Goal: Task Accomplishment & Management: Manage account settings

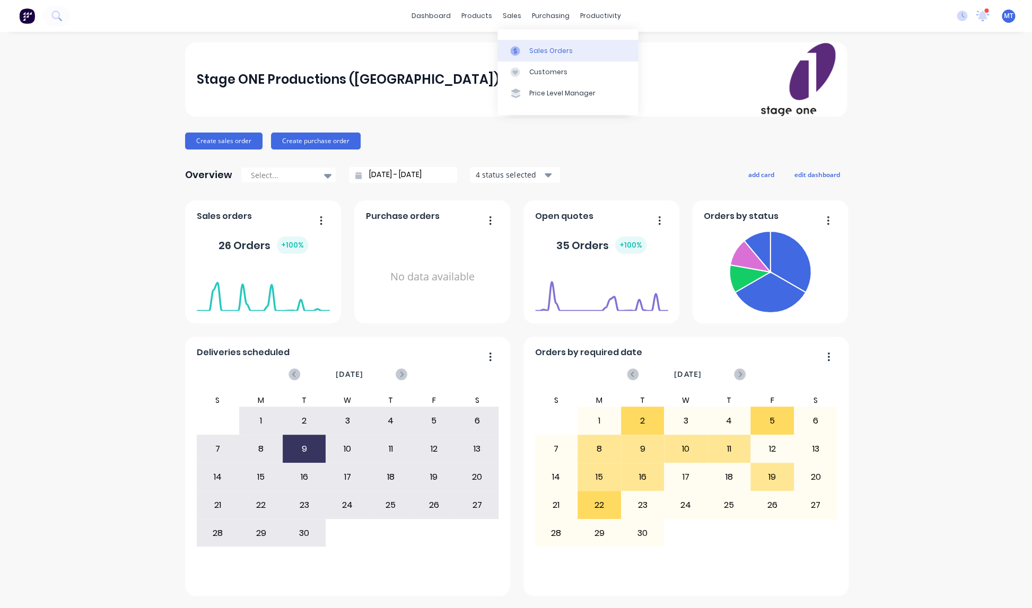
click at [546, 51] on div "Sales Orders" at bounding box center [550, 51] width 43 height 10
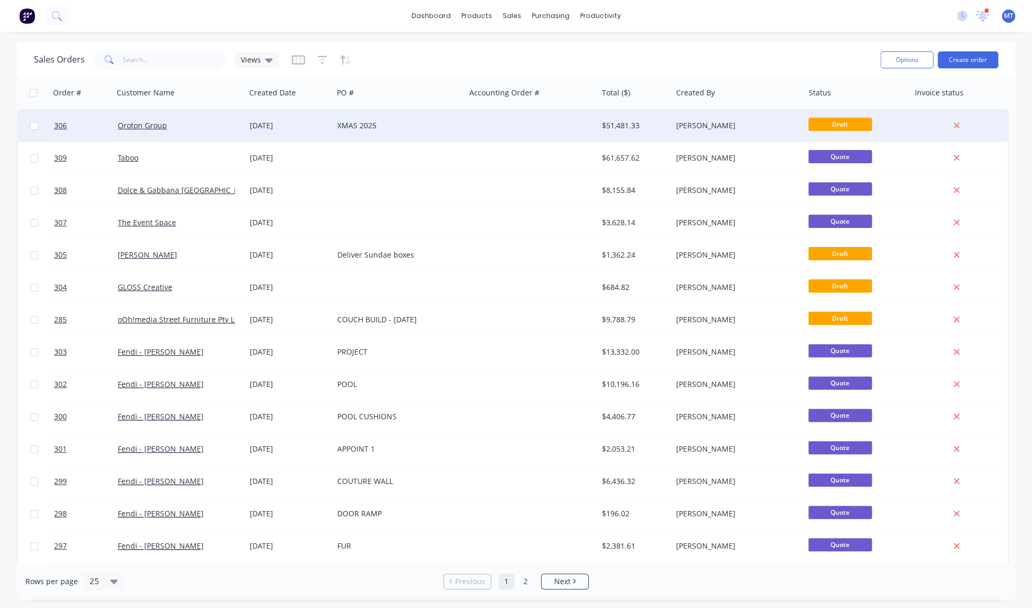
click at [491, 126] on div at bounding box center [531, 126] width 132 height 32
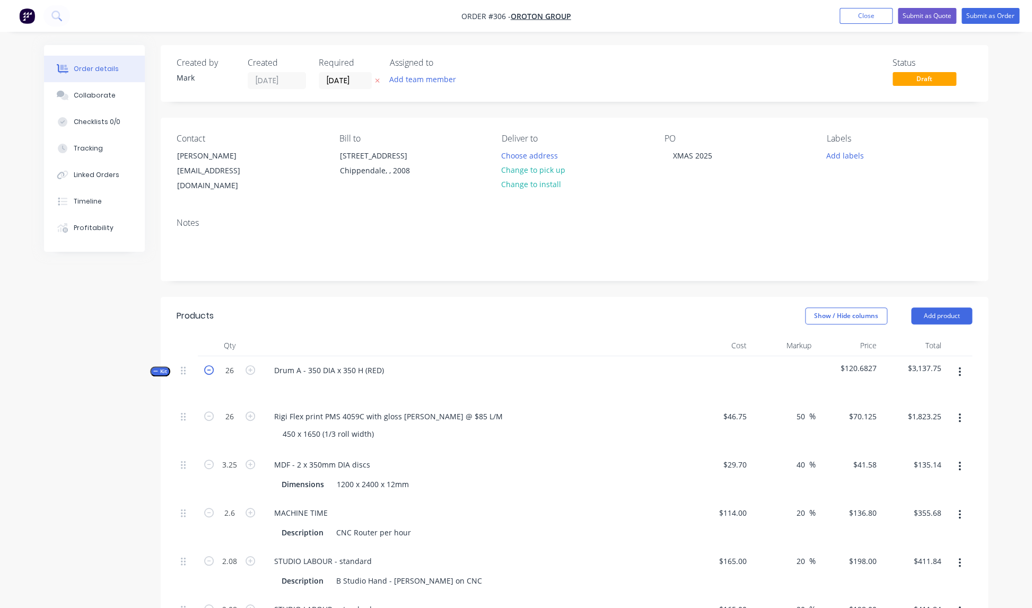
click at [208, 365] on icon "button" at bounding box center [209, 370] width 10 height 10
type input "25"
type input "3.125"
type input "2.5"
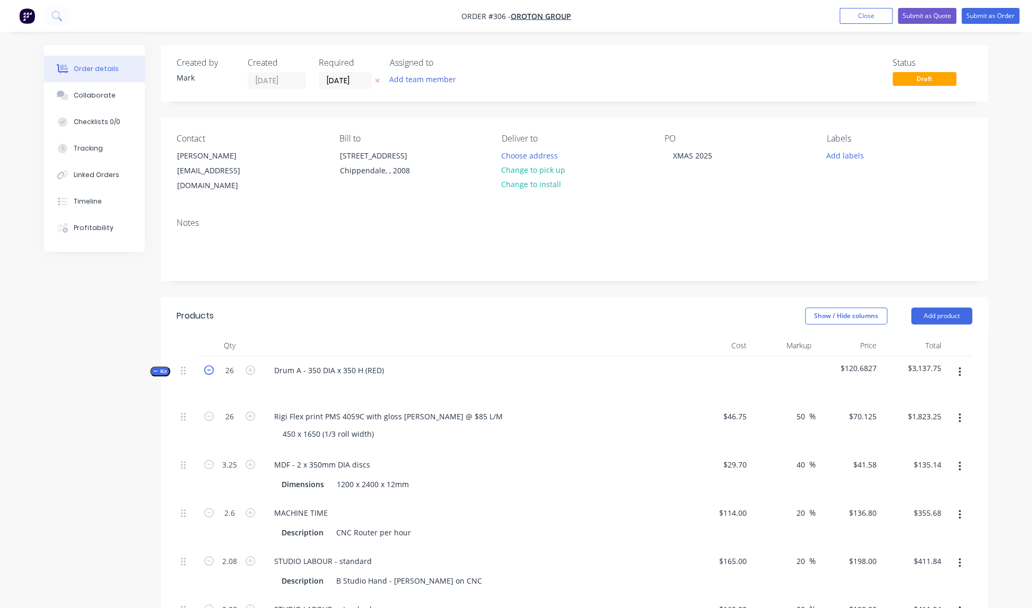
type input "2"
type input "$1,753.13"
type input "$129.94"
type input "$342.00"
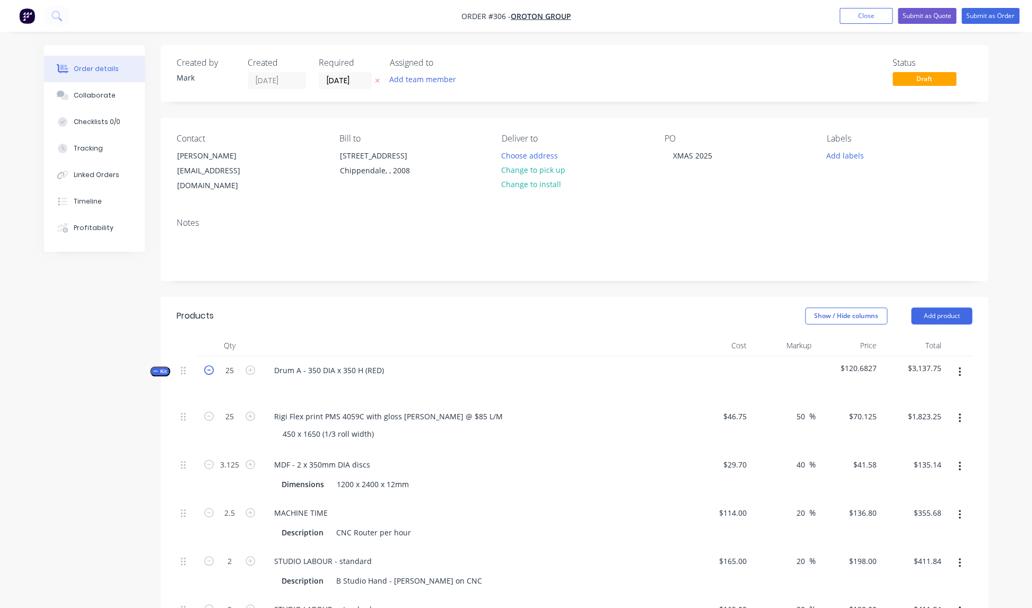
type input "$396.00"
click at [208, 364] on icon "button" at bounding box center [209, 369] width 10 height 10
type input "24"
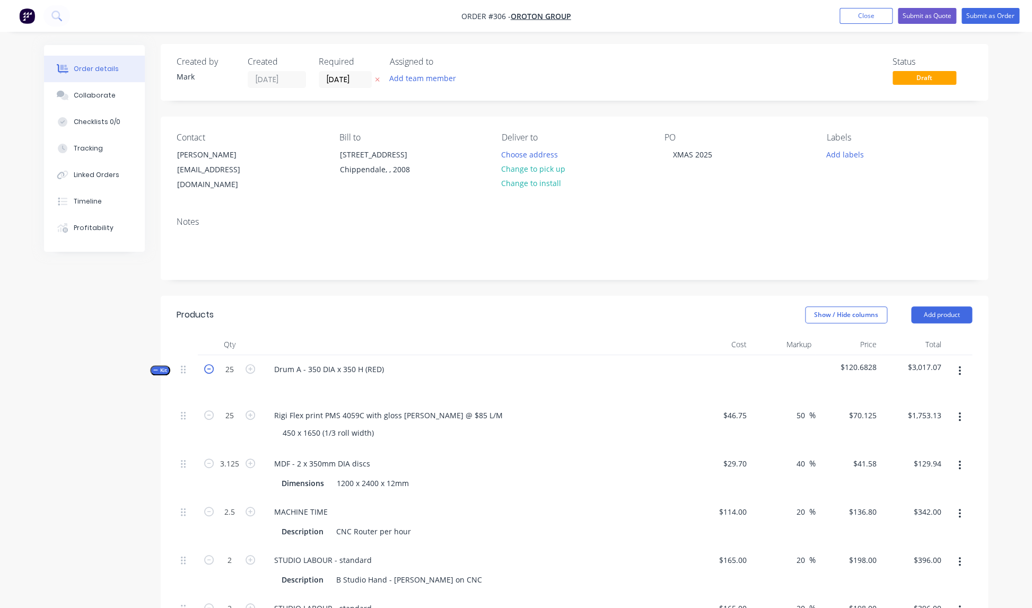
type input "24"
type input "3"
type input "2.4"
type input "1.92"
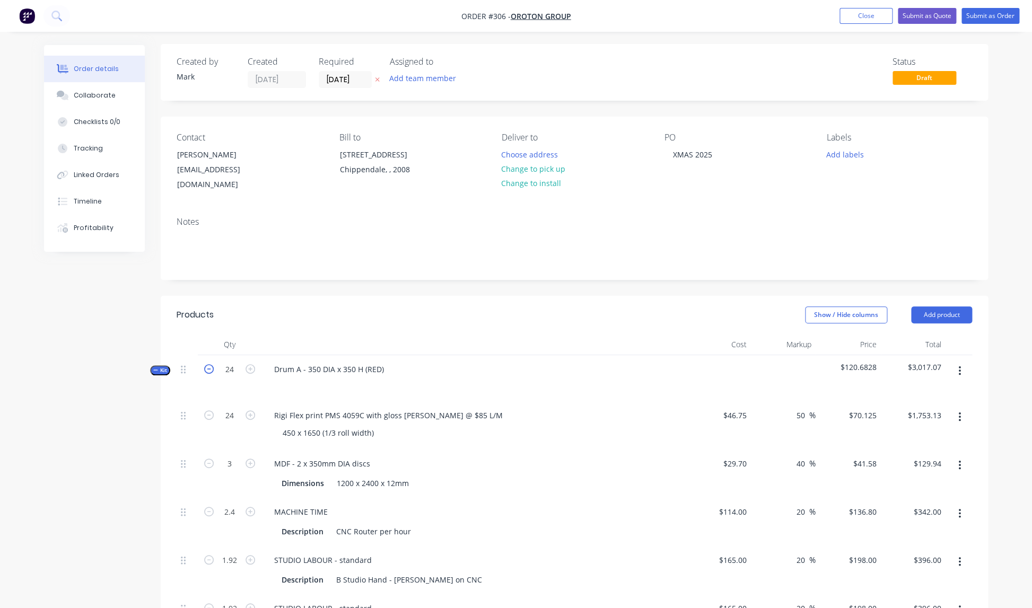
type input "$1,683.00"
type input "$124.74"
type input "$328.32"
type input "$380.16"
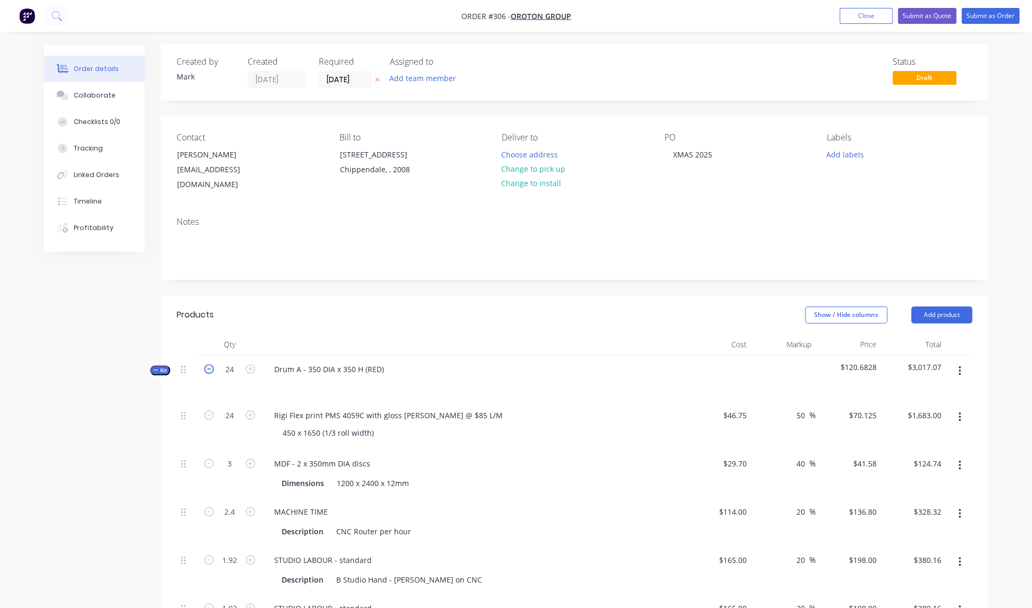
scroll to position [0, 0]
click at [209, 365] on icon "button" at bounding box center [209, 370] width 10 height 10
type input "23"
type input "2.875"
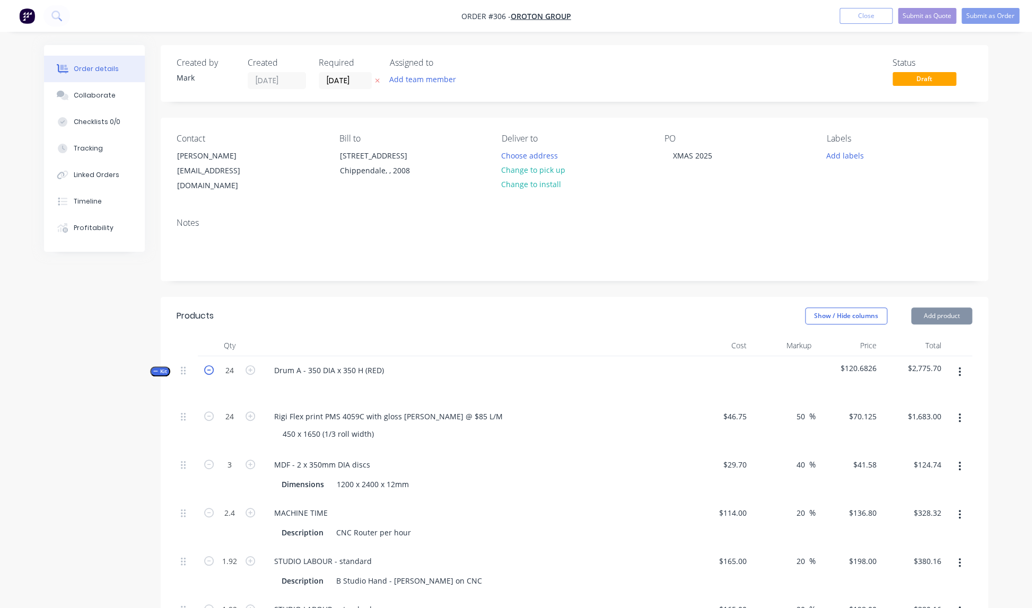
type input "2.3"
type input "1.84"
type input "$1,612.88"
type input "$119.54"
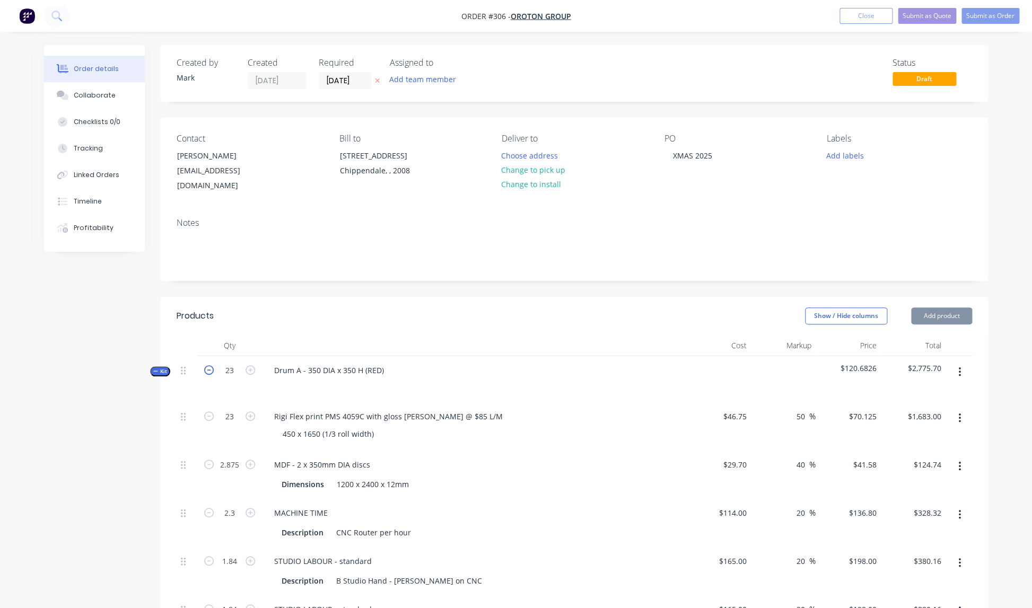
type input "$314.64"
type input "$364.32"
click at [209, 365] on icon "button" at bounding box center [209, 370] width 10 height 10
type input "22"
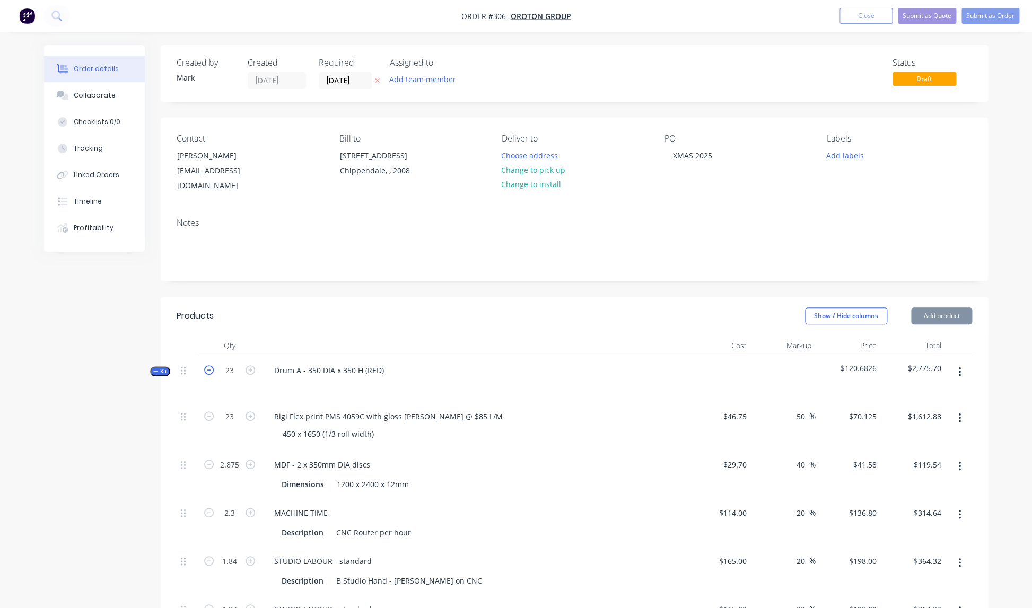
type input "22"
type input "2.75"
type input "2.2"
type input "1.76"
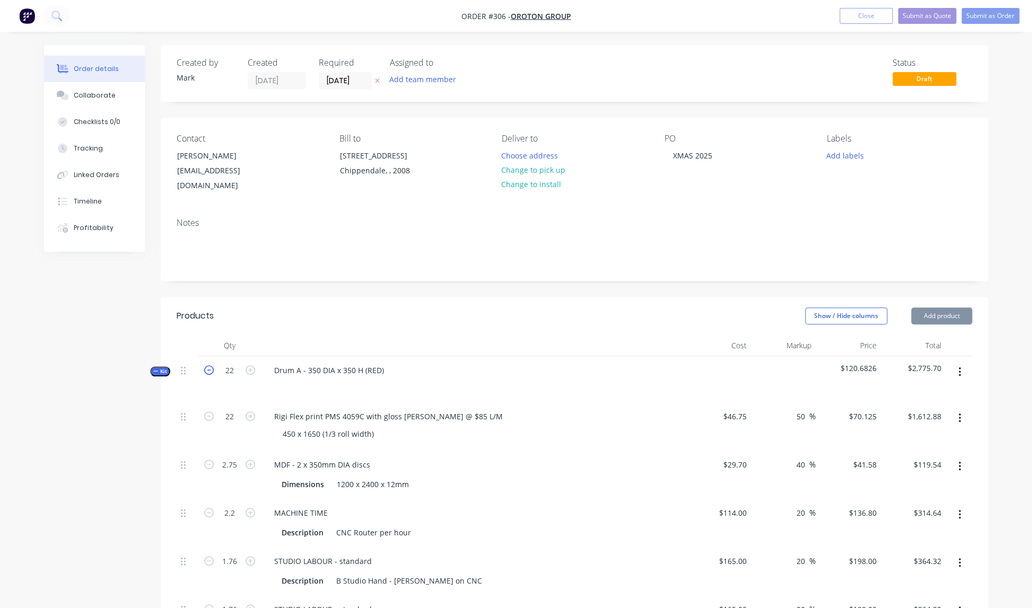
type input "$1,542.75"
type input "$114.35"
type input "$300.96"
type input "$348.48"
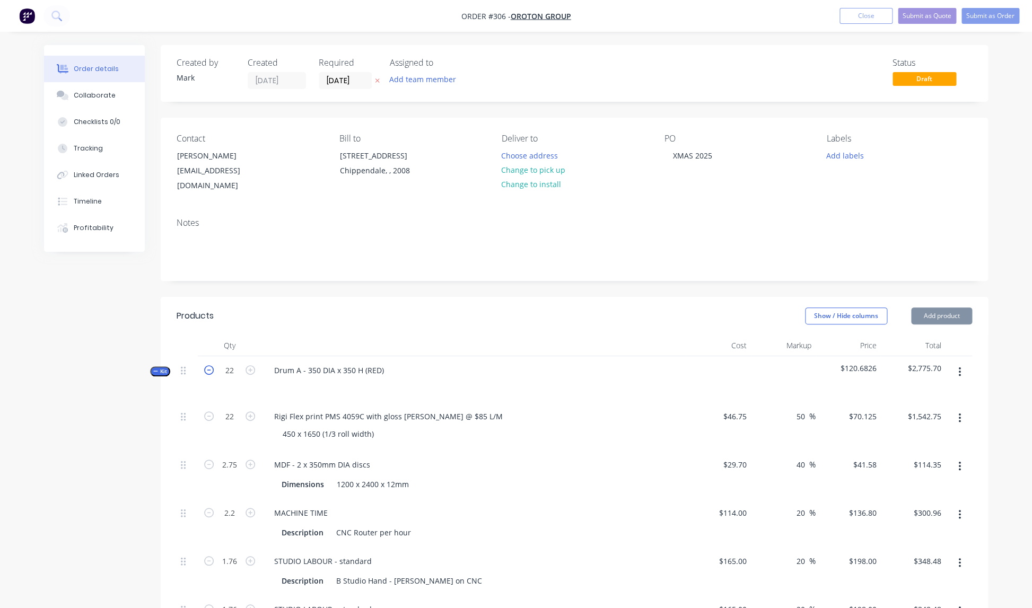
click at [209, 365] on icon "button" at bounding box center [209, 370] width 10 height 10
type input "21"
type input "$1,472.63"
type input "2.625"
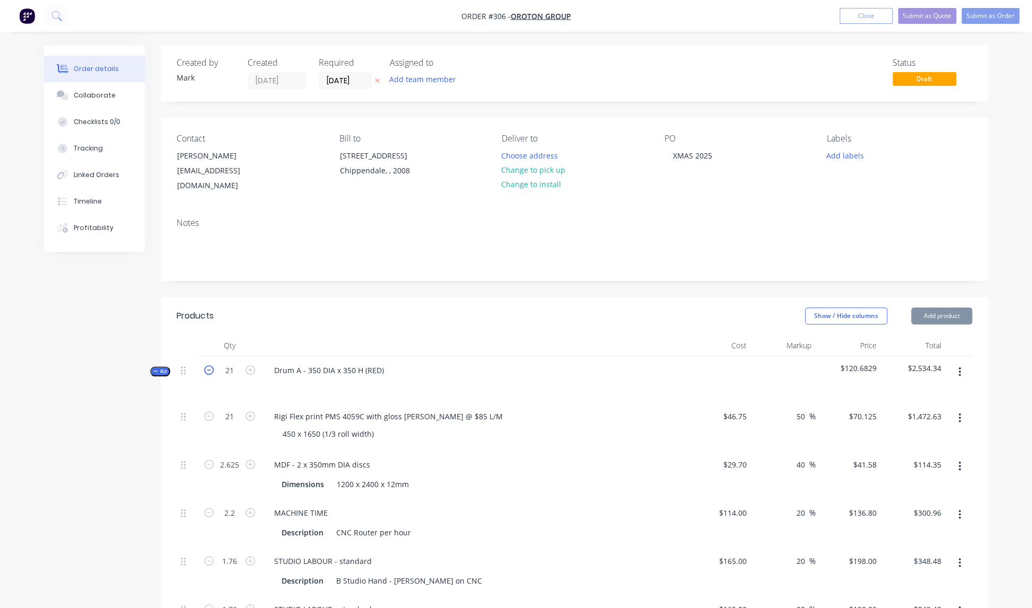
type input "$109.15"
type input "2.1"
type input "$287.28"
type input "1.68"
type input "$332.64"
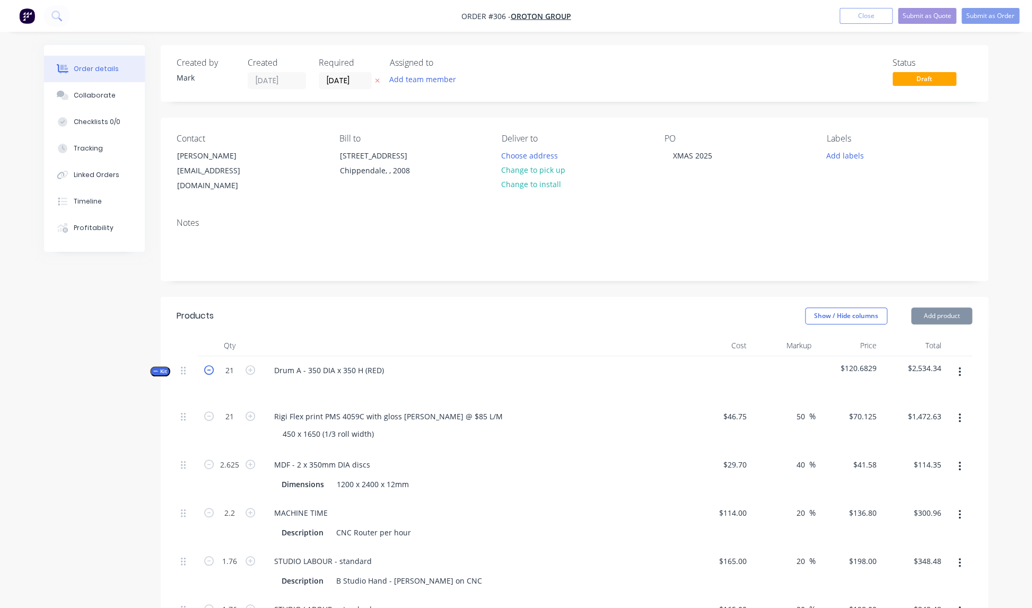
type input "1.68"
type input "$332.64"
click at [209, 365] on icon "button" at bounding box center [209, 370] width 10 height 10
type input "20"
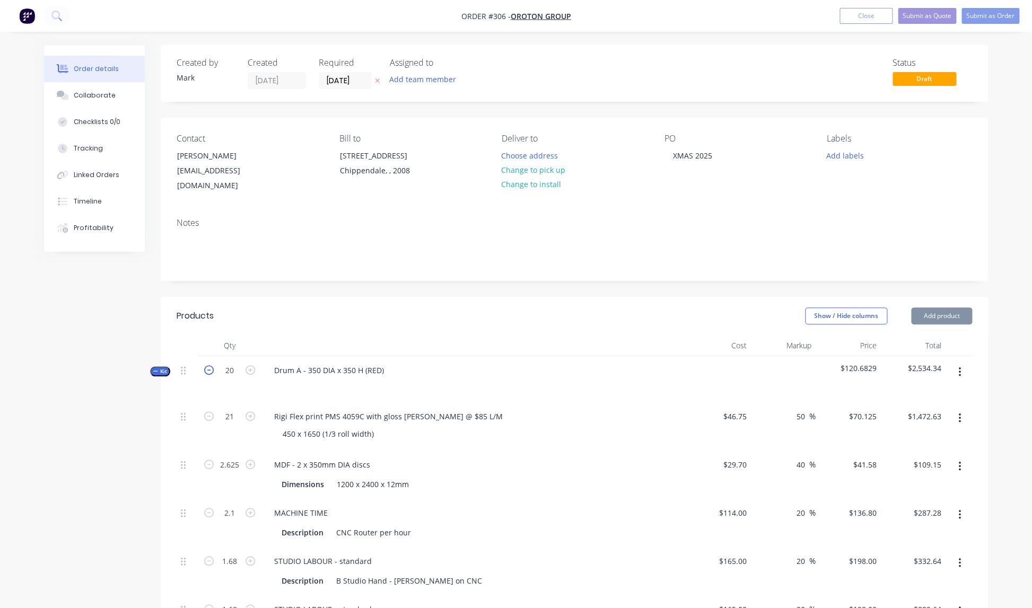
type input "2.5"
type input "2"
type input "1.6"
type input "$1,402.50"
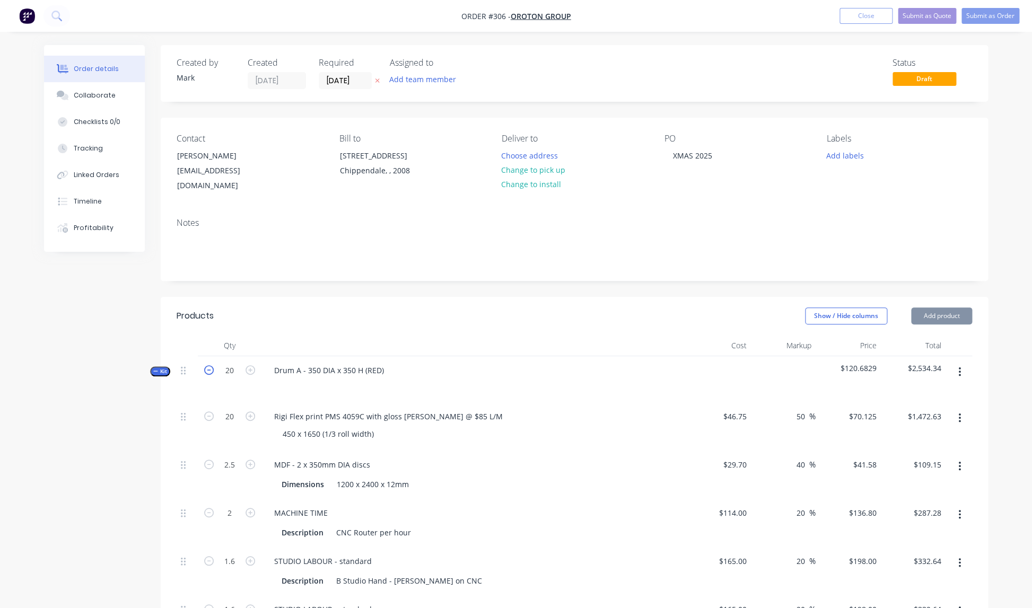
type input "$103.95"
type input "$273.60"
type input "$316.80"
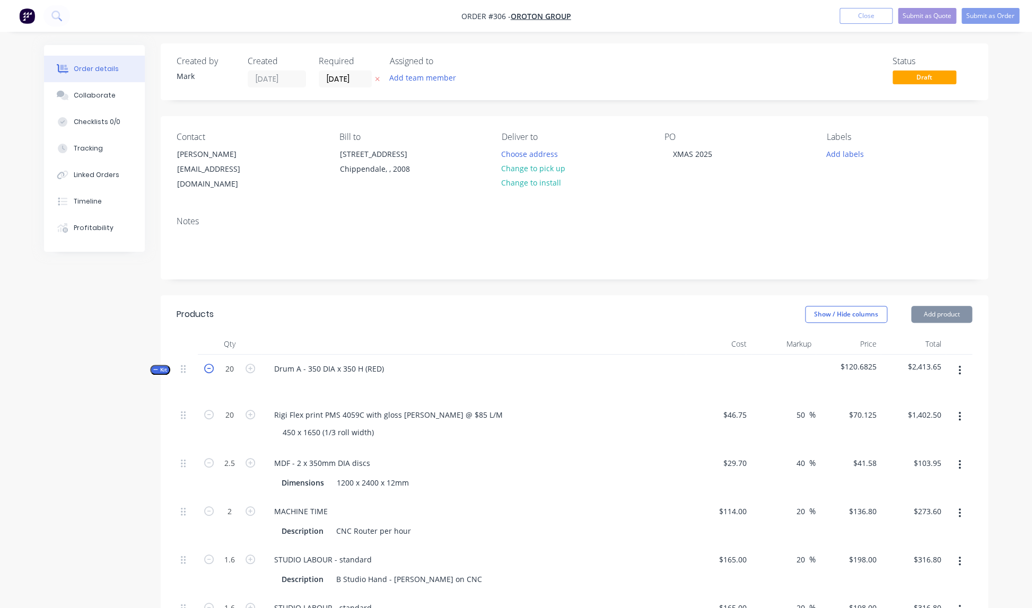
click at [209, 364] on icon "button" at bounding box center [209, 369] width 10 height 10
type input "19"
type input "2.375"
type input "1.9"
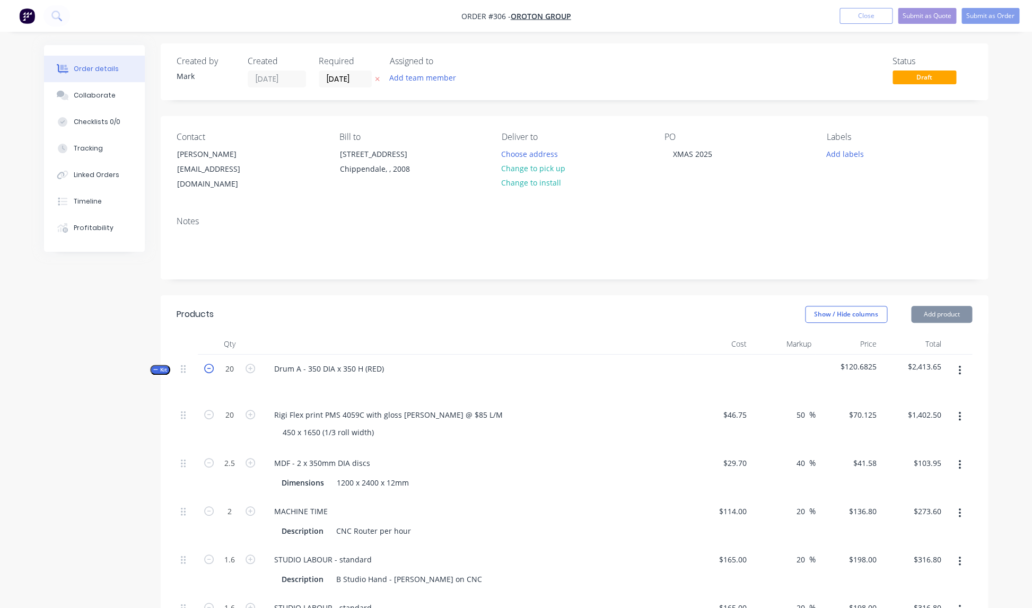
type input "1.52"
type input "$1,332.38"
type input "$98.75"
type input "$259.92"
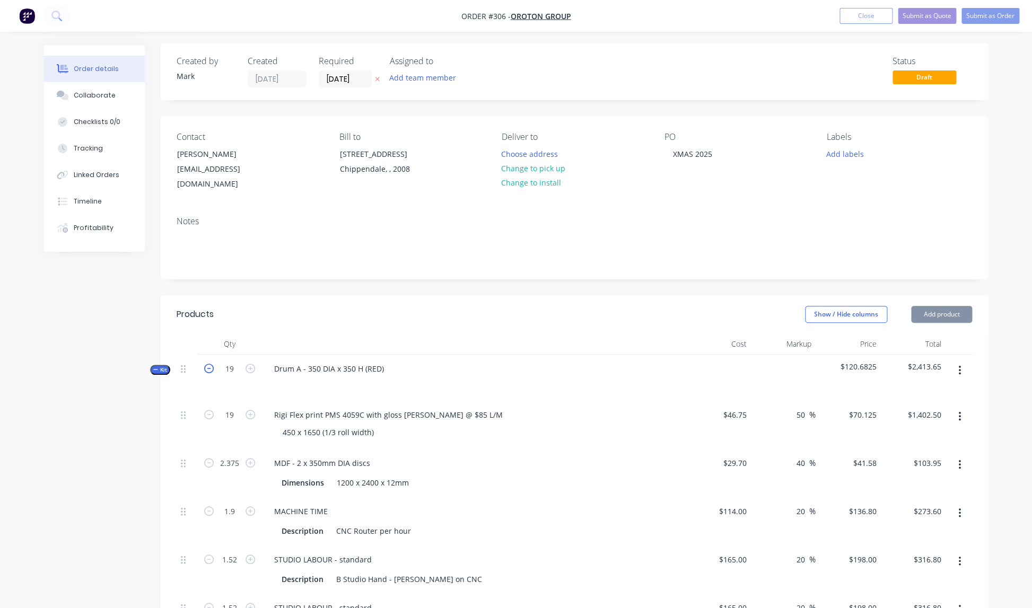
type input "$300.96"
click at [209, 364] on icon "button" at bounding box center [209, 369] width 10 height 10
type input "18"
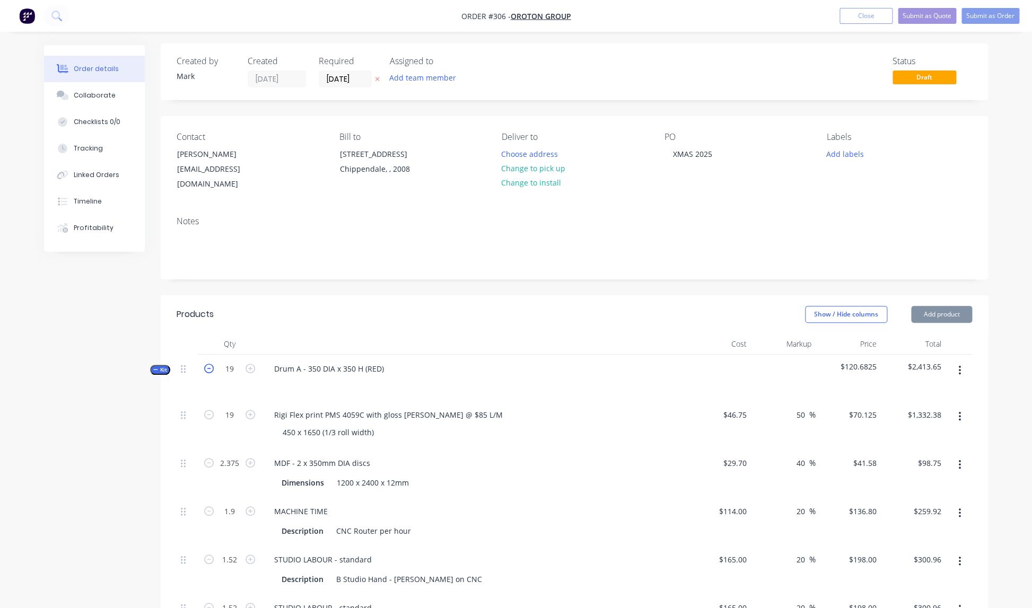
type input "$1,262.25"
type input "2.25"
type input "$93.56"
type input "1.8"
type input "$246.24"
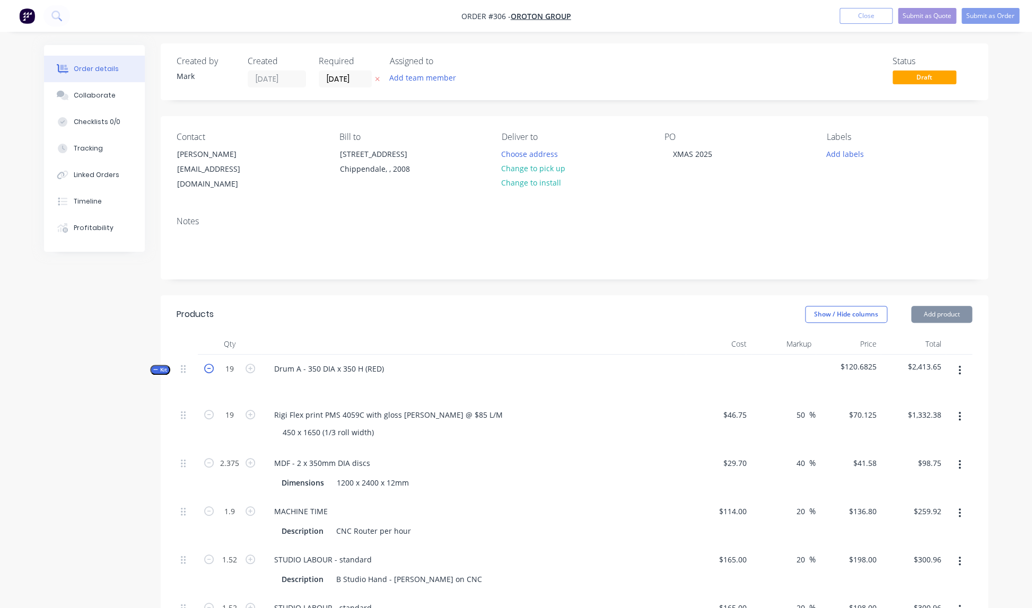
type input "1.44"
type input "$285.12"
type input "1.44"
type input "$285.12"
click at [209, 364] on icon "button" at bounding box center [209, 369] width 10 height 10
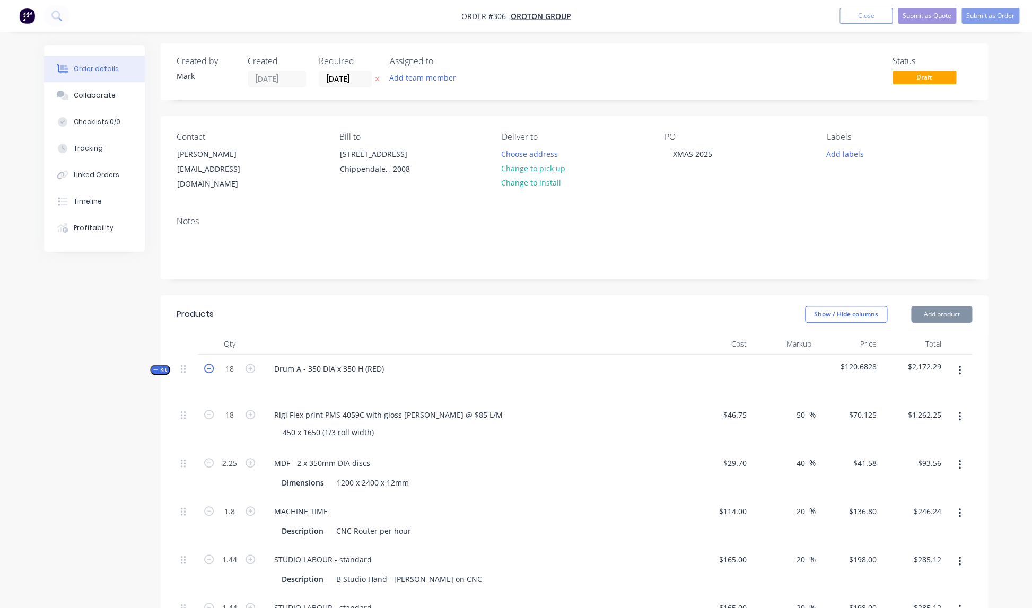
type input "17"
type input "2.125"
type input "1.7"
type input "1.36"
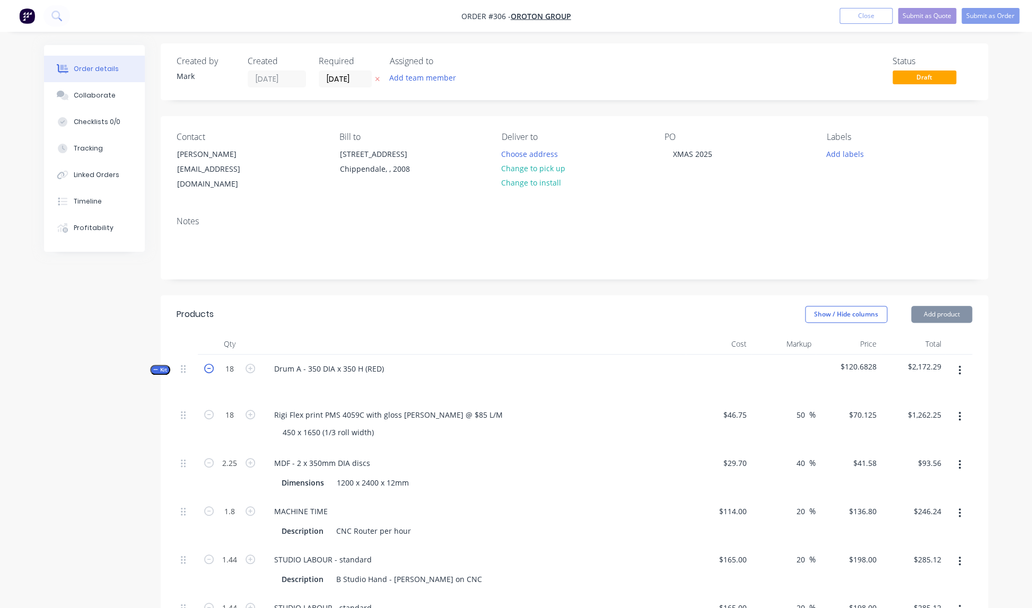
type input "1.36"
type input "$1,192.13"
type input "$88.36"
type input "$232.56"
type input "$269.28"
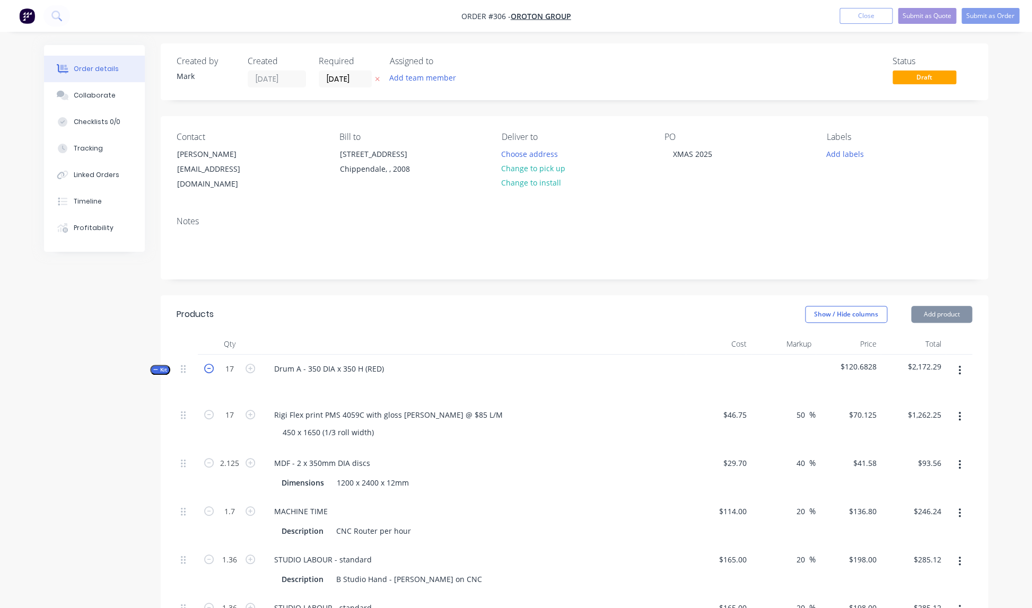
type input "$269.28"
click at [209, 364] on icon "button" at bounding box center [209, 369] width 10 height 10
type input "16"
type input "2"
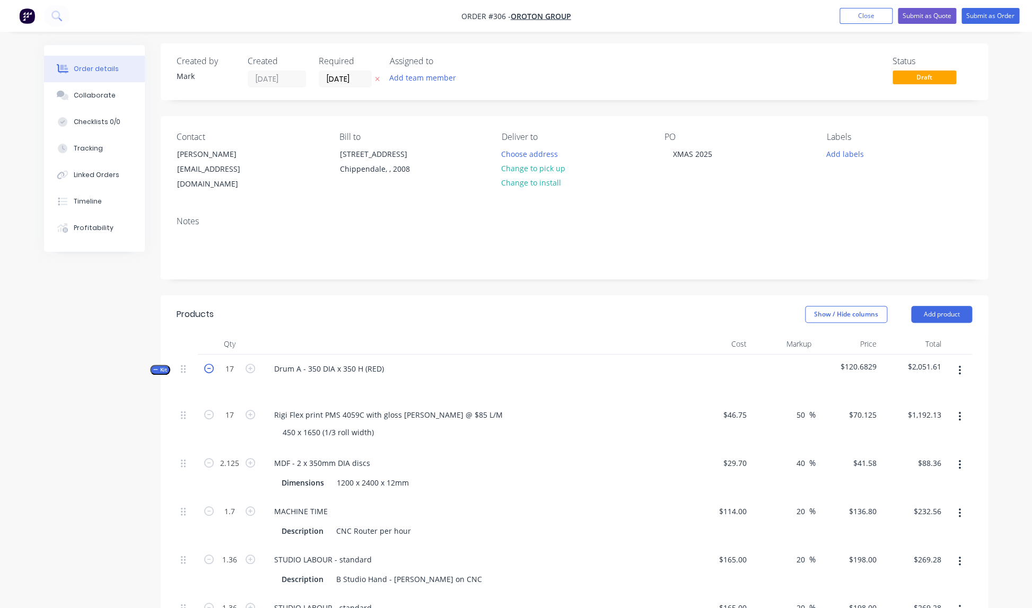
type input "1.6"
type input "1.28"
type input "$1,122.00"
type input "$83.16"
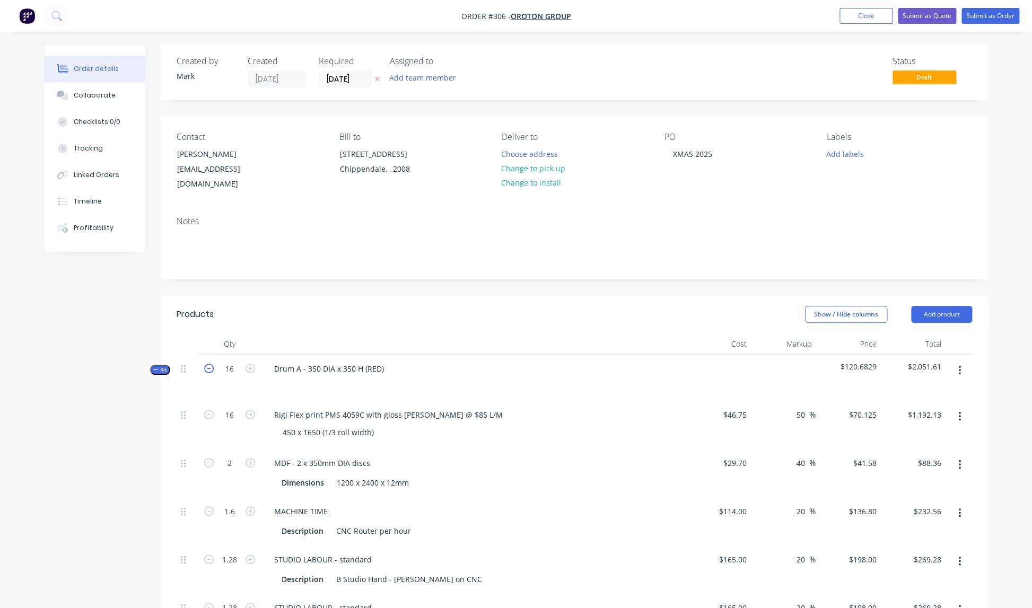
type input "$218.88"
type input "$253.44"
click at [209, 364] on icon "button" at bounding box center [209, 369] width 10 height 10
type input "15"
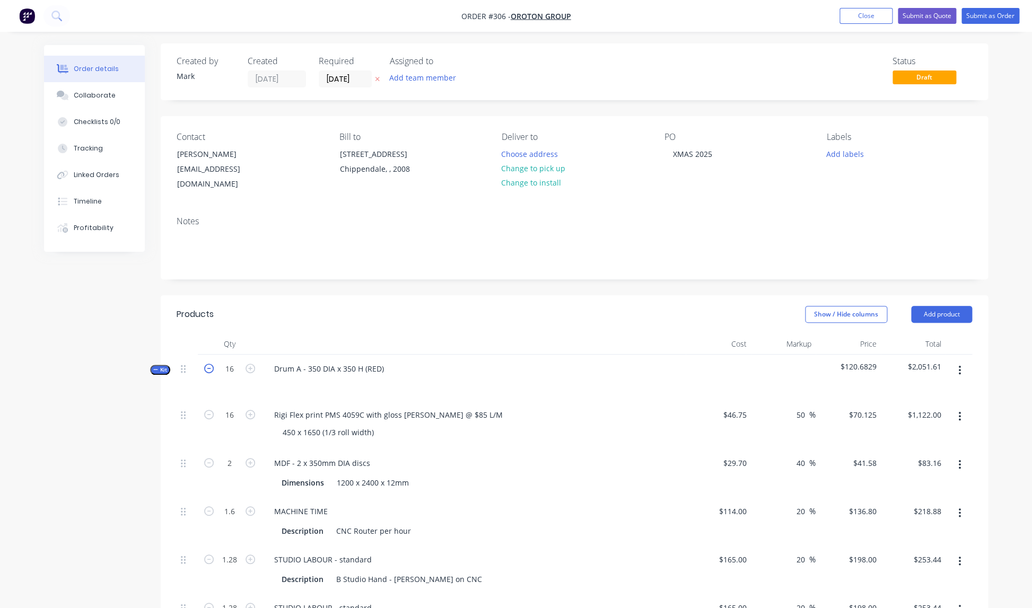
type input "15"
type input "1.875"
type input "1.5"
type input "1.2"
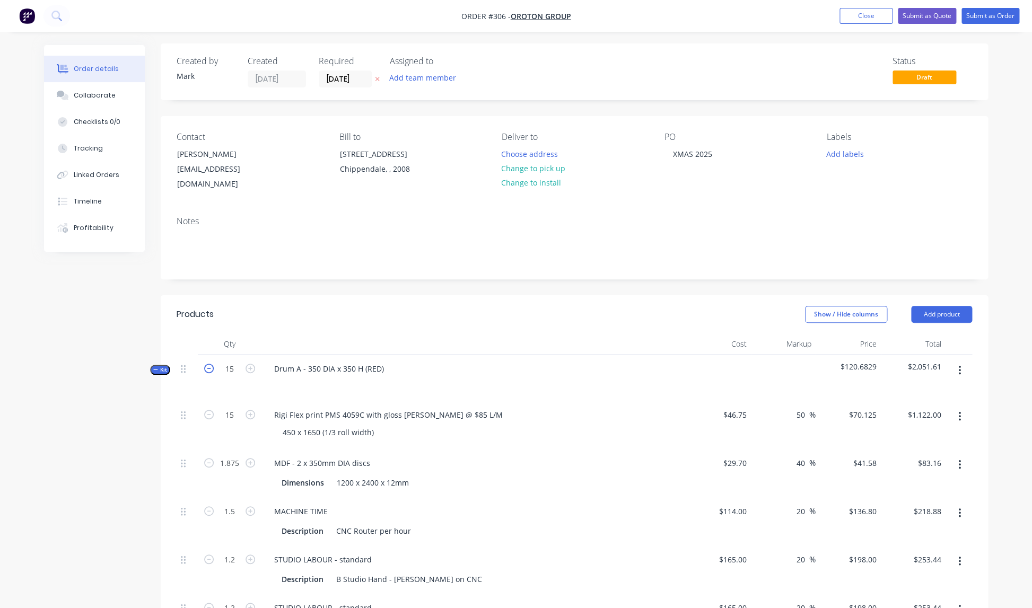
type input "$1,051.88"
type input "$77.96"
type input "$205.20"
type input "$237.60"
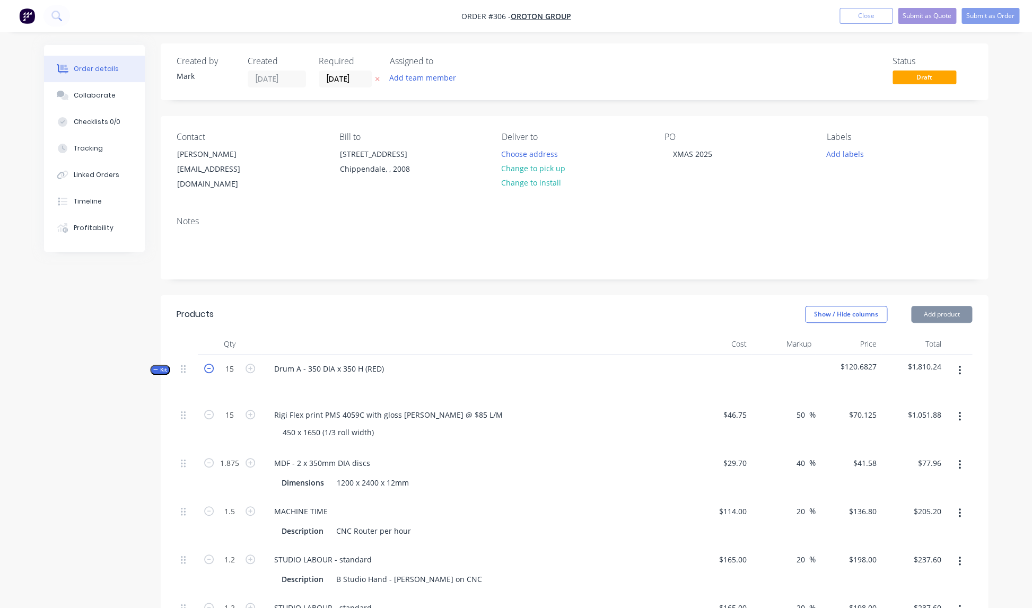
click at [209, 364] on icon "button" at bounding box center [209, 369] width 10 height 10
type input "14"
type input "1.75"
type input "1.4"
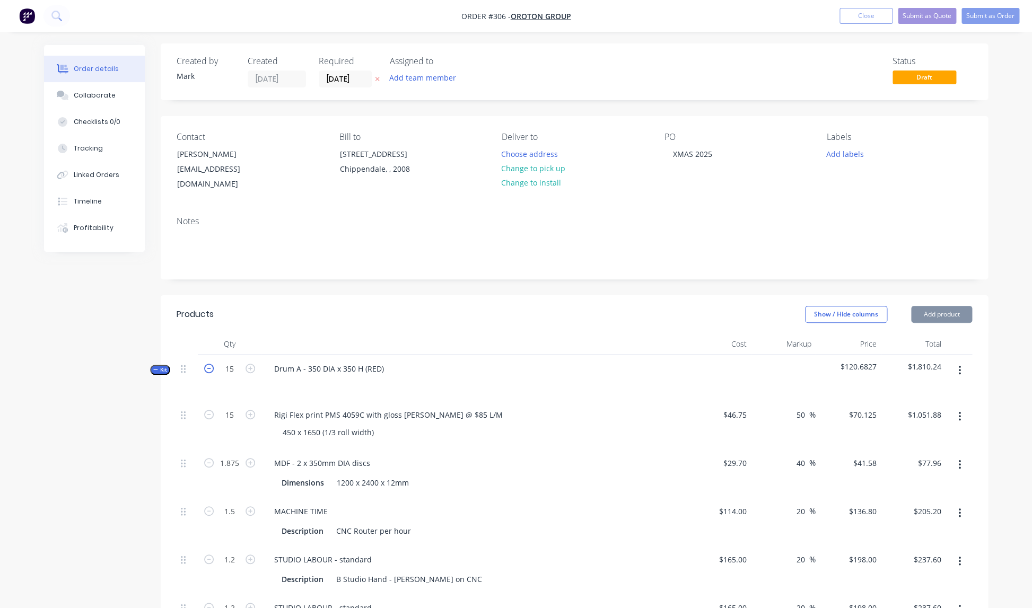
type input "1.12"
type input "$981.75"
type input "$72.77"
type input "$191.52"
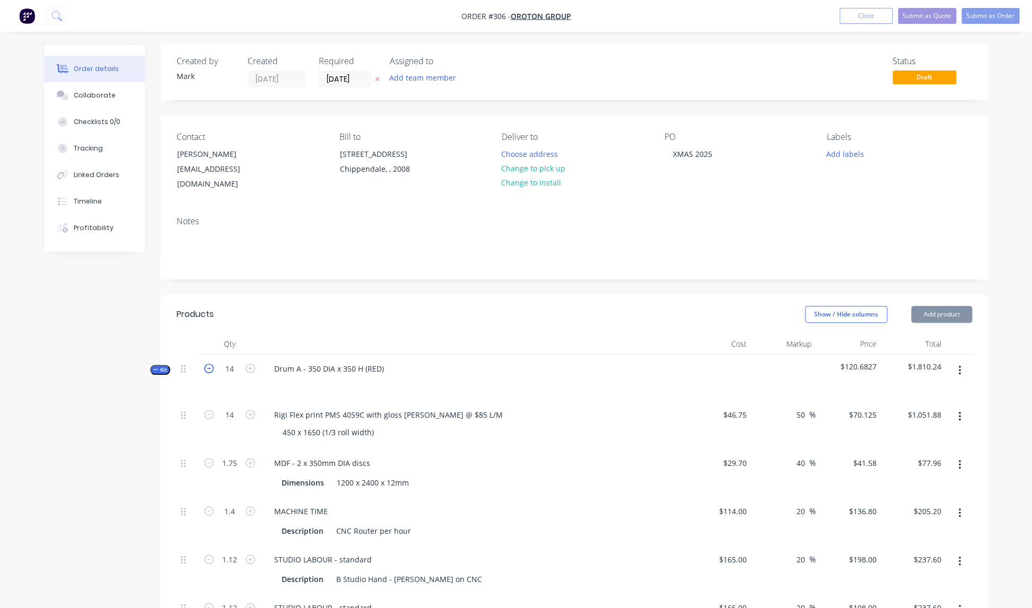
type input "$221.76"
click at [209, 364] on icon "button" at bounding box center [209, 369] width 10 height 10
type input "13"
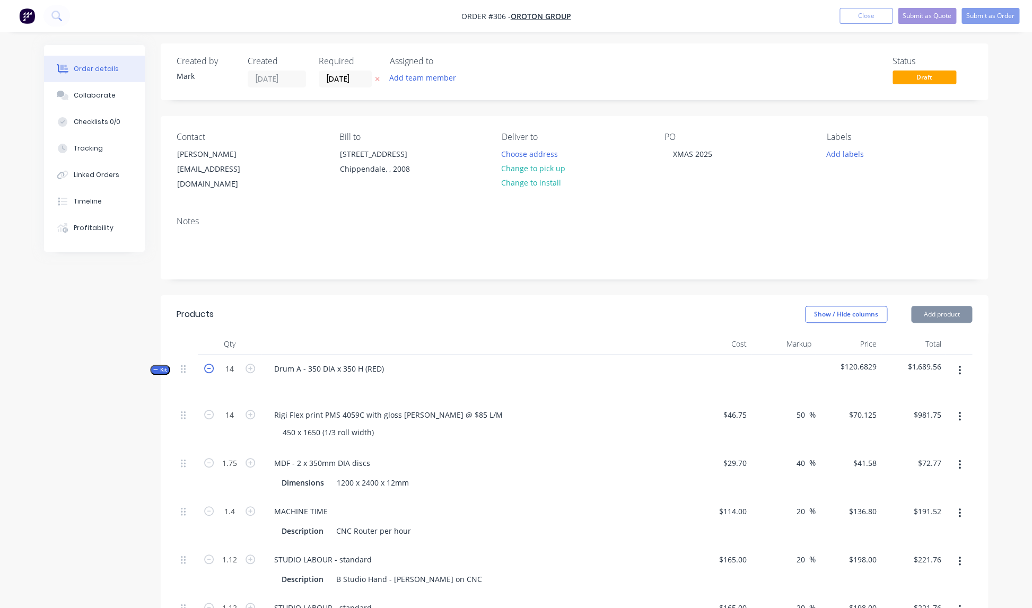
type input "1.625"
type input "1.3"
type input "1.04"
type input "$911.63"
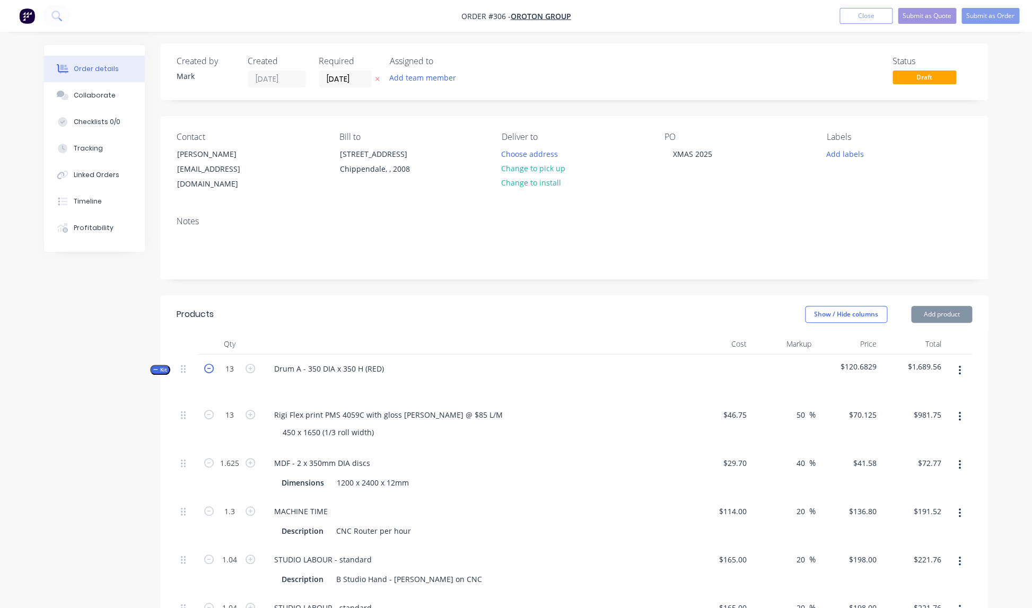
type input "$67.57"
type input "$177.84"
type input "$205.92"
click at [209, 364] on icon "button" at bounding box center [209, 369] width 10 height 10
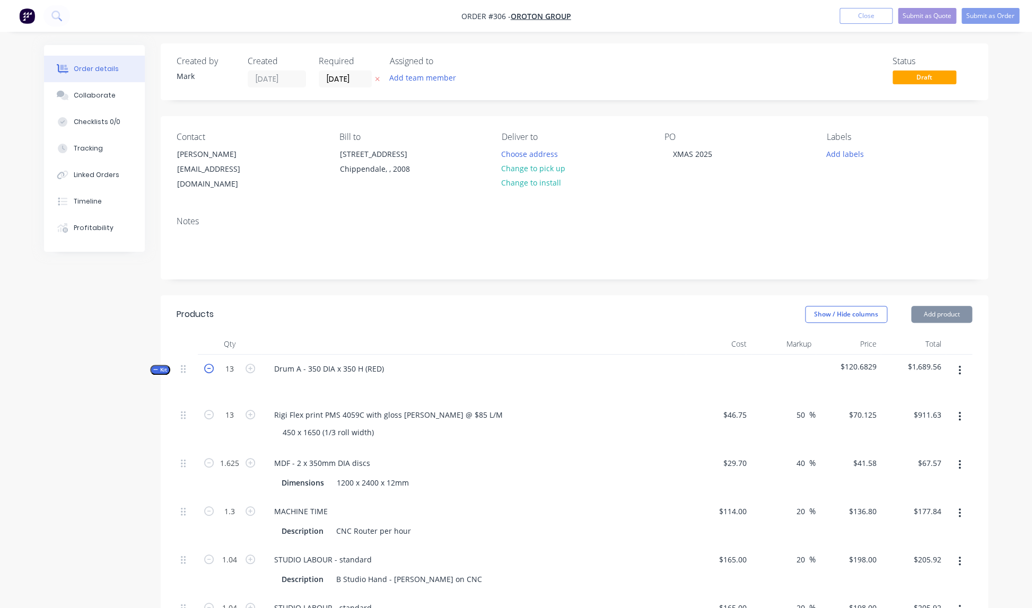
type input "12"
type input "1.5"
type input "1.2"
type input "0.96"
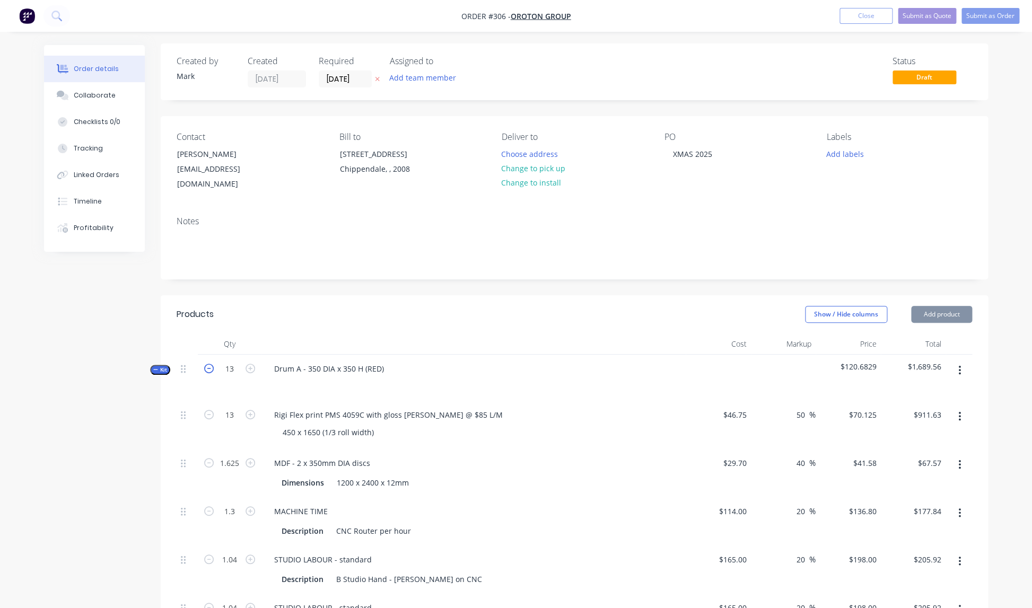
type input "0.96"
type input "$841.50"
type input "$62.37"
type input "$164.16"
type input "$190.08"
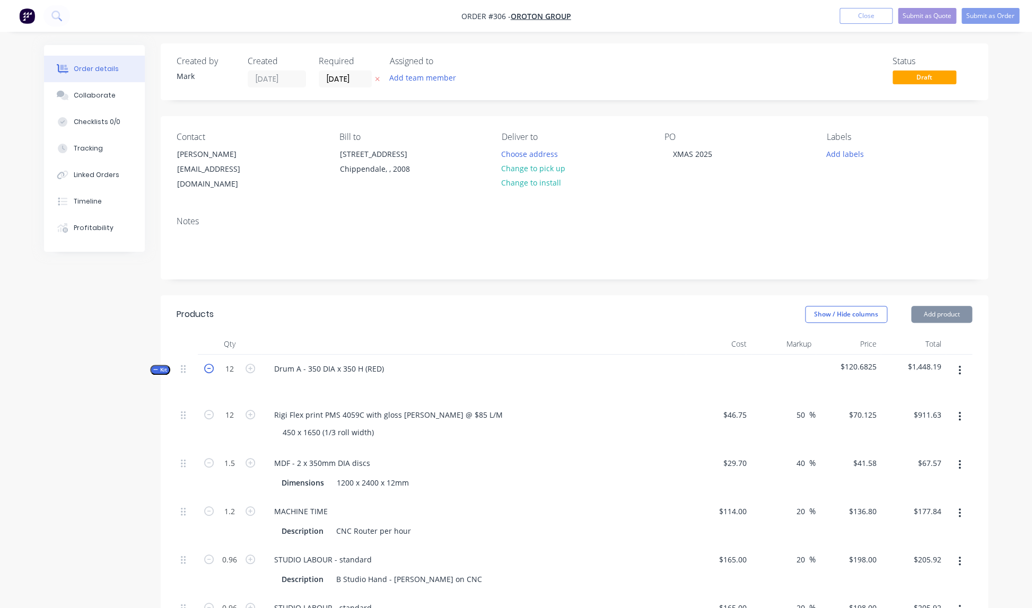
type input "$190.08"
click at [209, 364] on icon "button" at bounding box center [209, 369] width 10 height 10
type input "11"
type input "$771.38"
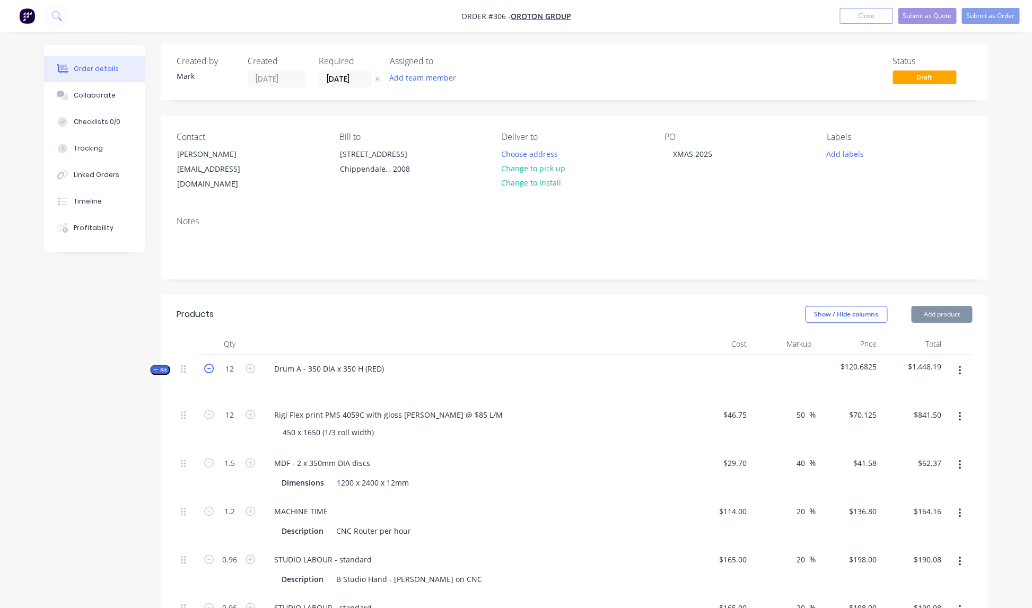
type input "1.375"
type input "$57.17"
type input "1.1"
type input "$150.48"
type input "0.88"
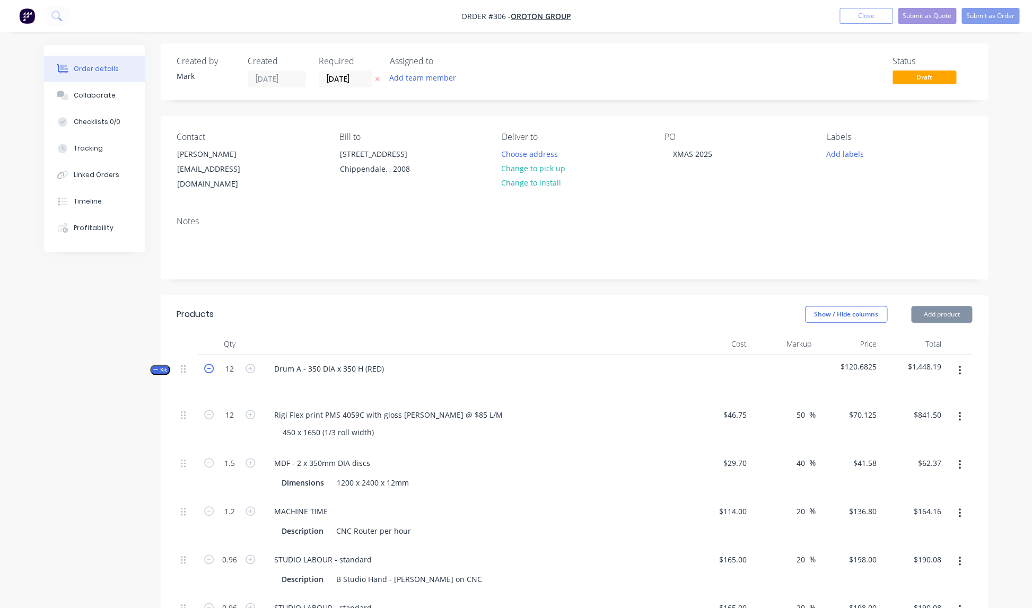
type input "$174.24"
type input "0.88"
type input "$174.24"
click at [209, 364] on icon "button" at bounding box center [209, 369] width 10 height 10
type input "10"
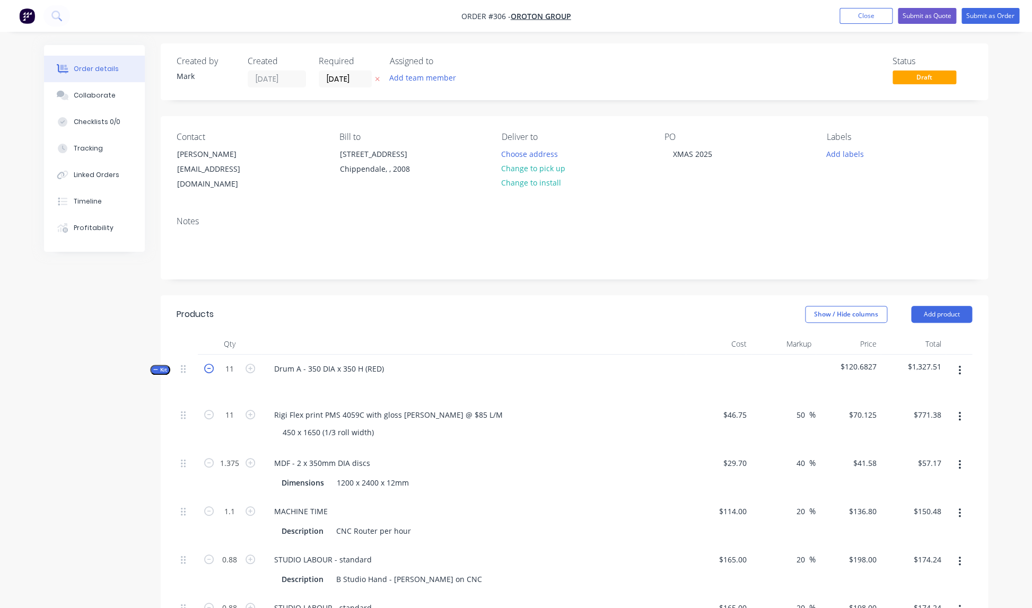
type input "10"
type input "1.25"
type input "1"
type input "0.8"
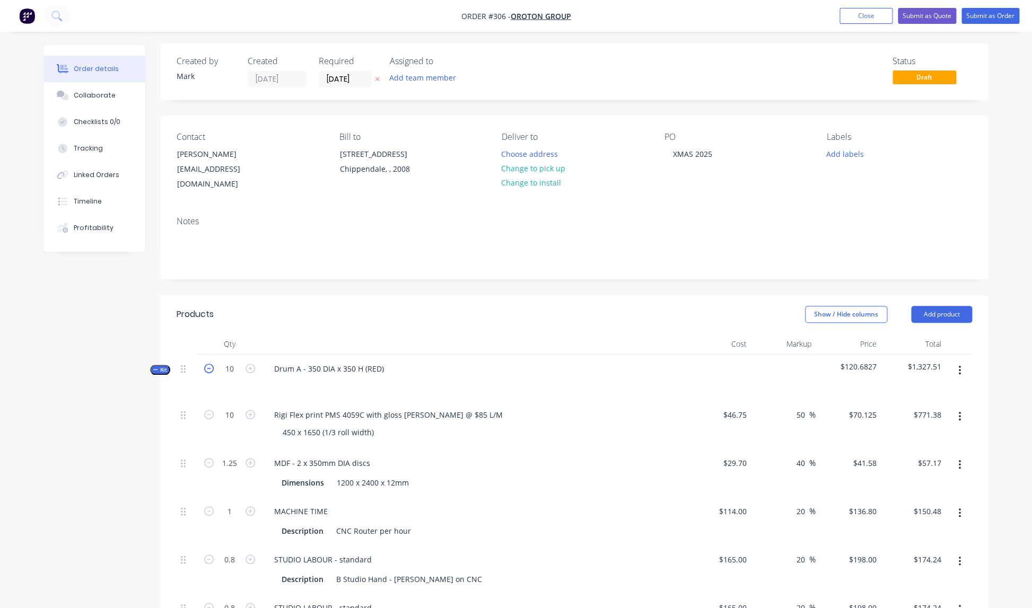
type input "$701.25"
type input "$51.98"
type input "$136.80"
type input "$158.40"
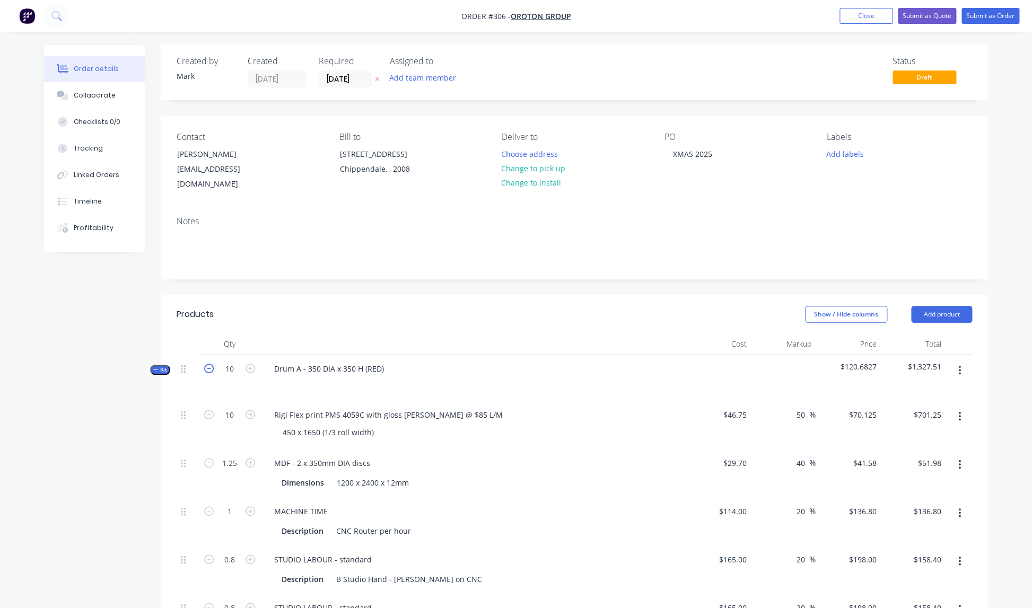
click at [209, 364] on icon "button" at bounding box center [209, 369] width 10 height 10
type input "9"
type input "1.125"
type input "0.9"
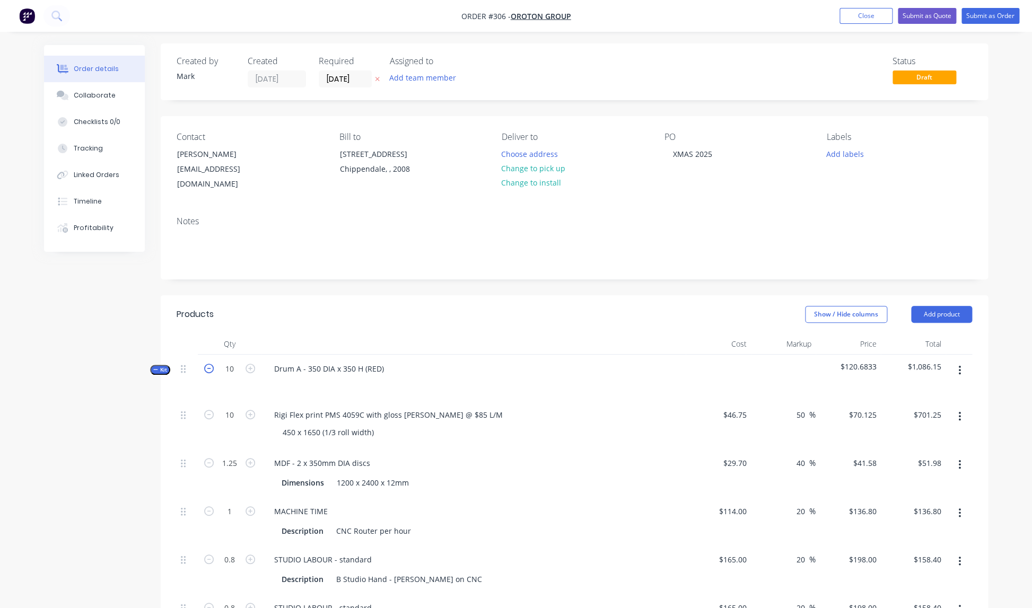
type input "0.72"
type input "$631.13"
type input "$46.78"
type input "$123.12"
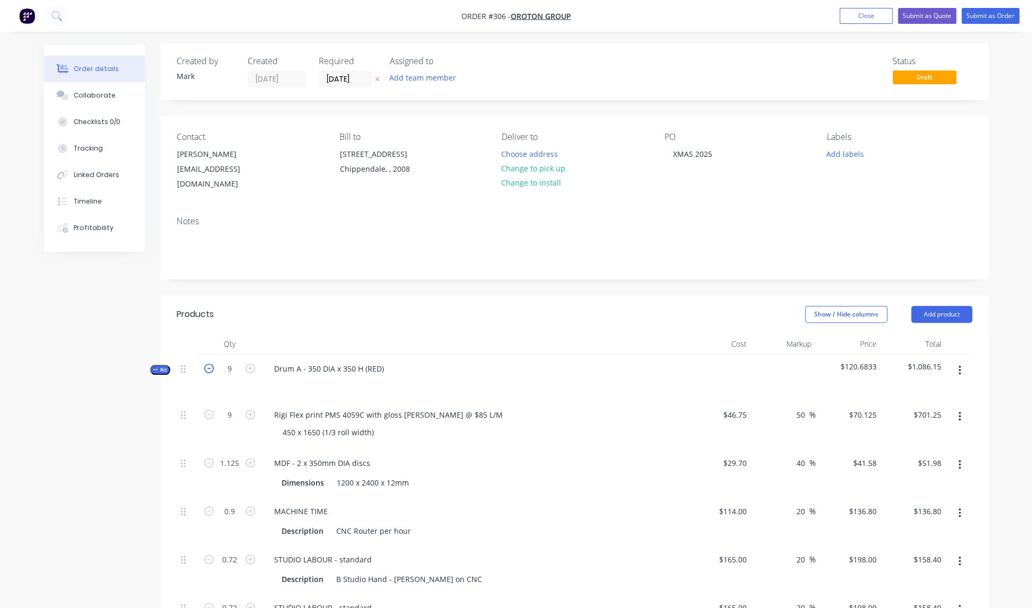
type input "$142.56"
click at [209, 364] on icon "button" at bounding box center [209, 369] width 10 height 10
type input "8"
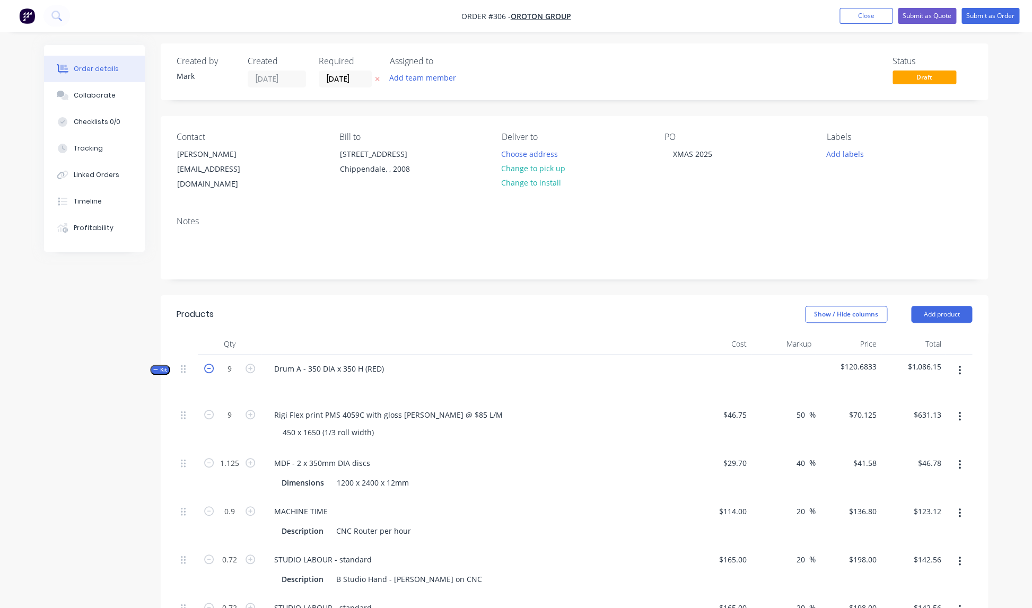
type input "1"
type input "0.8"
type input "0.64"
type input "$561.00"
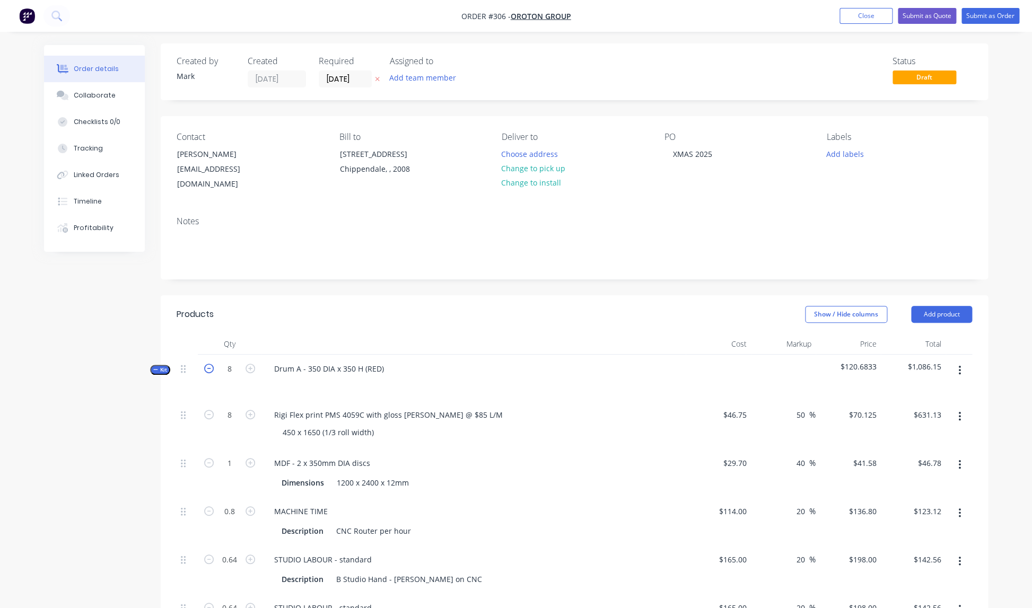
type input "$41.58"
type input "$109.44"
type input "$126.72"
click at [209, 364] on icon "button" at bounding box center [209, 369] width 10 height 10
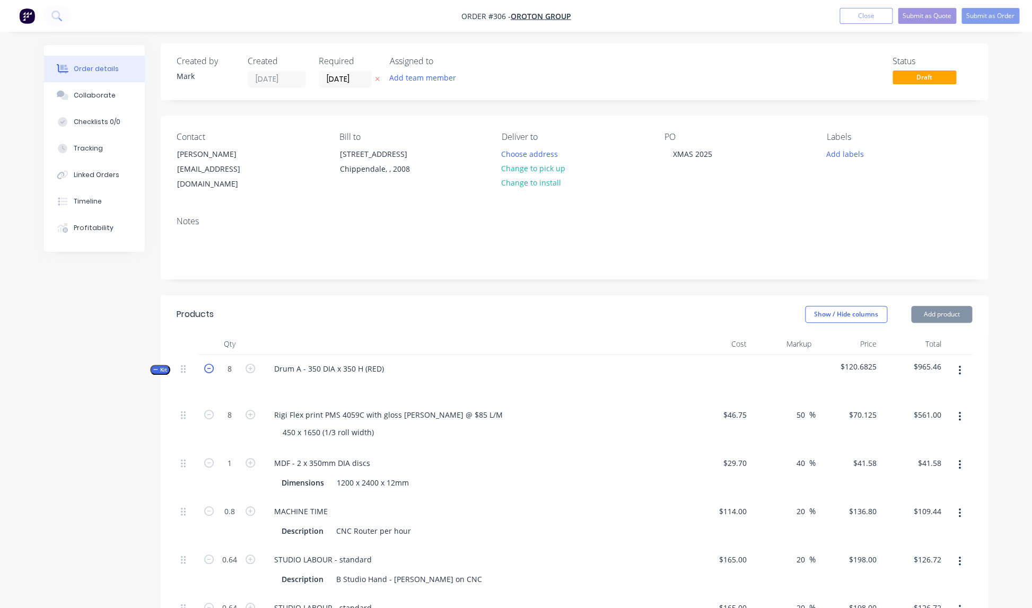
type input "7"
click at [209, 364] on icon "button" at bounding box center [209, 369] width 10 height 10
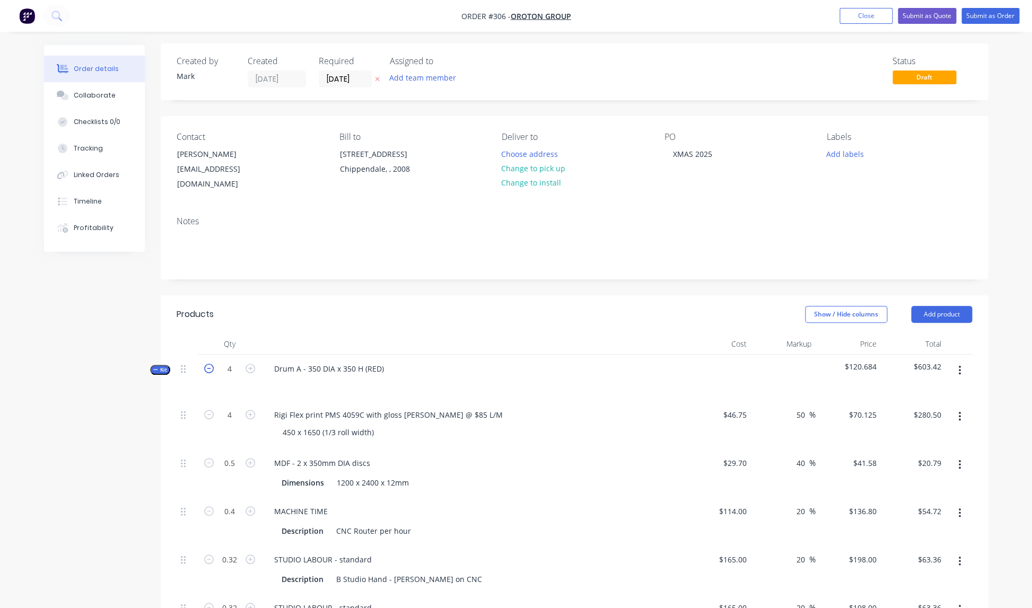
click at [209, 364] on icon "button" at bounding box center [209, 369] width 10 height 10
click at [209, 363] on icon "button" at bounding box center [209, 368] width 10 height 10
click at [209, 364] on icon "button" at bounding box center [209, 369] width 10 height 10
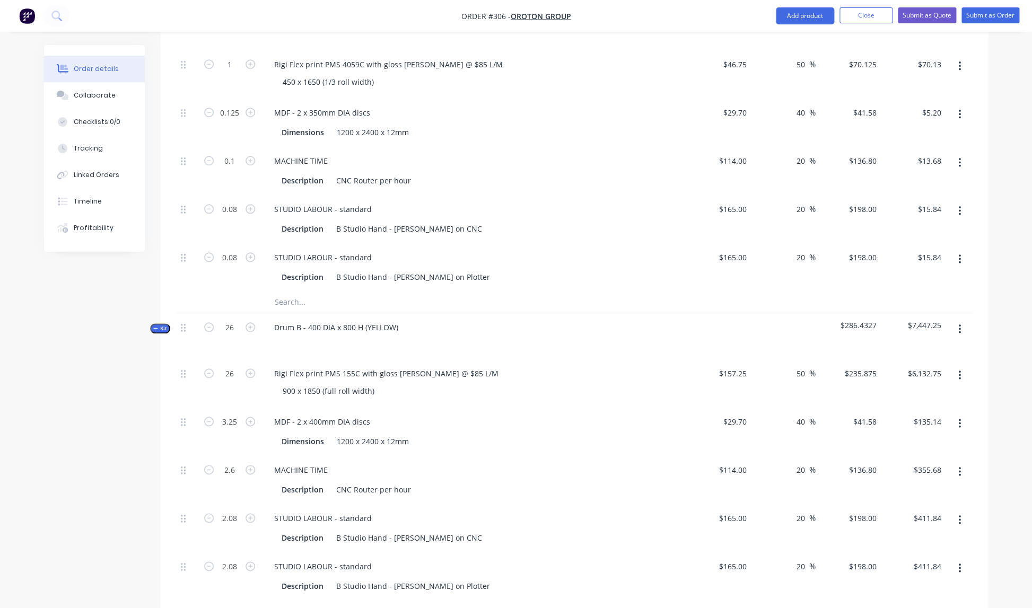
scroll to position [358, 0]
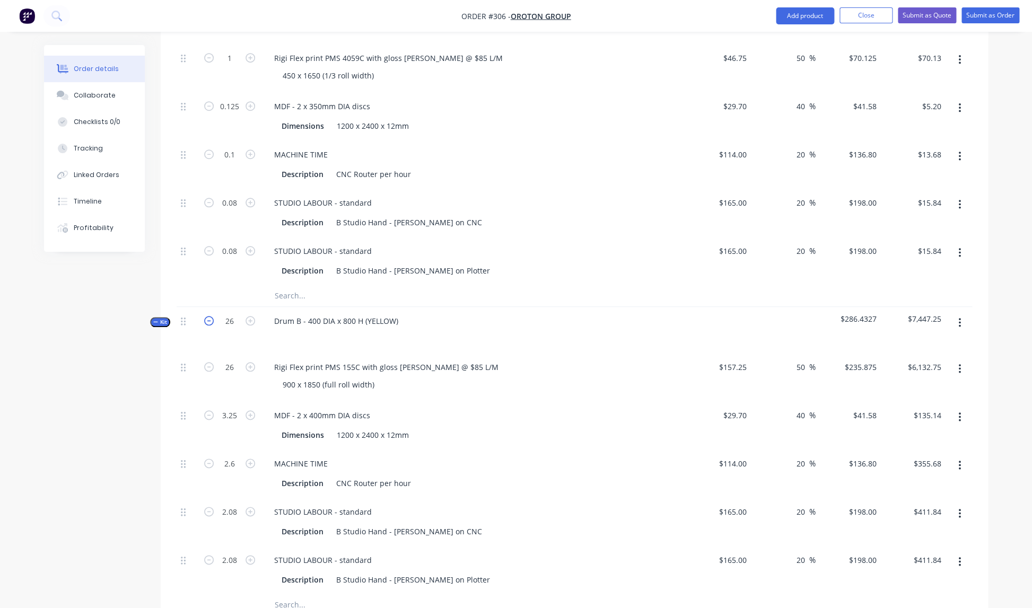
click at [212, 316] on icon "button" at bounding box center [209, 321] width 10 height 10
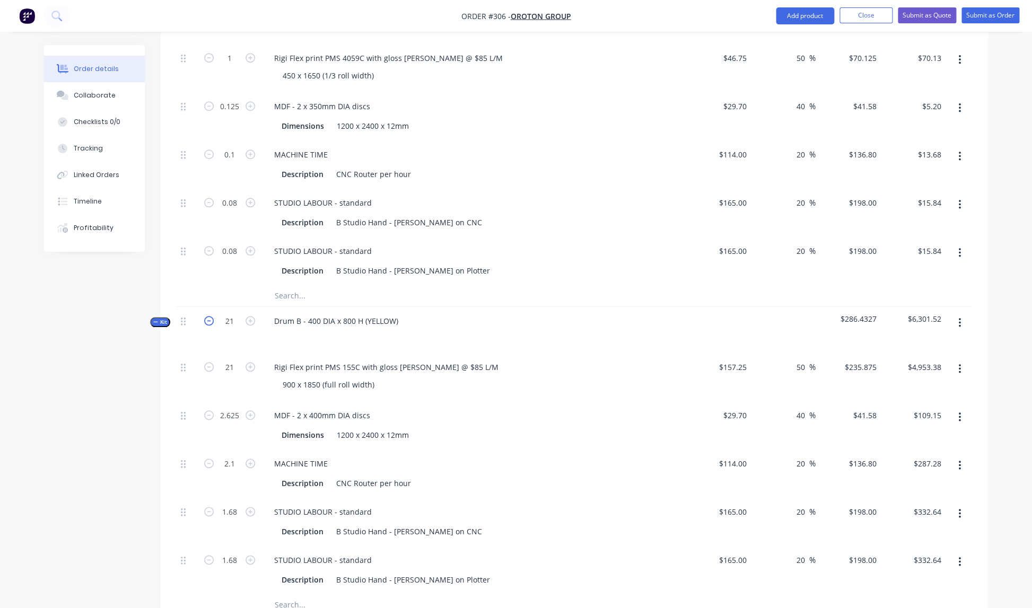
click at [212, 316] on icon "button" at bounding box center [209, 321] width 10 height 10
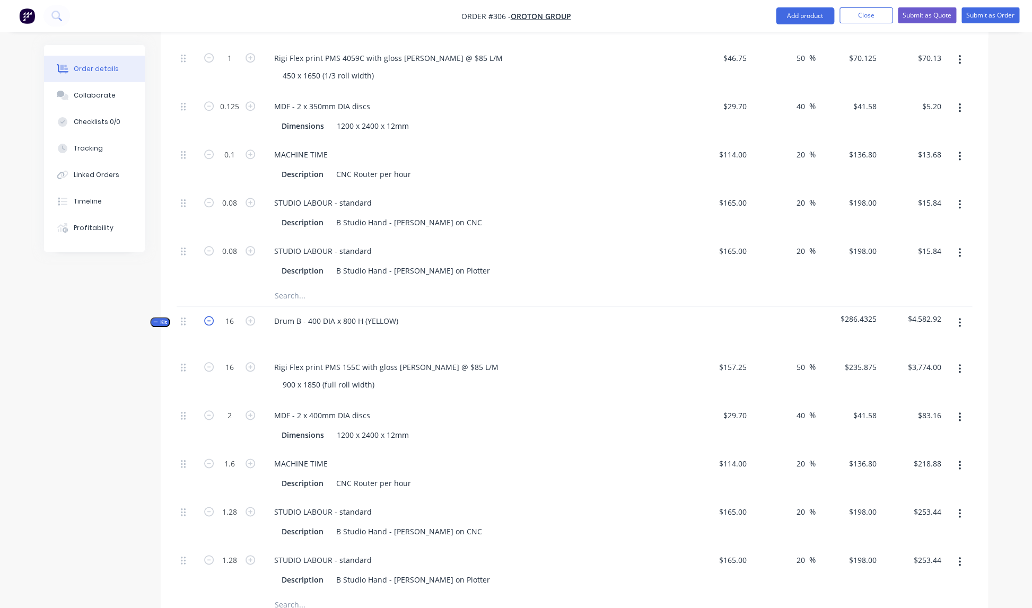
click at [212, 316] on icon "button" at bounding box center [209, 321] width 10 height 10
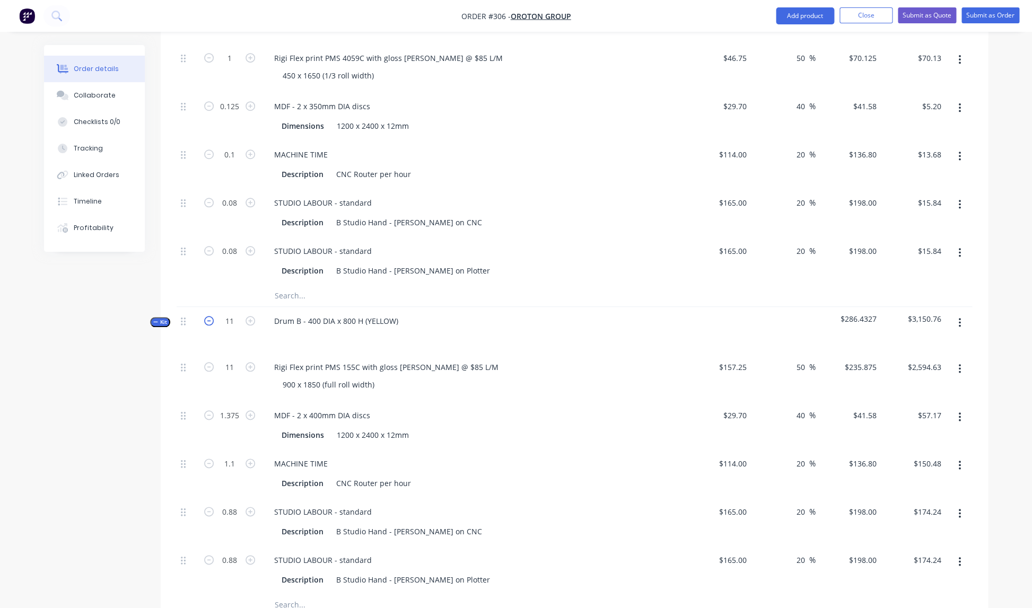
click at [212, 316] on icon "button" at bounding box center [209, 321] width 10 height 10
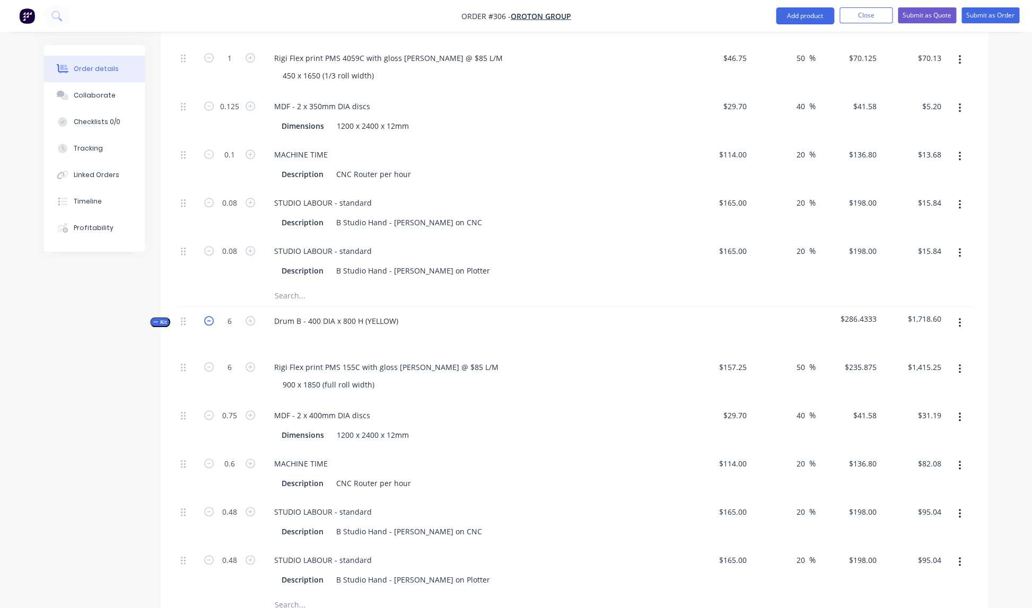
click at [212, 316] on icon "button" at bounding box center [209, 321] width 10 height 10
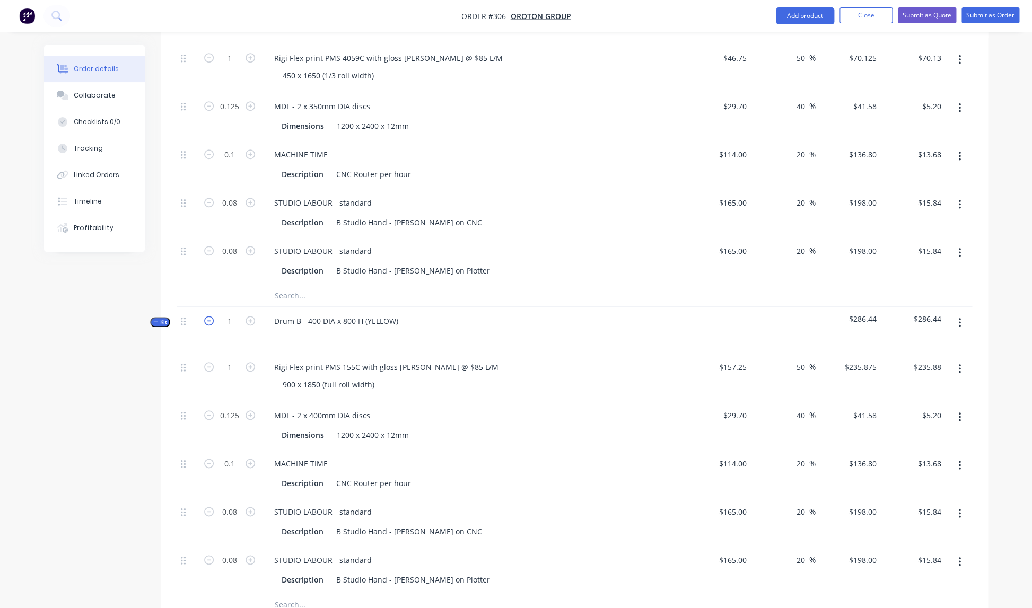
click at [212, 316] on icon "button" at bounding box center [209, 321] width 10 height 10
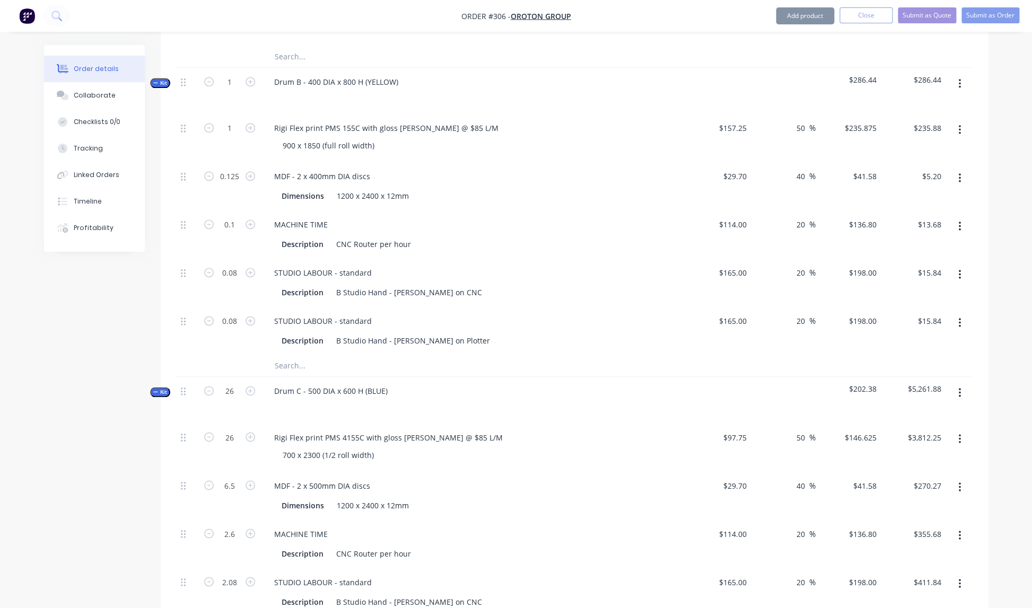
scroll to position [606, 0]
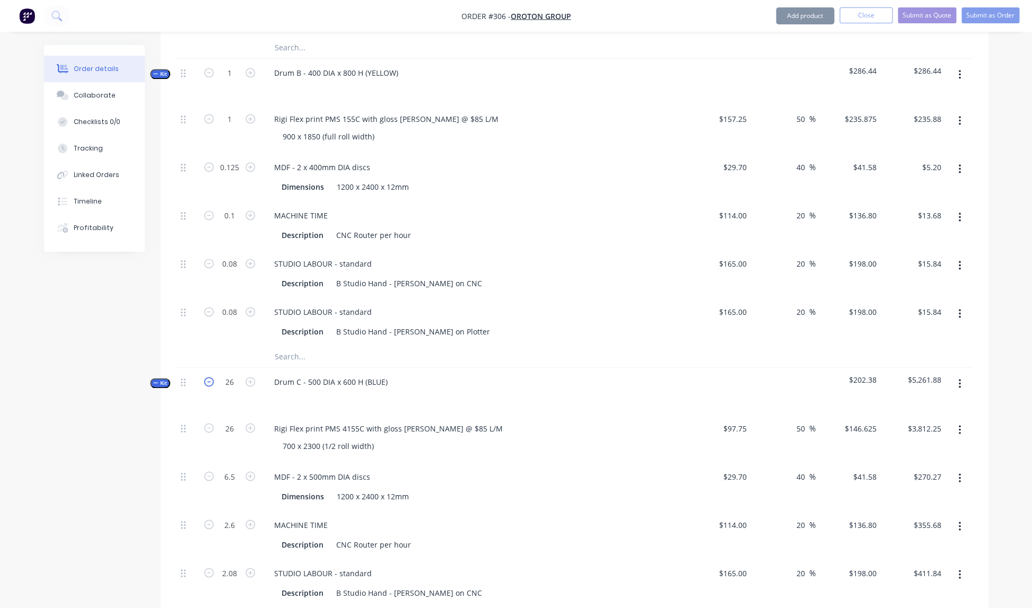
click at [209, 377] on icon "button" at bounding box center [209, 382] width 10 height 10
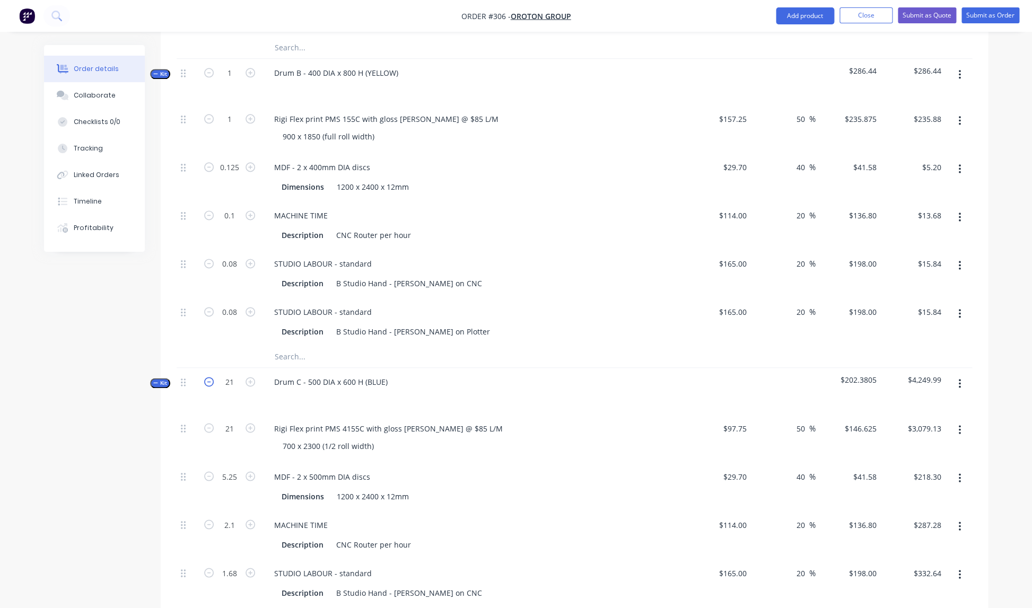
click at [209, 377] on icon "button" at bounding box center [209, 382] width 10 height 10
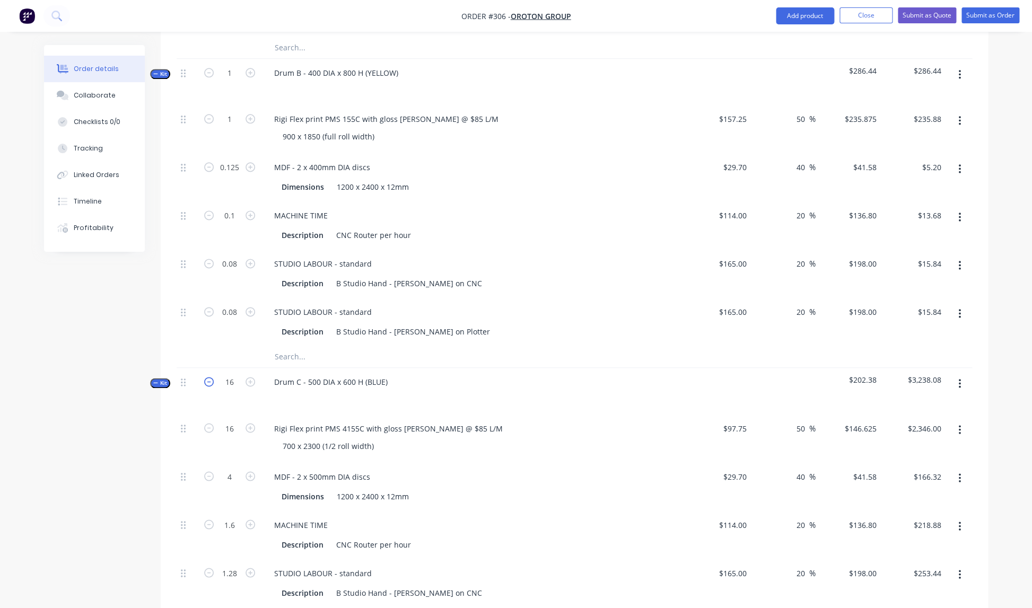
click at [209, 377] on icon "button" at bounding box center [209, 382] width 10 height 10
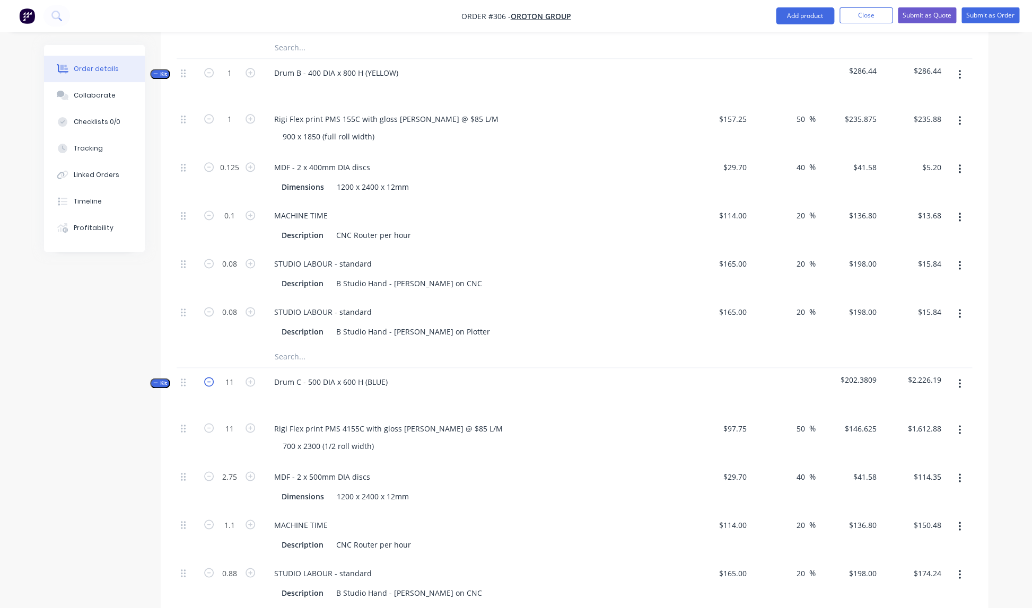
click at [209, 377] on icon "button" at bounding box center [209, 382] width 10 height 10
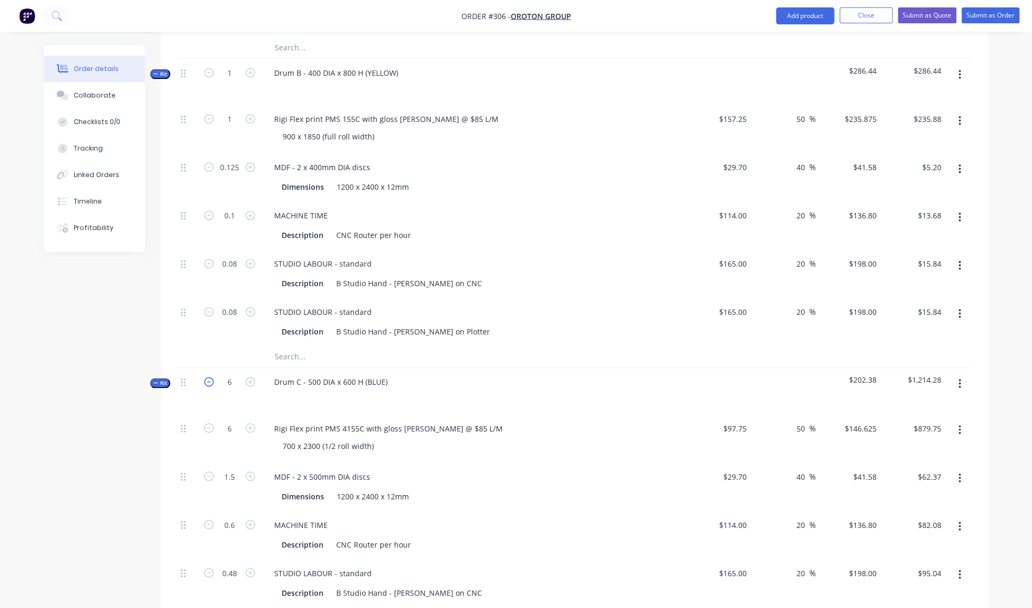
click at [209, 377] on icon "button" at bounding box center [209, 382] width 10 height 10
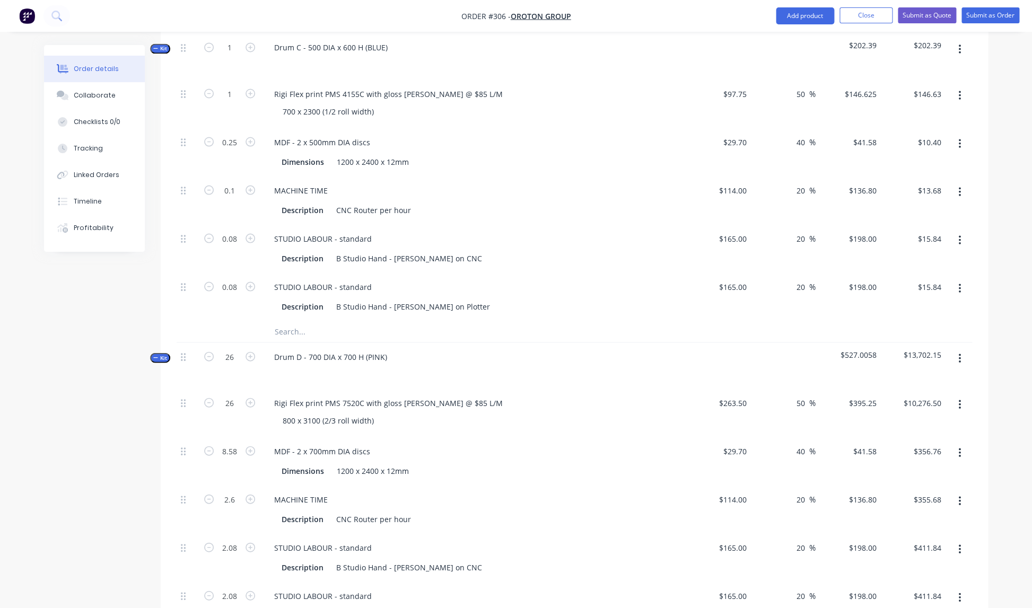
scroll to position [953, 0]
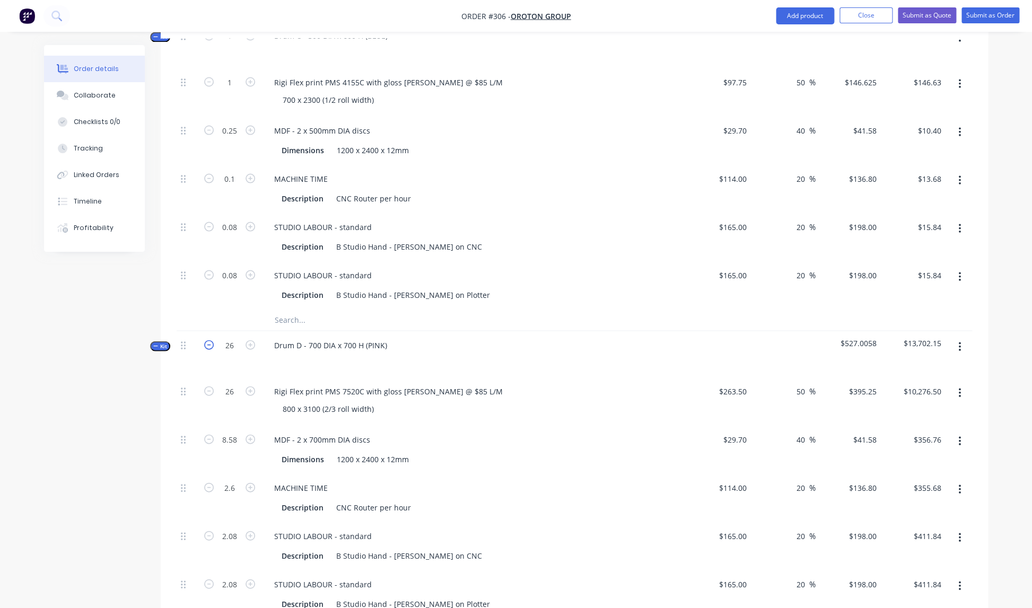
click at [209, 340] on icon "button" at bounding box center [209, 345] width 10 height 10
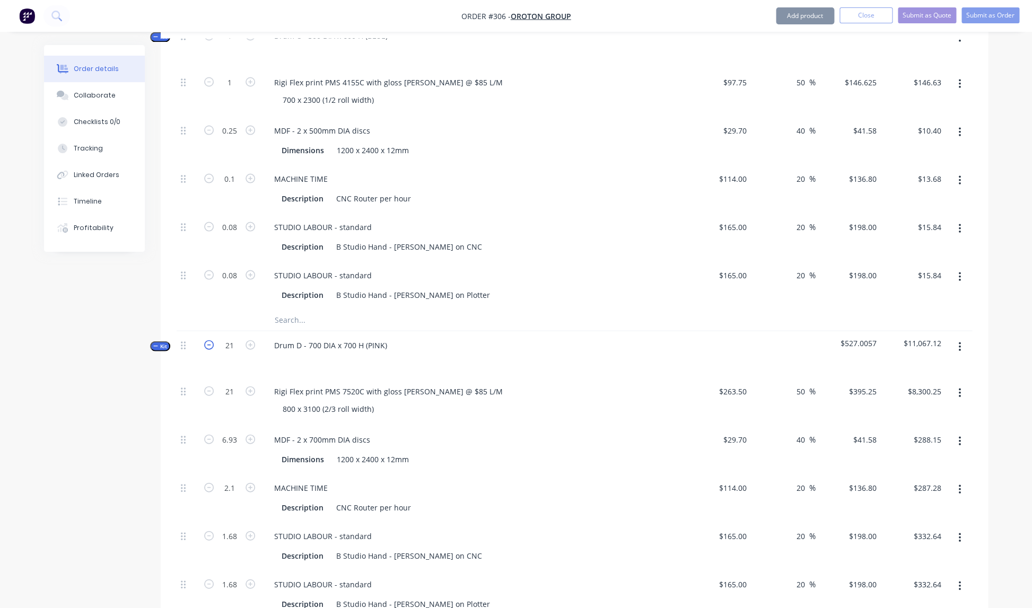
click at [209, 340] on icon "button" at bounding box center [209, 345] width 10 height 10
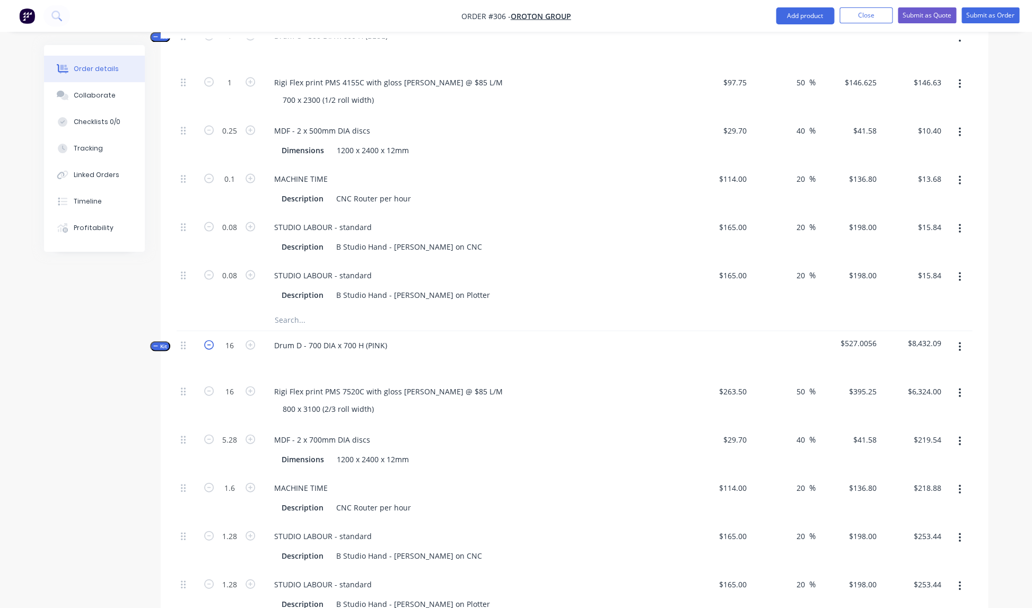
click at [209, 340] on icon "button" at bounding box center [209, 345] width 10 height 10
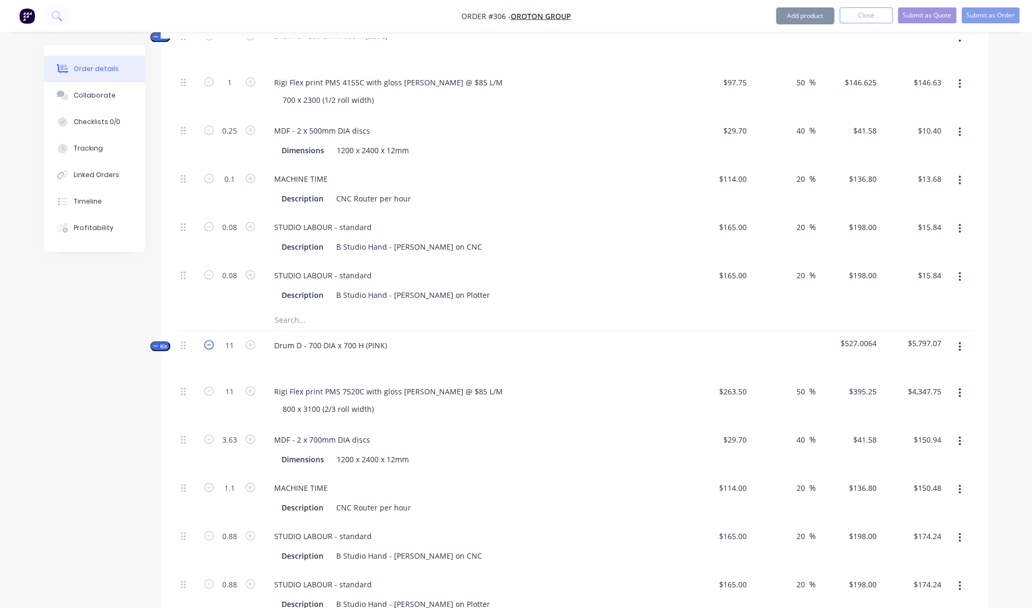
click at [209, 340] on icon "button" at bounding box center [209, 345] width 10 height 10
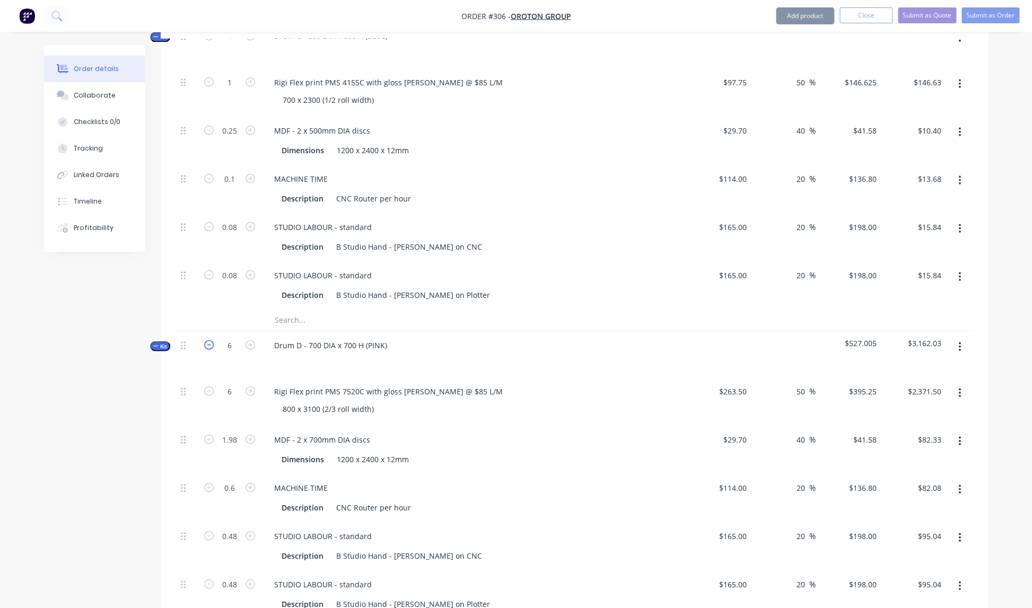
click at [209, 340] on icon "button" at bounding box center [209, 345] width 10 height 10
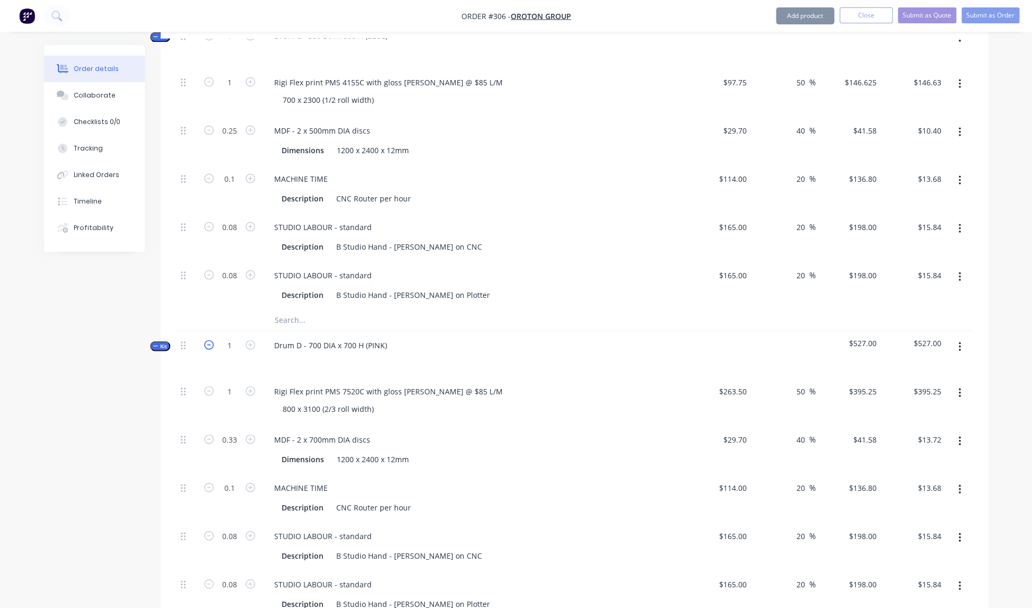
click at [209, 340] on icon "button" at bounding box center [209, 345] width 10 height 10
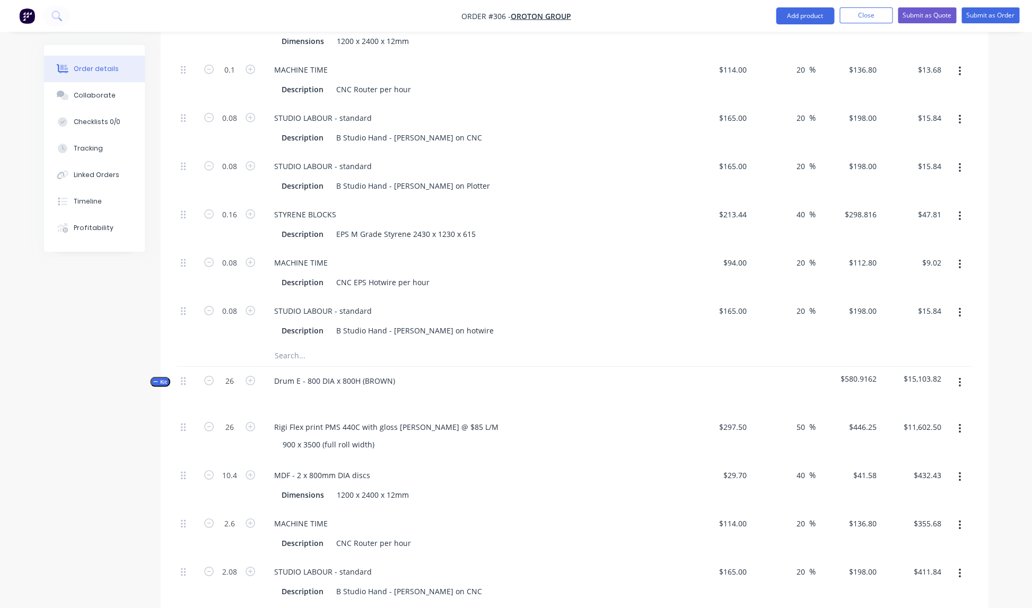
scroll to position [1371, 0]
click at [211, 375] on icon "button" at bounding box center [209, 380] width 10 height 10
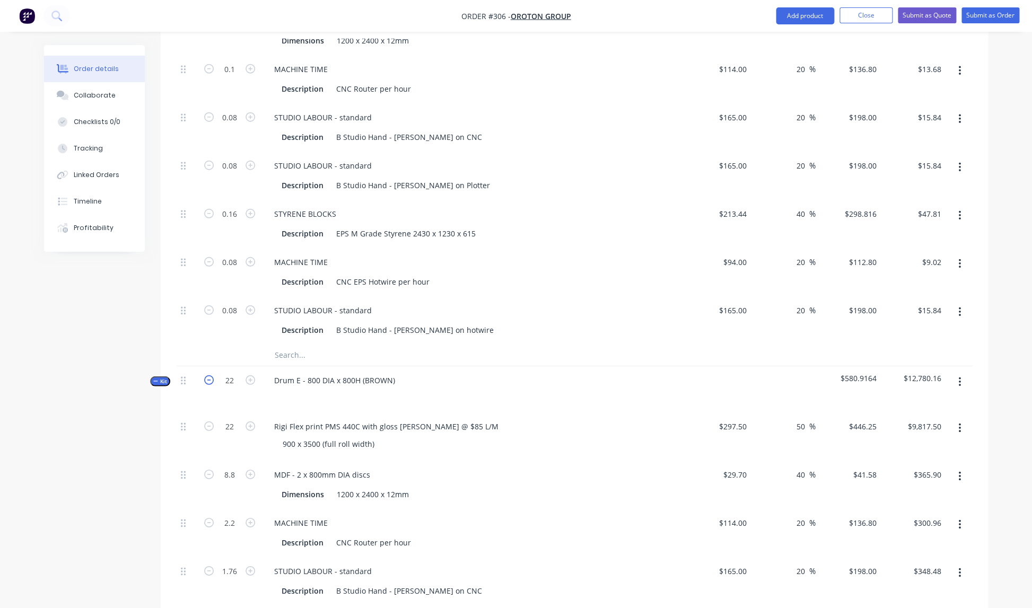
click at [211, 375] on icon "button" at bounding box center [209, 380] width 10 height 10
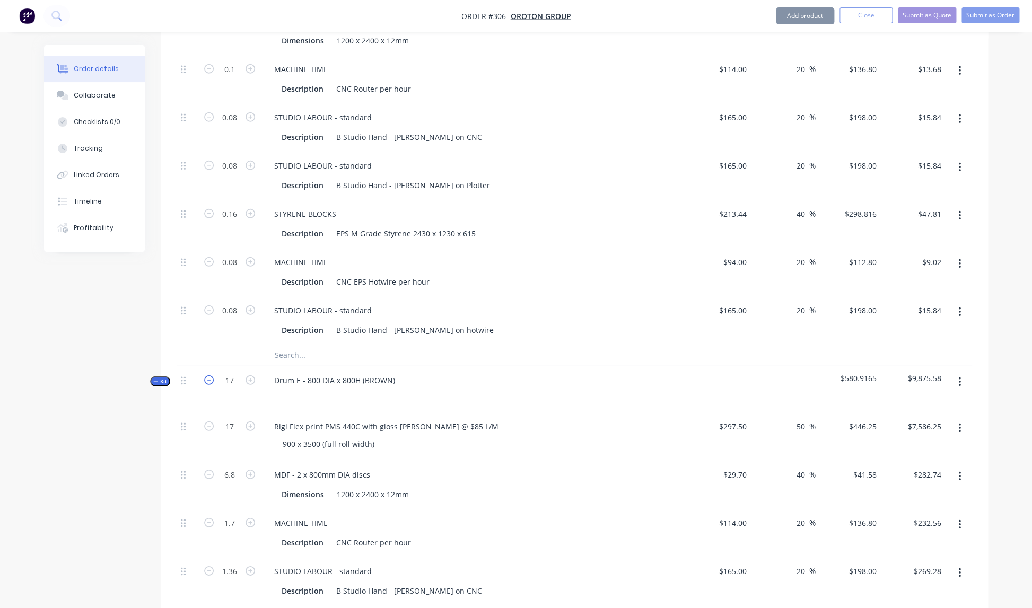
click at [211, 375] on icon "button" at bounding box center [209, 380] width 10 height 10
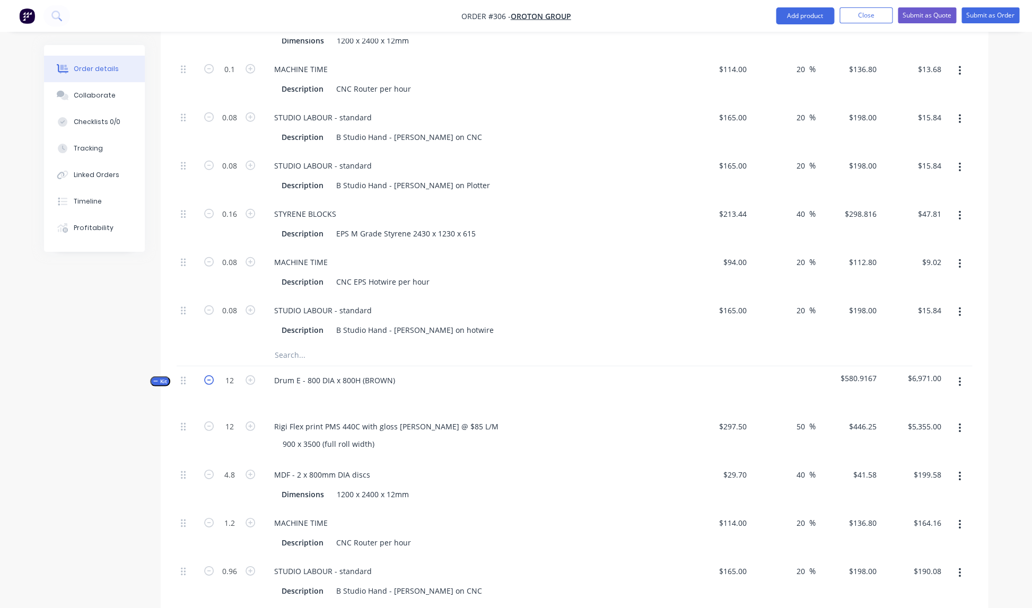
click at [211, 375] on icon "button" at bounding box center [209, 380] width 10 height 10
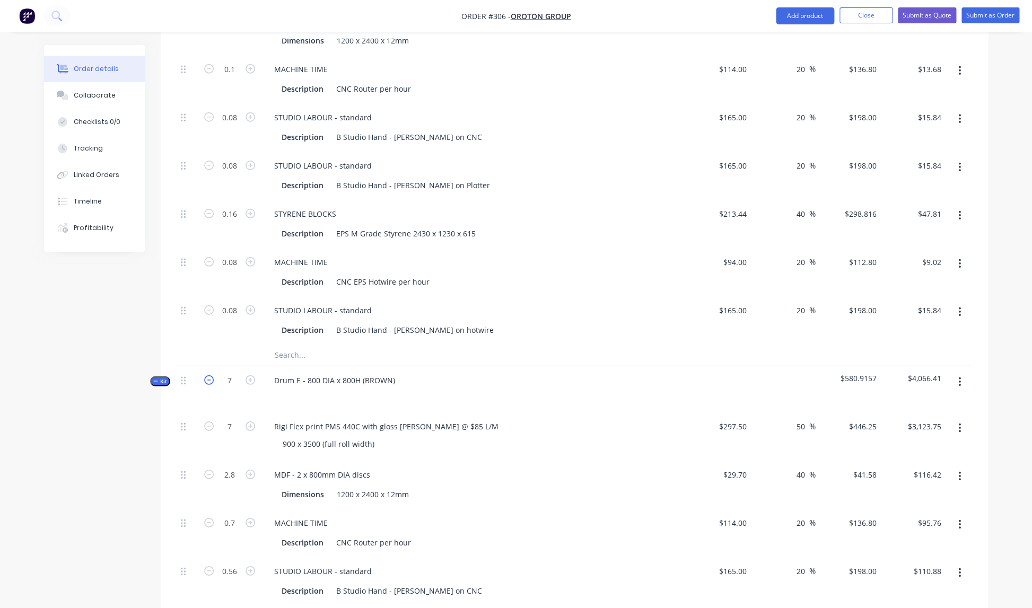
click at [211, 375] on icon "button" at bounding box center [209, 380] width 10 height 10
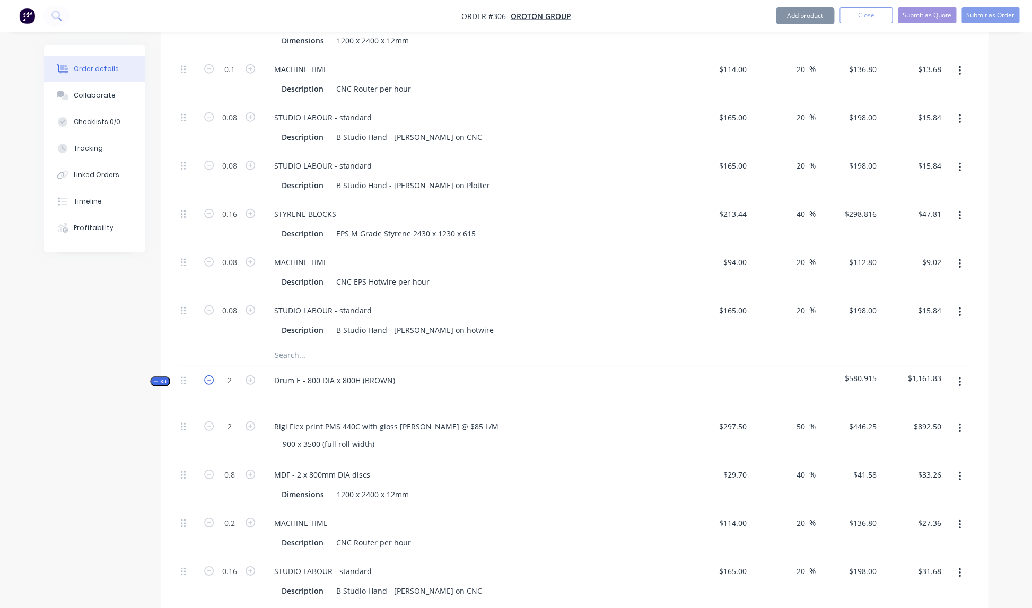
click at [211, 375] on icon "button" at bounding box center [209, 380] width 10 height 10
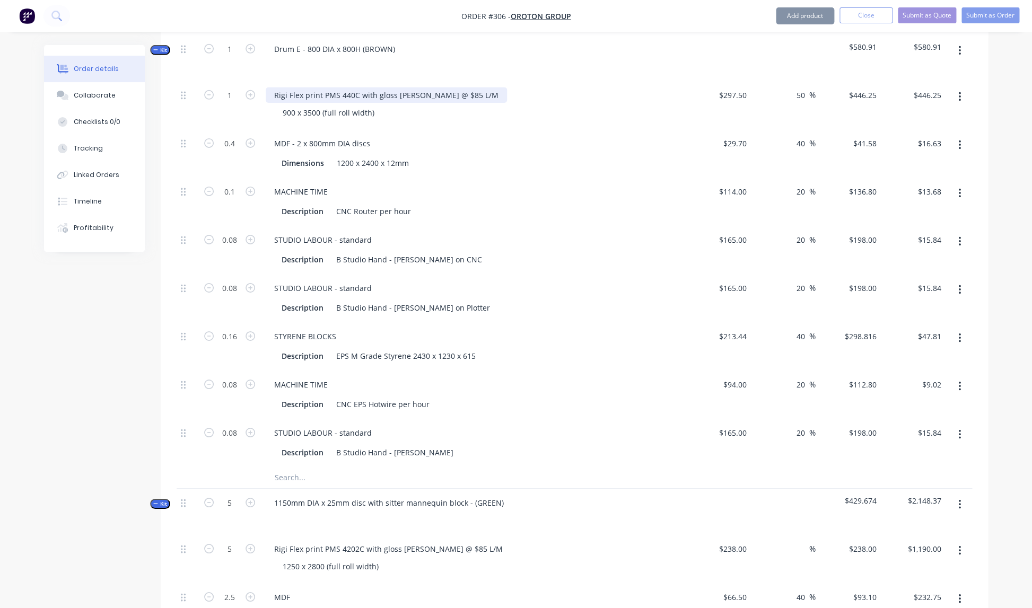
scroll to position [1705, 0]
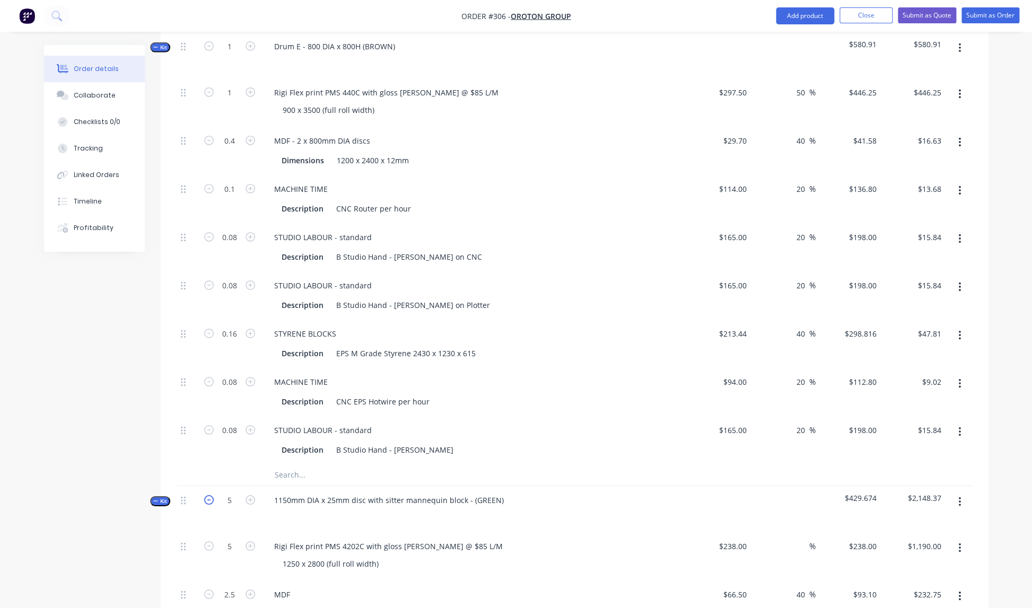
click at [209, 495] on icon "button" at bounding box center [209, 500] width 10 height 10
click at [208, 497] on icon "button" at bounding box center [209, 502] width 10 height 10
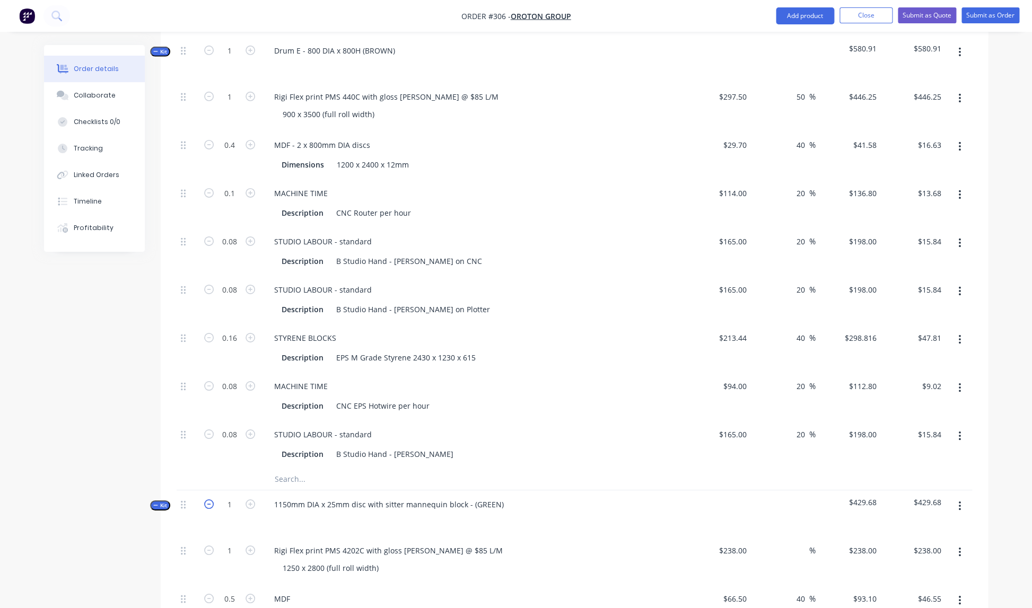
click at [208, 498] on button "button" at bounding box center [209, 503] width 14 height 11
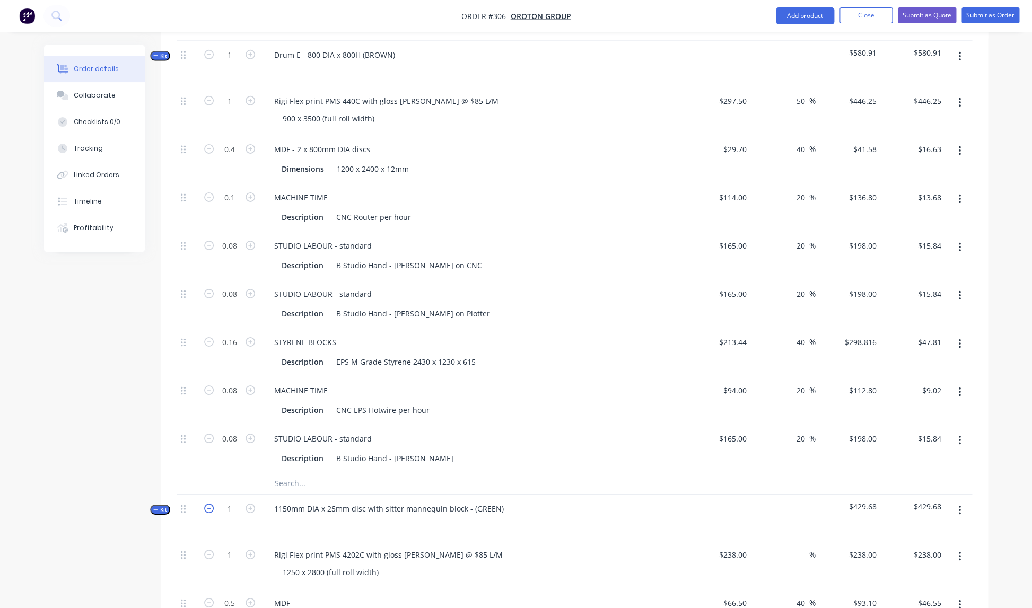
click at [208, 495] on div "1" at bounding box center [230, 518] width 64 height 46
click at [208, 496] on div "1" at bounding box center [230, 519] width 64 height 46
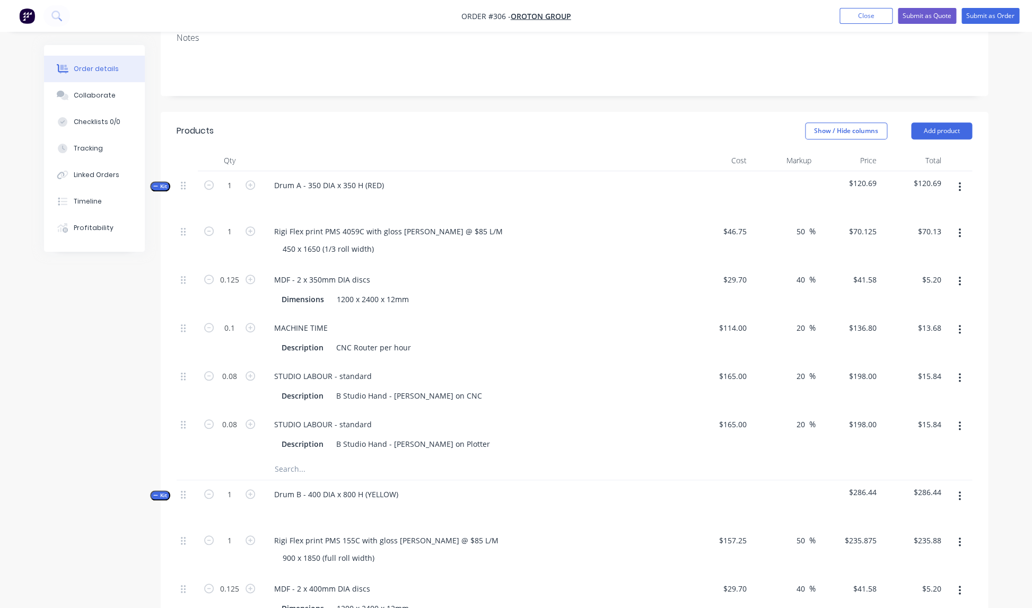
scroll to position [195, 0]
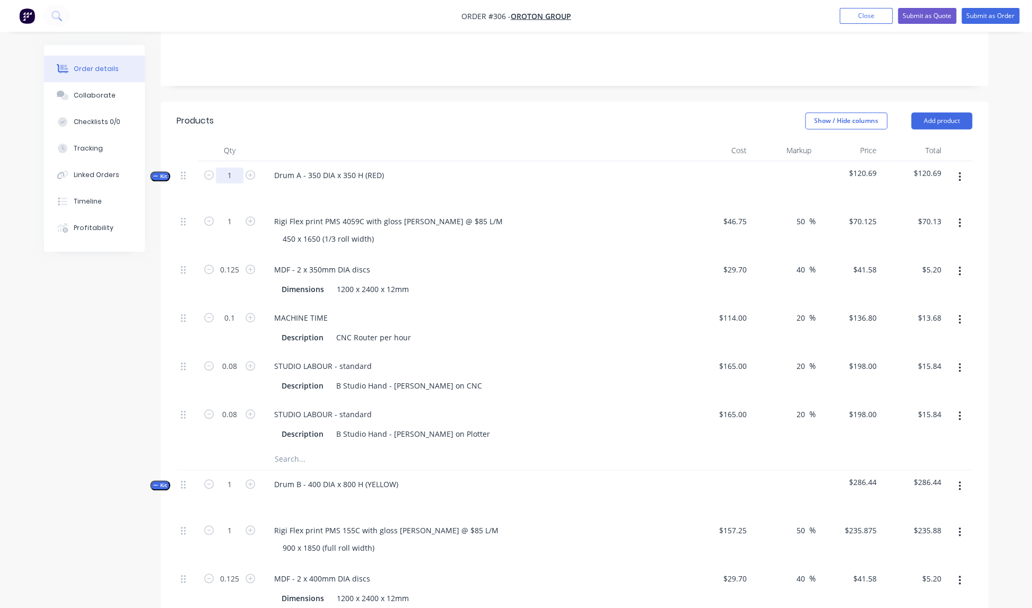
drag, startPoint x: 252, startPoint y: 163, endPoint x: 241, endPoint y: 165, distance: 11.4
click at [252, 170] on icon "button" at bounding box center [250, 175] width 10 height 10
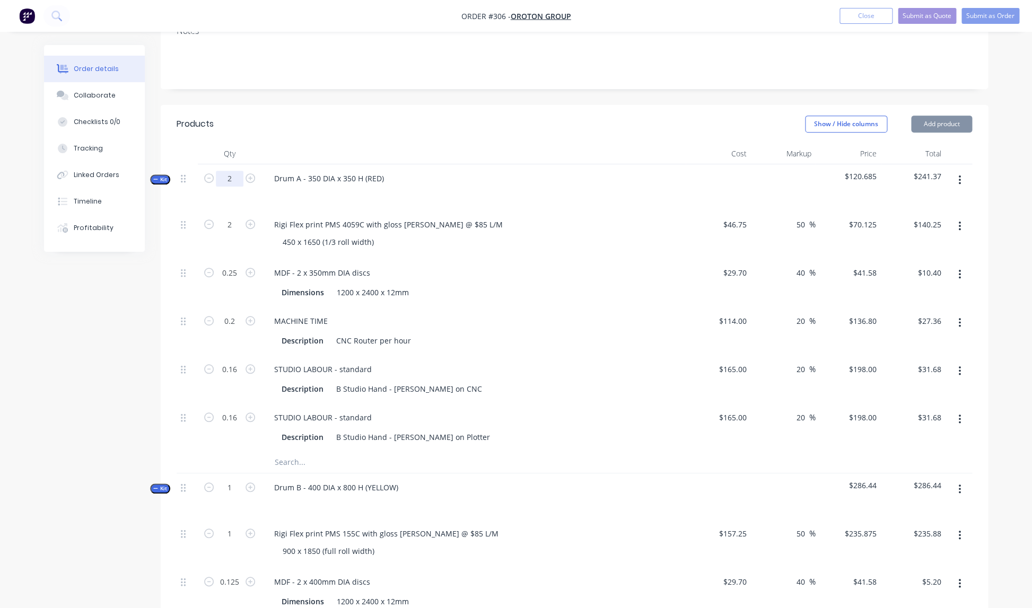
click at [237, 171] on input "2" at bounding box center [230, 179] width 28 height 16
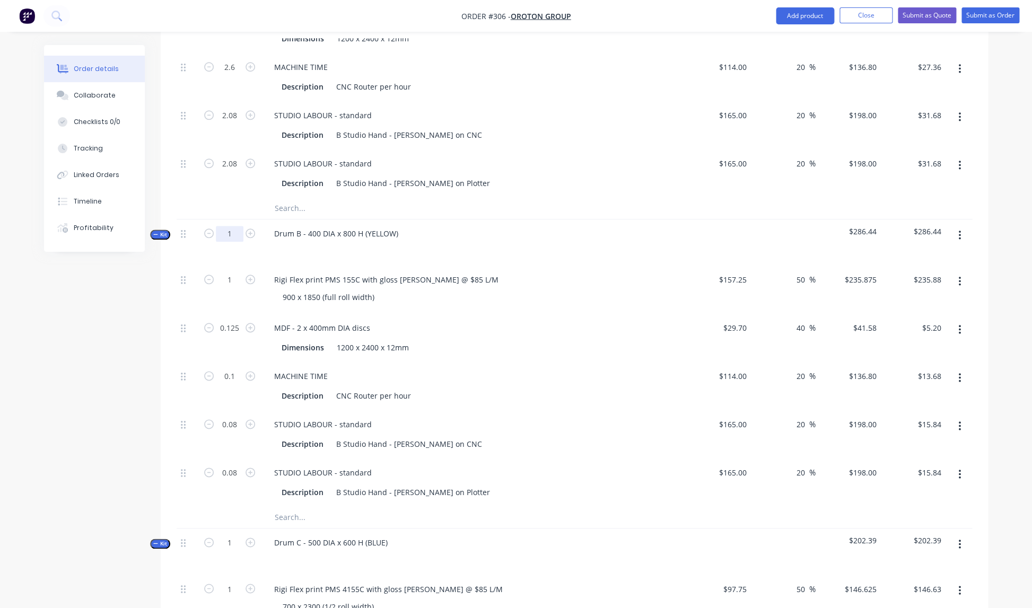
scroll to position [449, 0]
click at [233, 223] on input "1" at bounding box center [230, 231] width 28 height 16
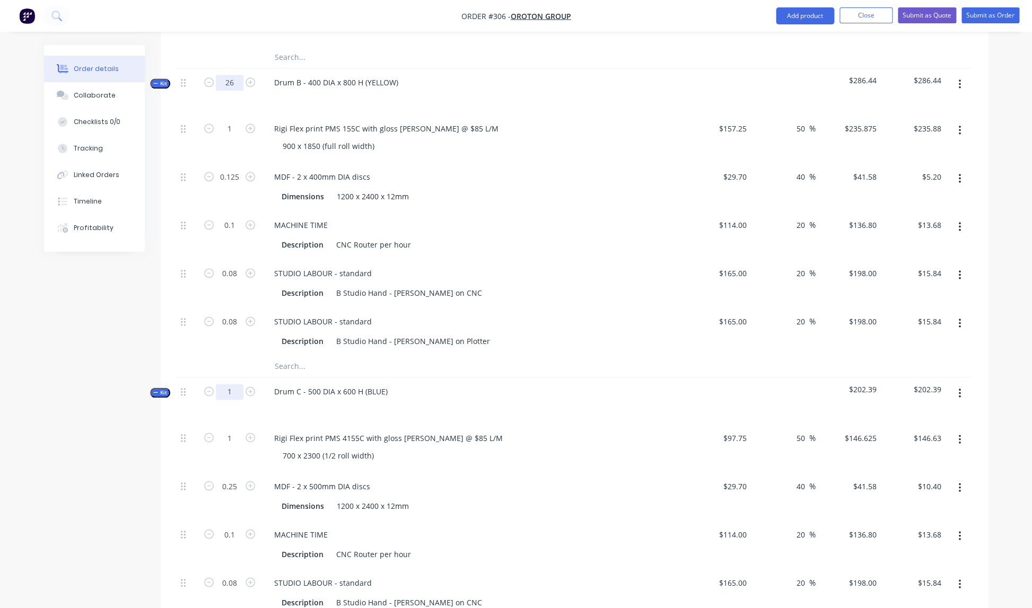
scroll to position [597, 0]
click at [231, 383] on input "1" at bounding box center [230, 391] width 28 height 16
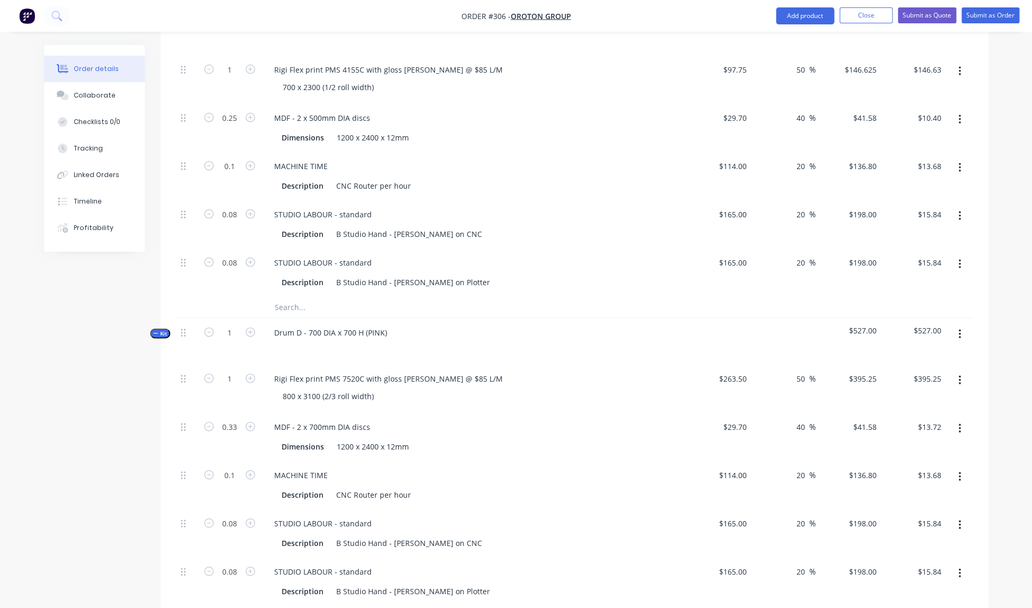
scroll to position [966, 0]
click at [234, 323] on input "1" at bounding box center [230, 331] width 28 height 16
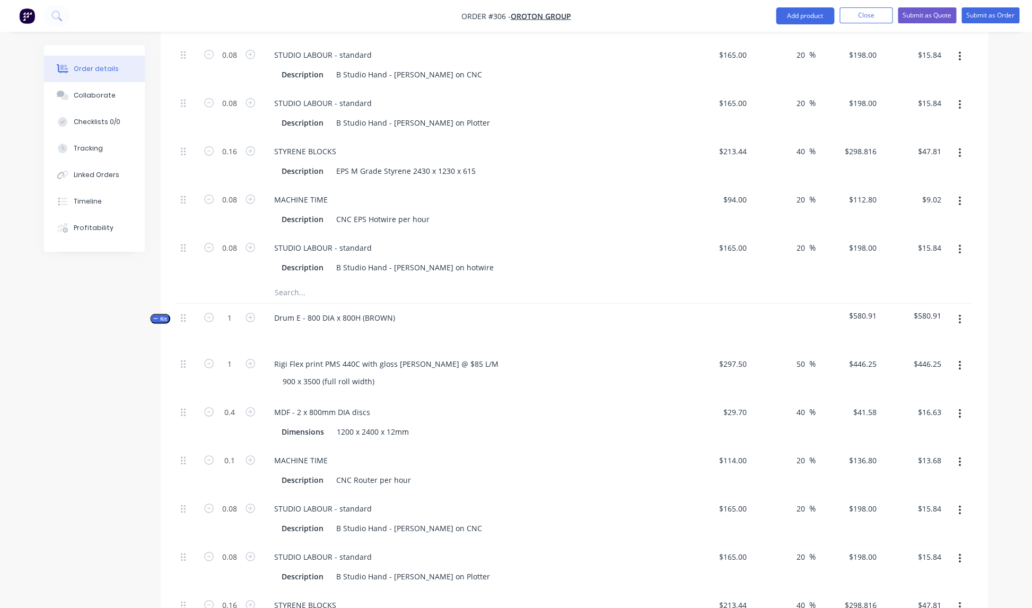
scroll to position [1450, 0]
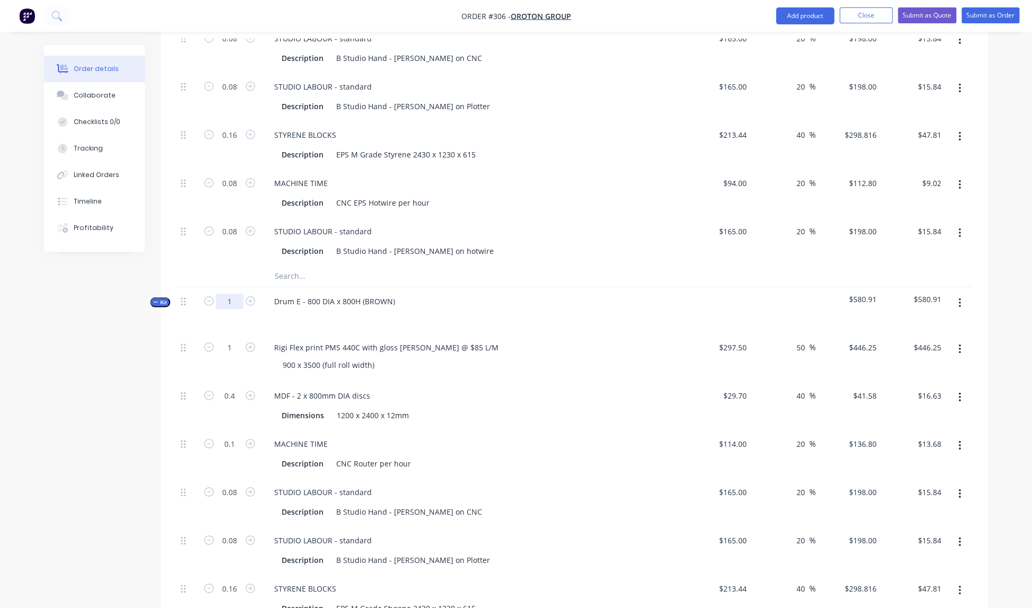
click at [234, 294] on input "1" at bounding box center [230, 302] width 28 height 16
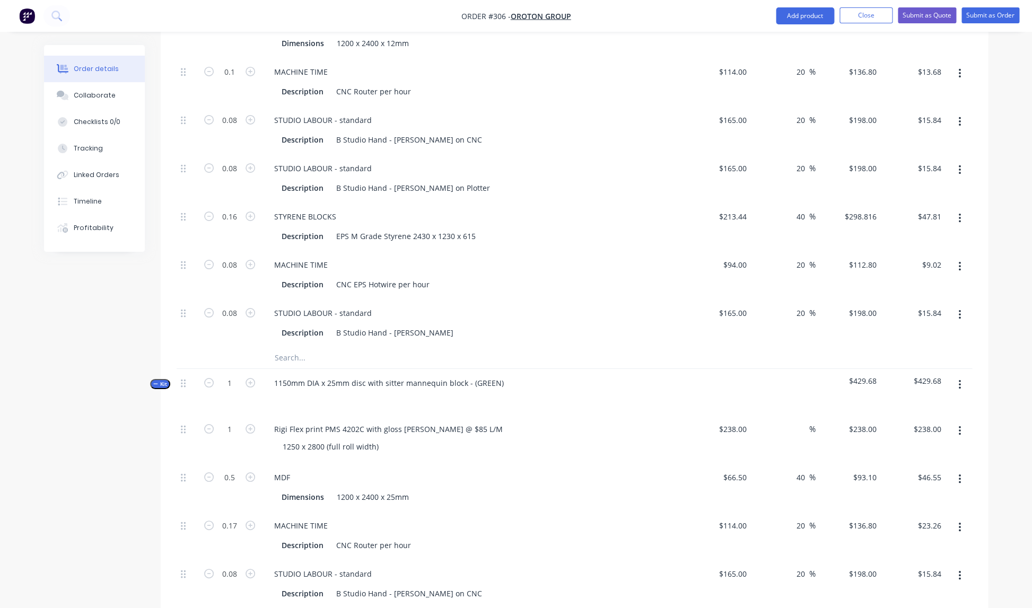
scroll to position [1822, 0]
click at [232, 376] on input "1" at bounding box center [230, 384] width 28 height 16
click at [399, 355] on input "text" at bounding box center [380, 358] width 212 height 21
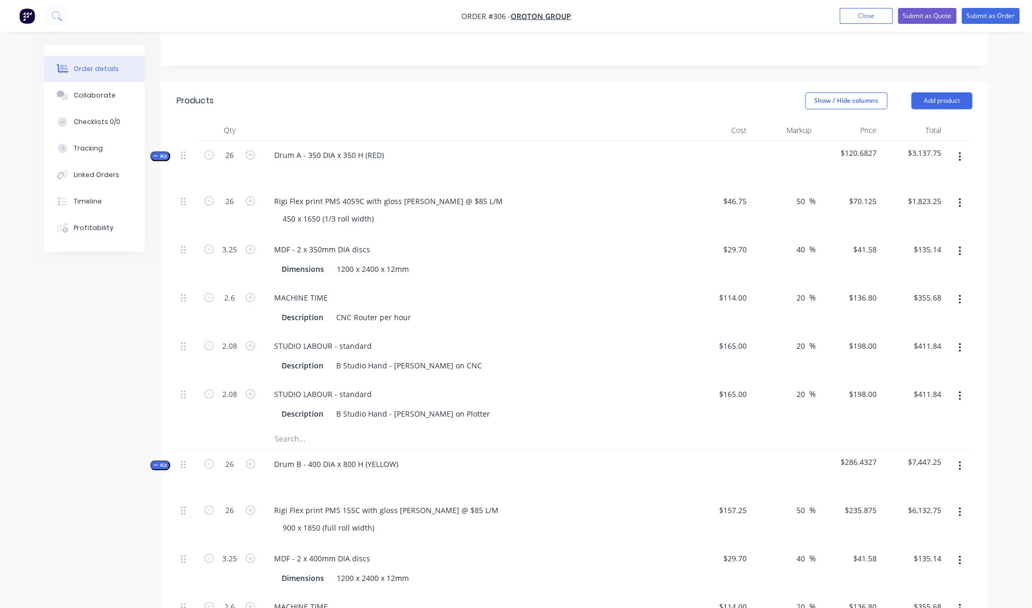
scroll to position [217, 0]
click at [959, 390] on icon "button" at bounding box center [959, 395] width 2 height 10
click at [890, 457] on div "Delete" at bounding box center [922, 464] width 82 height 15
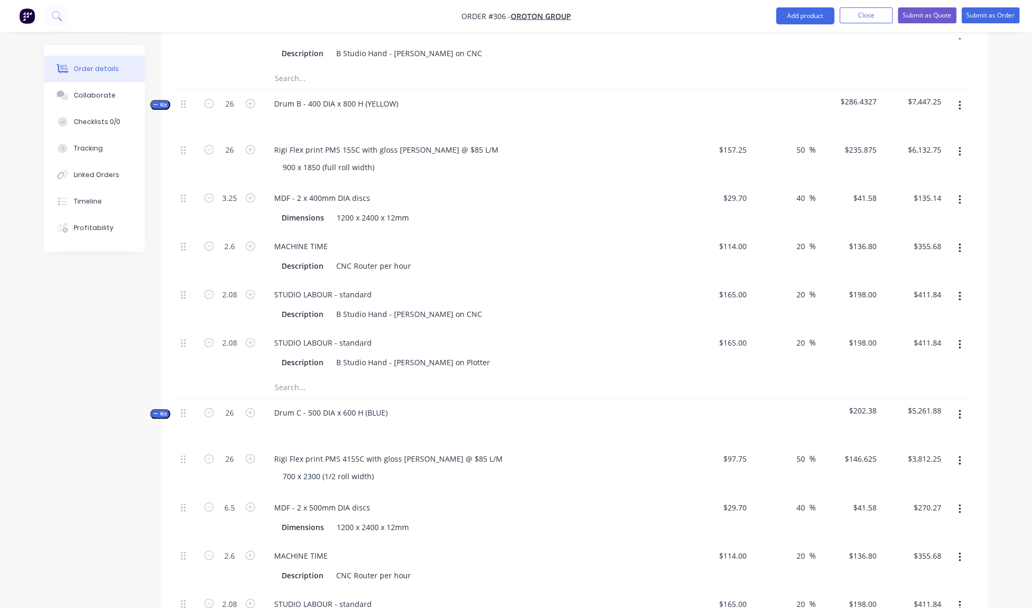
scroll to position [528, 0]
click at [960, 338] on icon "button" at bounding box center [959, 344] width 3 height 12
click at [899, 407] on div "Delete" at bounding box center [922, 414] width 82 height 15
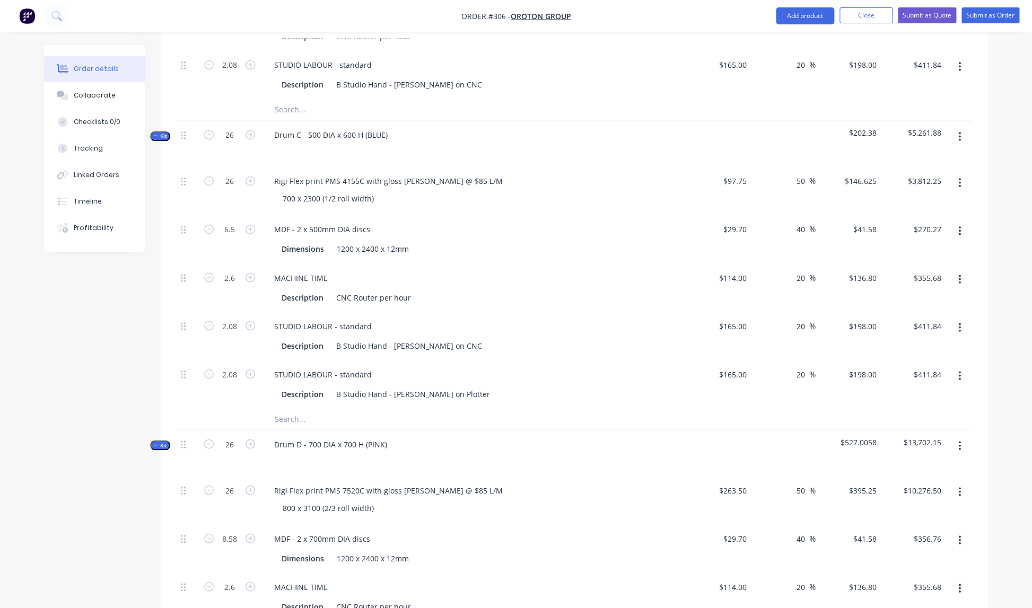
scroll to position [759, 0]
click at [962, 365] on button "button" at bounding box center [959, 374] width 25 height 19
click at [887, 437] on div "Delete" at bounding box center [922, 444] width 82 height 15
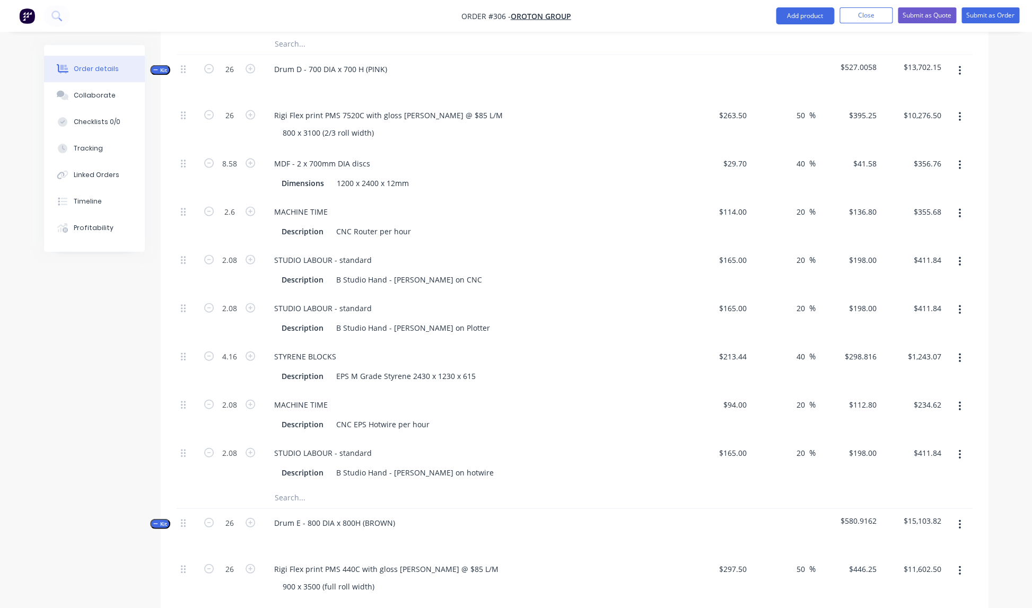
scroll to position [1085, 0]
click at [961, 299] on button "button" at bounding box center [959, 308] width 25 height 19
click at [889, 371] on div "Delete" at bounding box center [922, 378] width 82 height 15
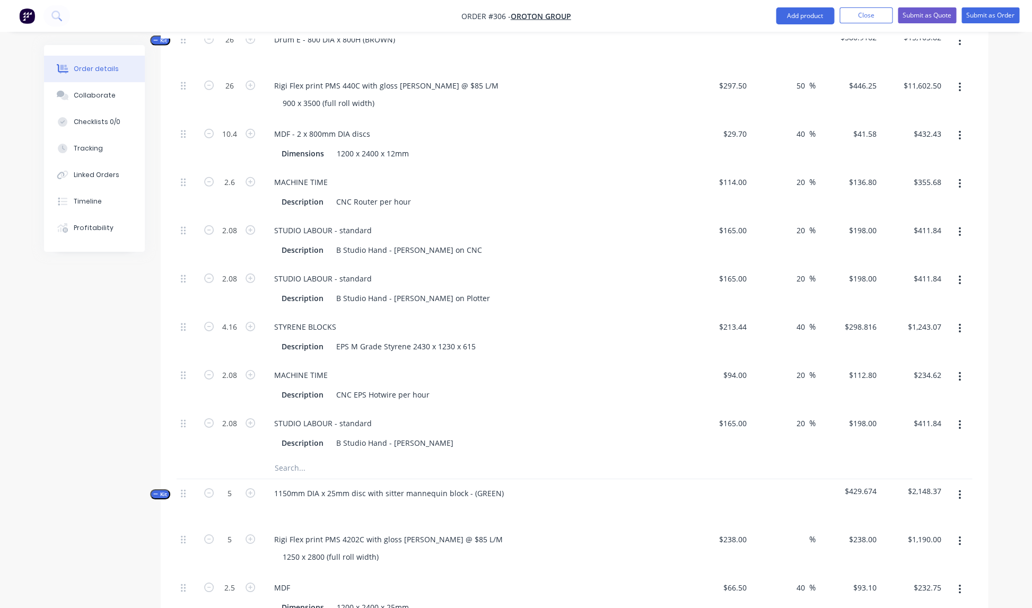
scroll to position [1520, 0]
click at [961, 270] on button "button" at bounding box center [959, 279] width 25 height 19
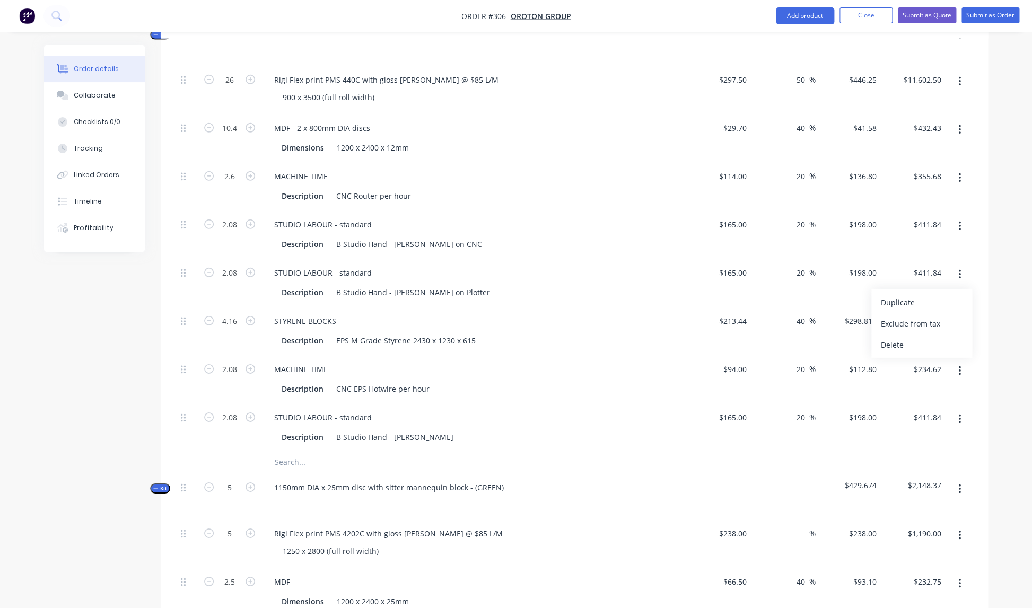
click at [893, 337] on div "Delete" at bounding box center [922, 344] width 82 height 15
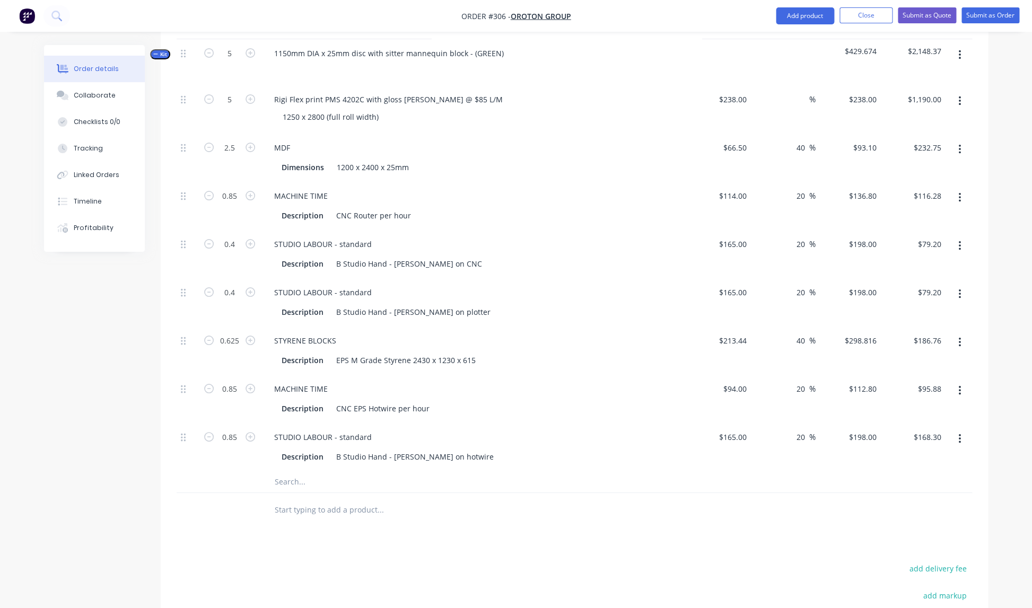
scroll to position [1911, 0]
click at [960, 289] on icon "button" at bounding box center [959, 294] width 2 height 10
click at [890, 356] on div "Delete" at bounding box center [922, 363] width 82 height 15
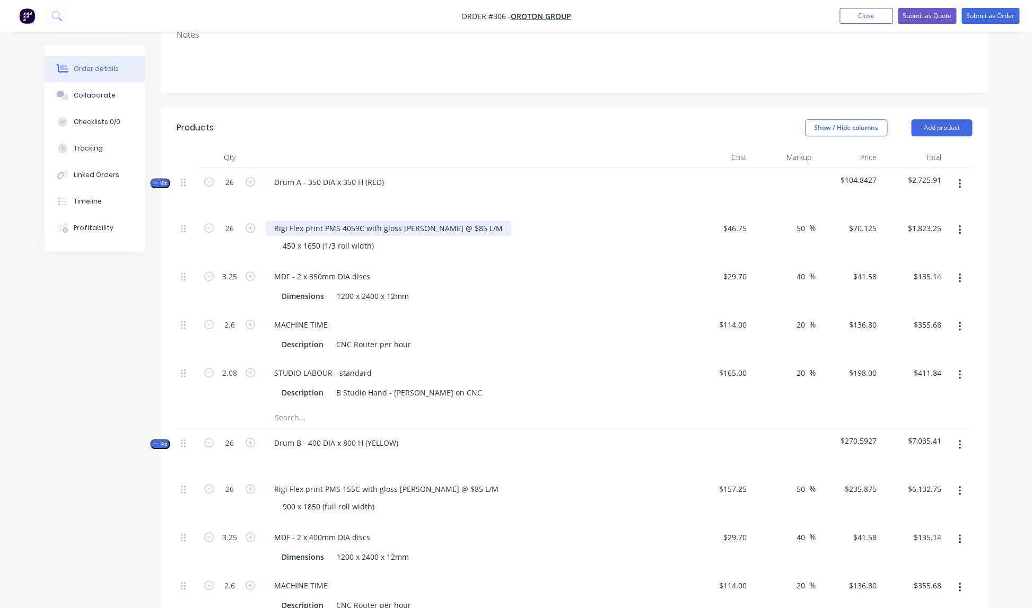
scroll to position [189, 0]
click at [436, 219] on div "Rigi Flex print PMS 4059C with gloss [PERSON_NAME] @ $85 L/M" at bounding box center [388, 226] width 245 height 15
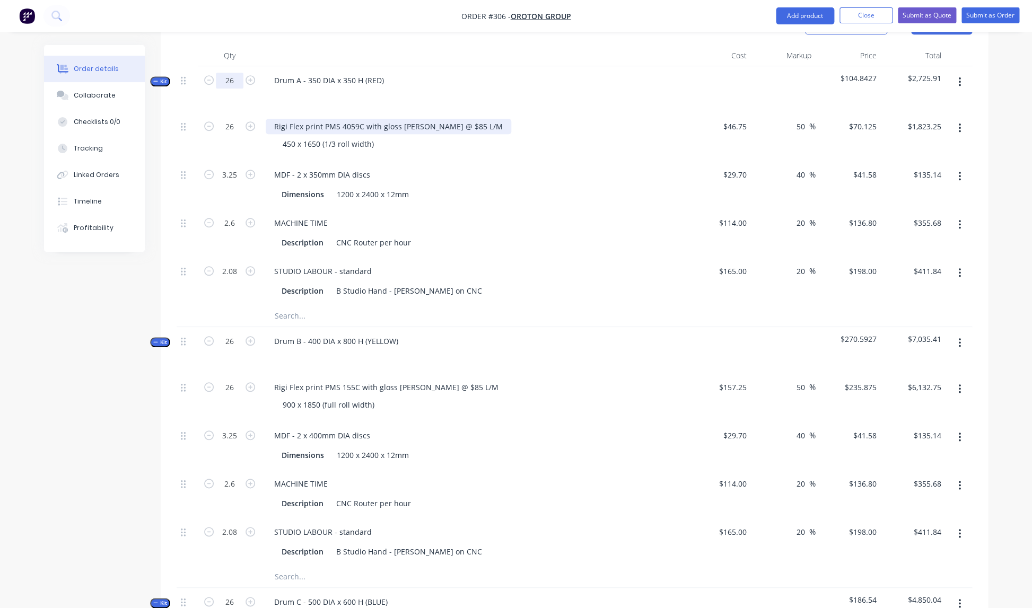
scroll to position [295, 0]
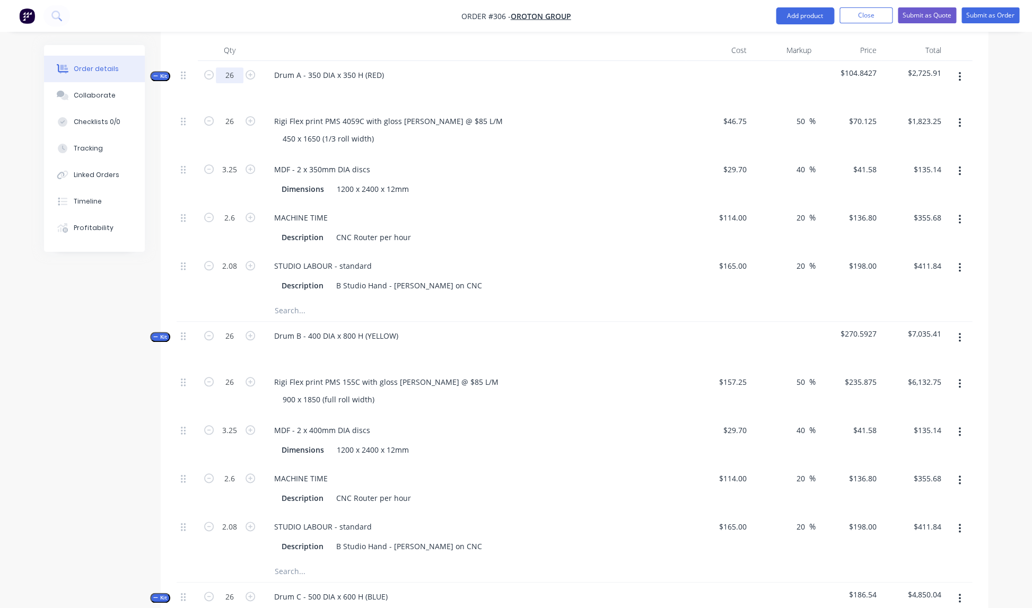
click at [234, 67] on input "26" at bounding box center [230, 75] width 28 height 16
click at [234, 328] on input "26" at bounding box center [230, 336] width 28 height 16
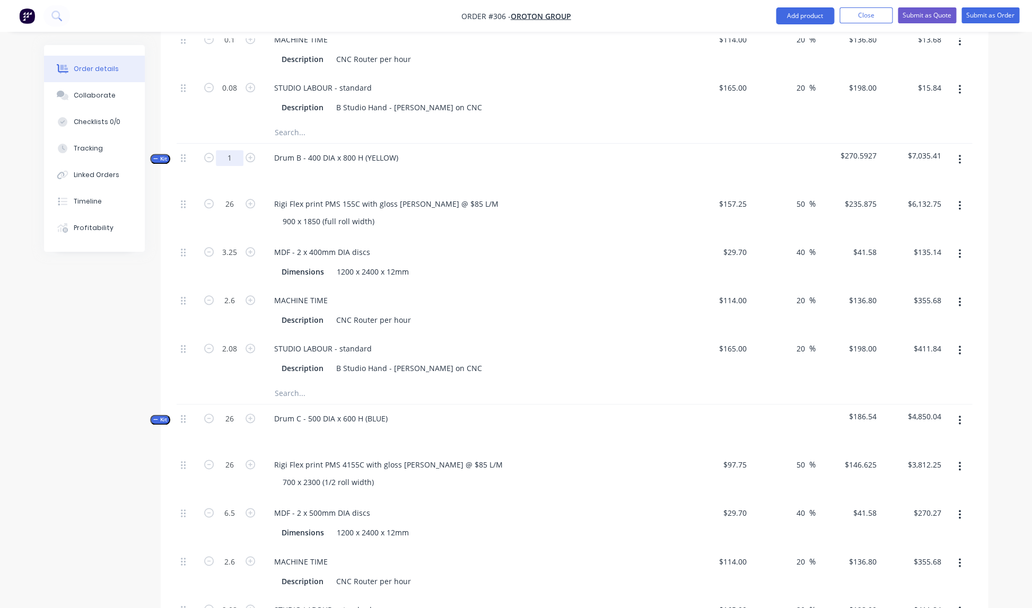
scroll to position [476, 0]
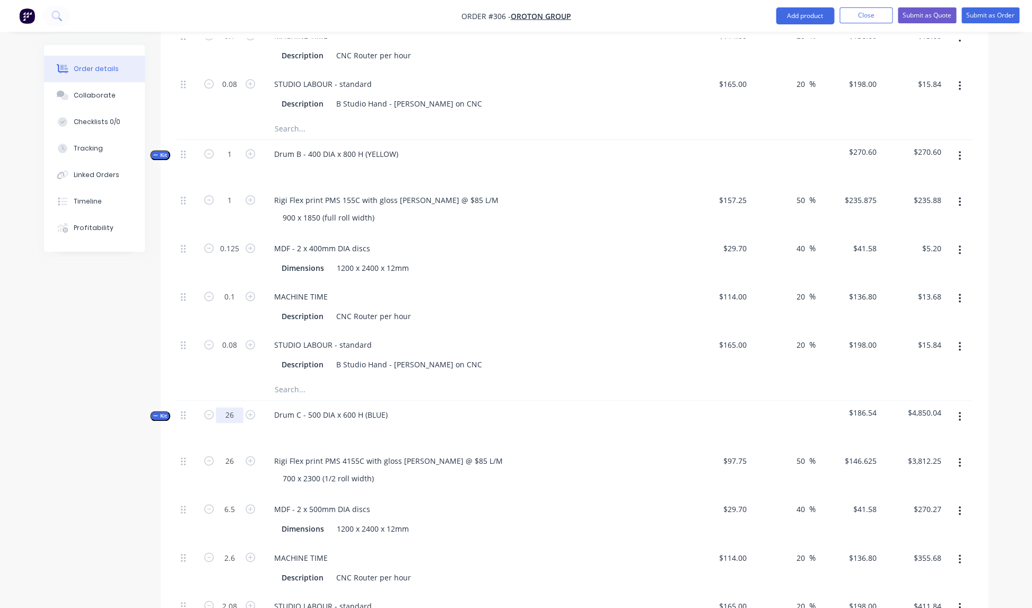
click at [233, 407] on input "26" at bounding box center [230, 415] width 28 height 16
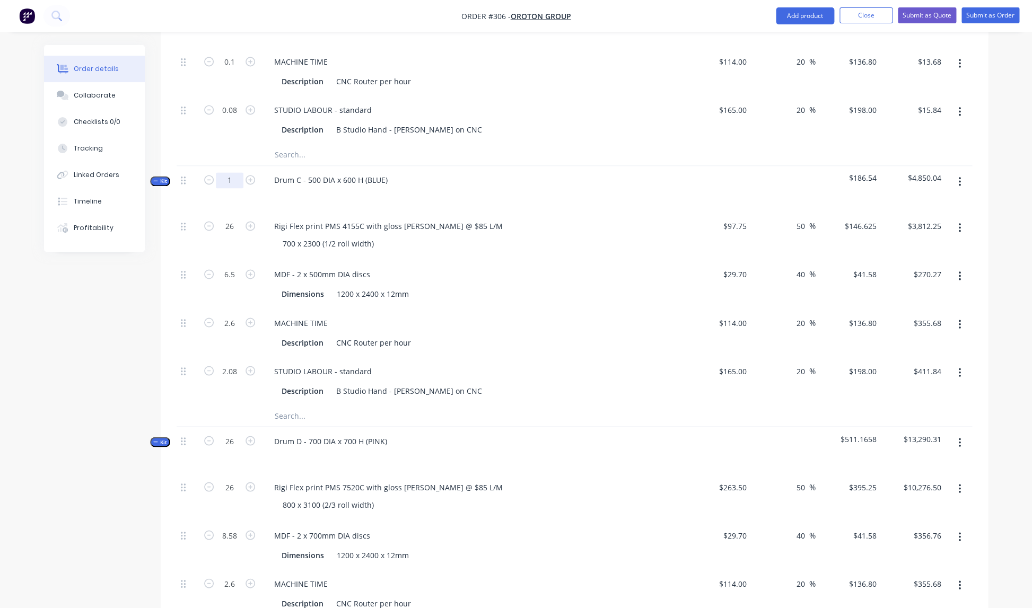
scroll to position [714, 0]
click at [234, 432] on input "26" at bounding box center [230, 440] width 28 height 16
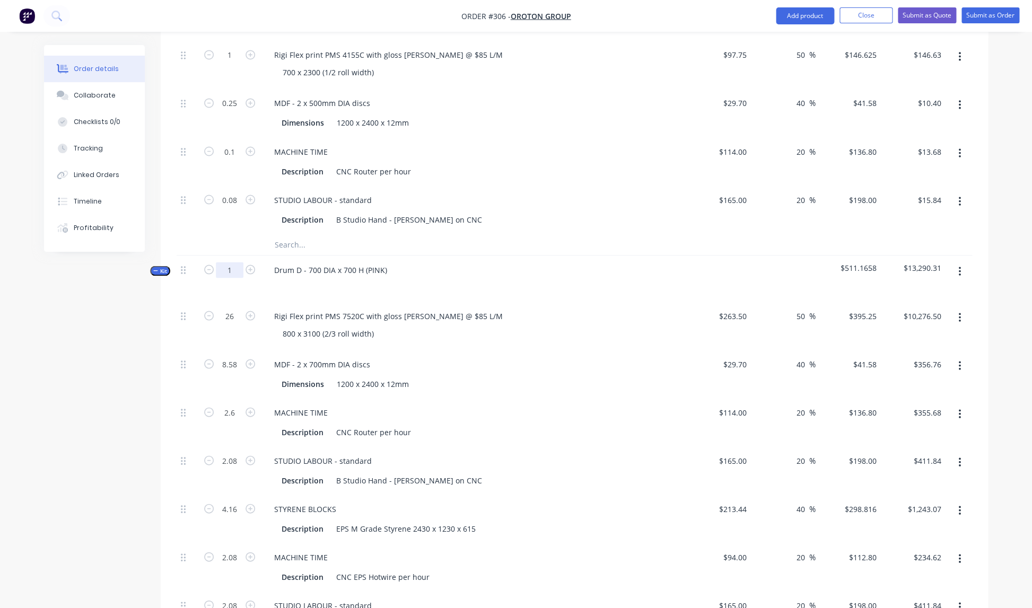
scroll to position [906, 0]
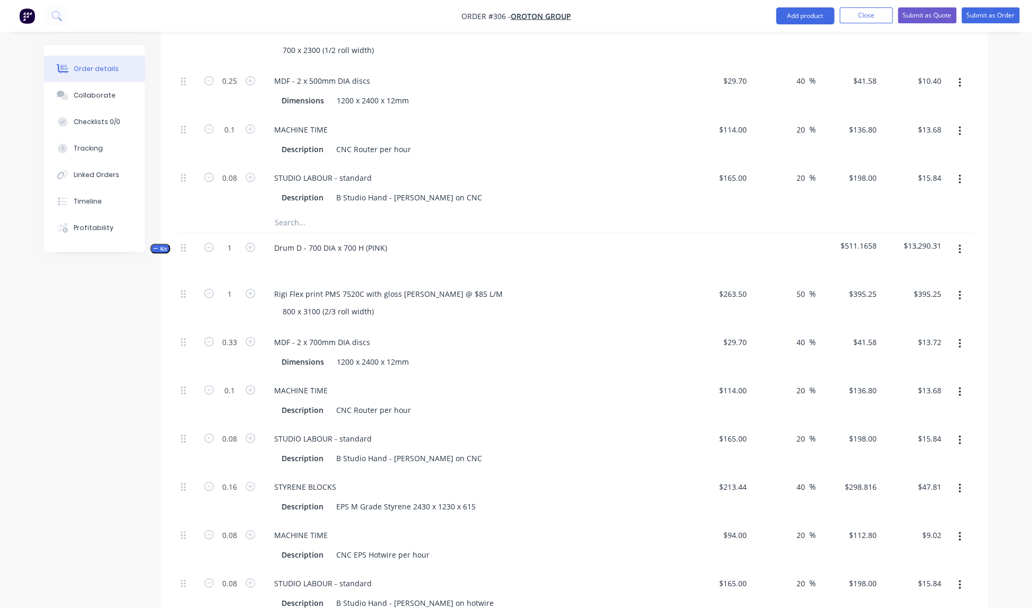
click at [433, 402] on div "Description CNC Router per hour" at bounding box center [471, 409] width 388 height 15
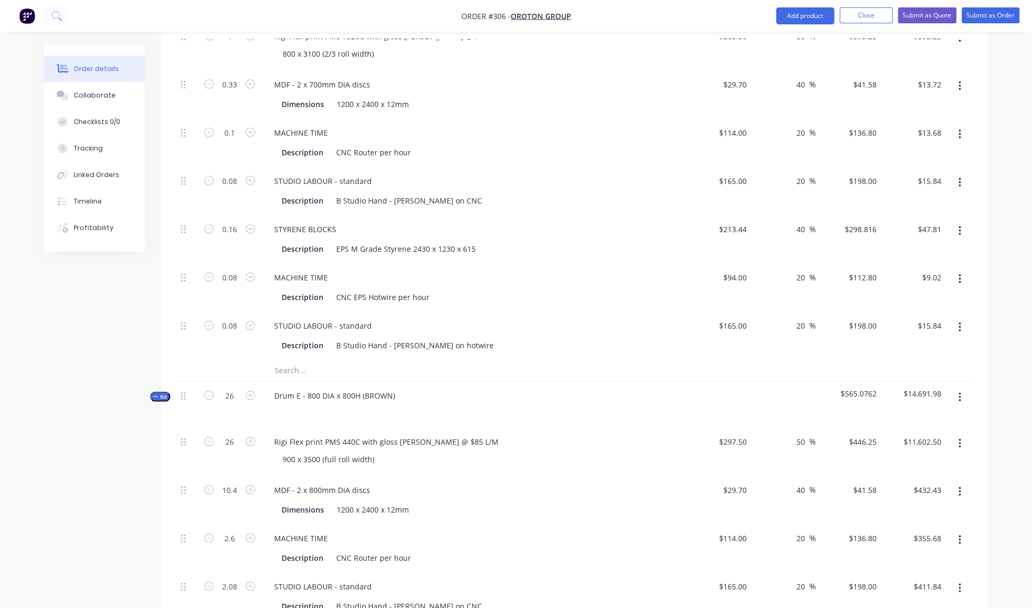
scroll to position [1179, 0]
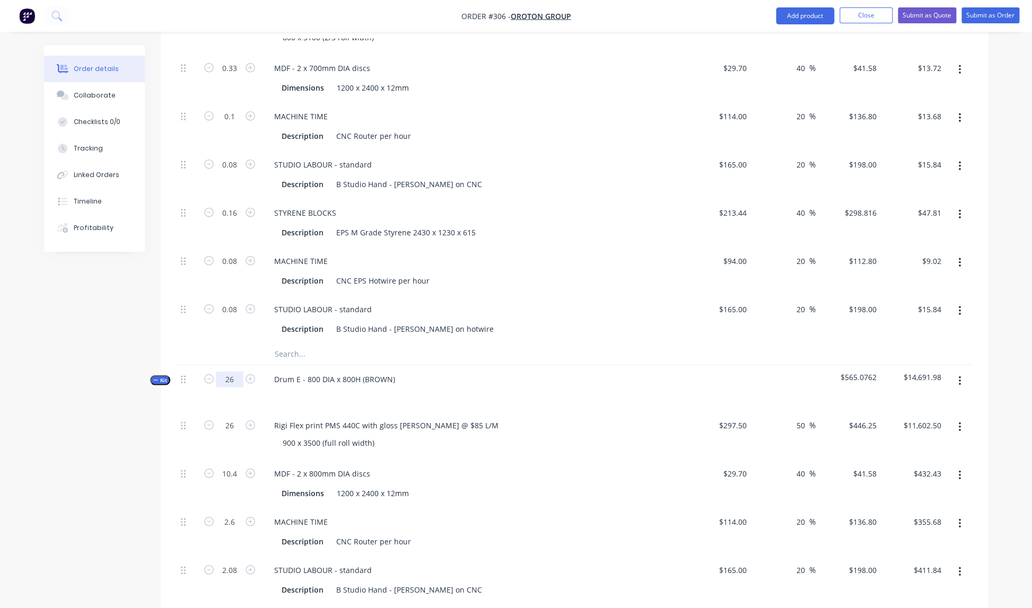
click at [233, 372] on input "26" at bounding box center [230, 380] width 28 height 16
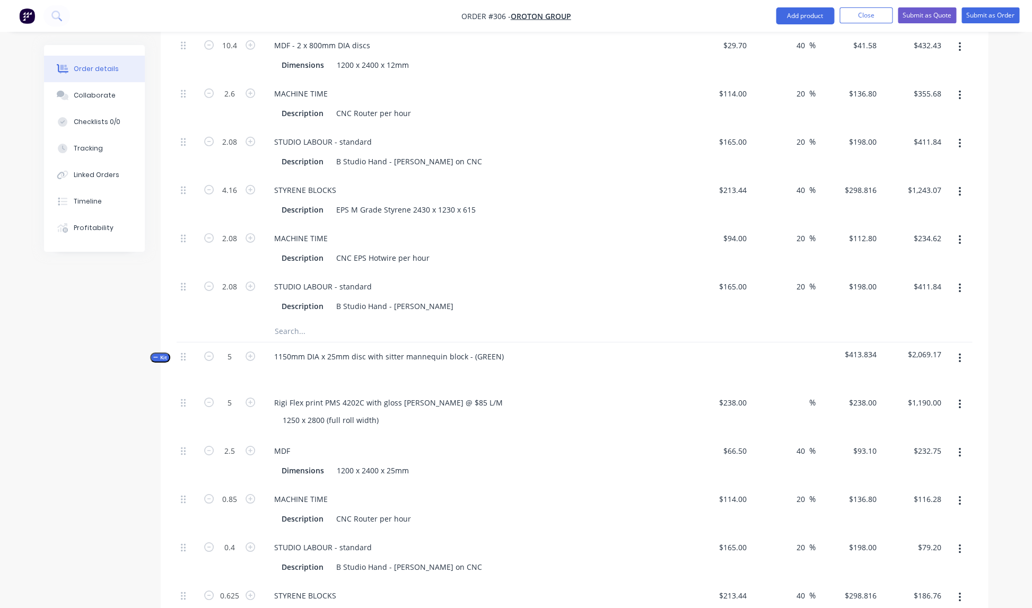
scroll to position [1619, 0]
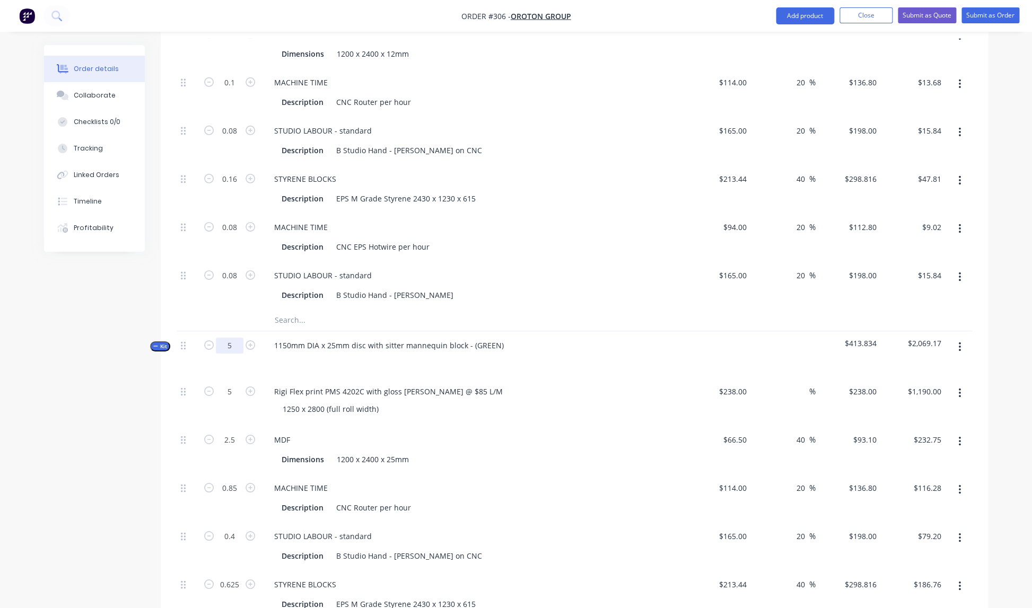
click at [232, 338] on input "5" at bounding box center [230, 346] width 28 height 16
click at [445, 401] on div "1250 x 2800 (full roll width)" at bounding box center [477, 408] width 407 height 15
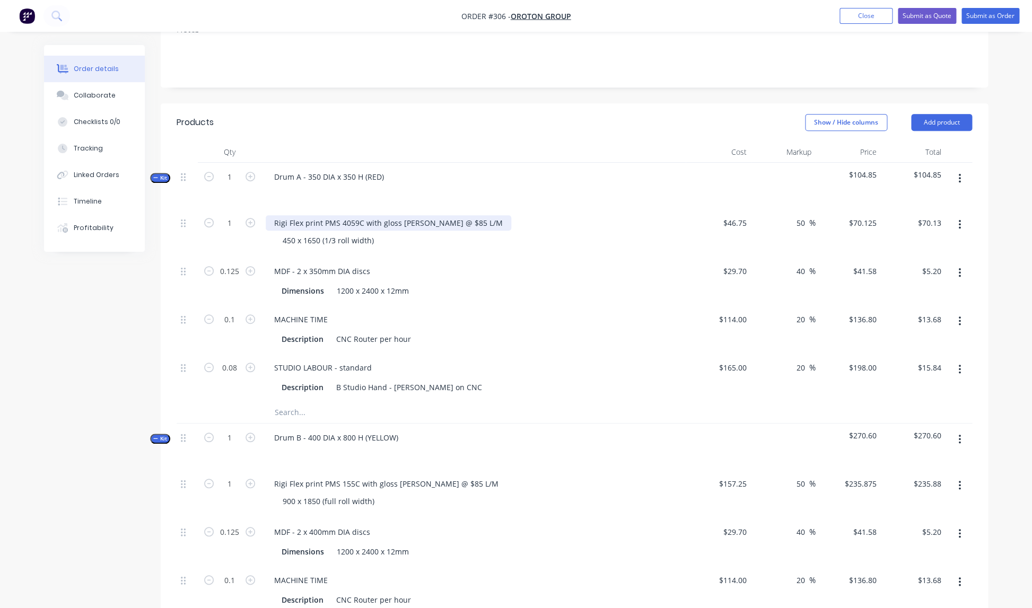
scroll to position [192, 0]
click at [436, 216] on div "Rigi Flex print PMS 4059C with gloss [PERSON_NAME] @ $85 L/M" at bounding box center [388, 223] width 245 height 15
click at [735, 216] on input "46.75" at bounding box center [736, 223] width 29 height 15
click at [645, 265] on div "MDF - 2 x 350mm DIA discs" at bounding box center [474, 272] width 416 height 15
click at [249, 173] on icon "button" at bounding box center [250, 178] width 10 height 10
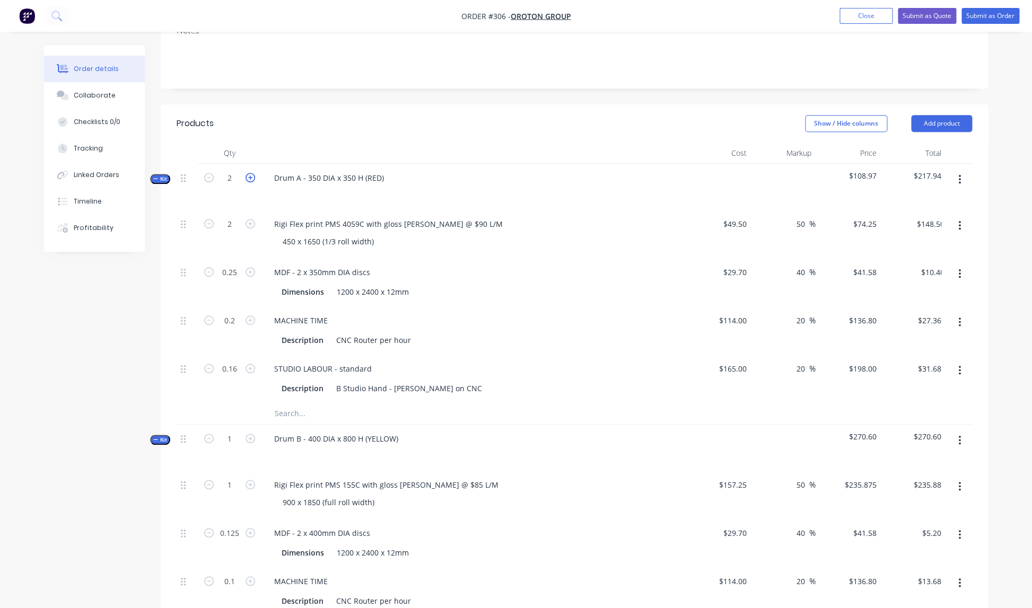
click at [250, 173] on icon "button" at bounding box center [250, 178] width 10 height 10
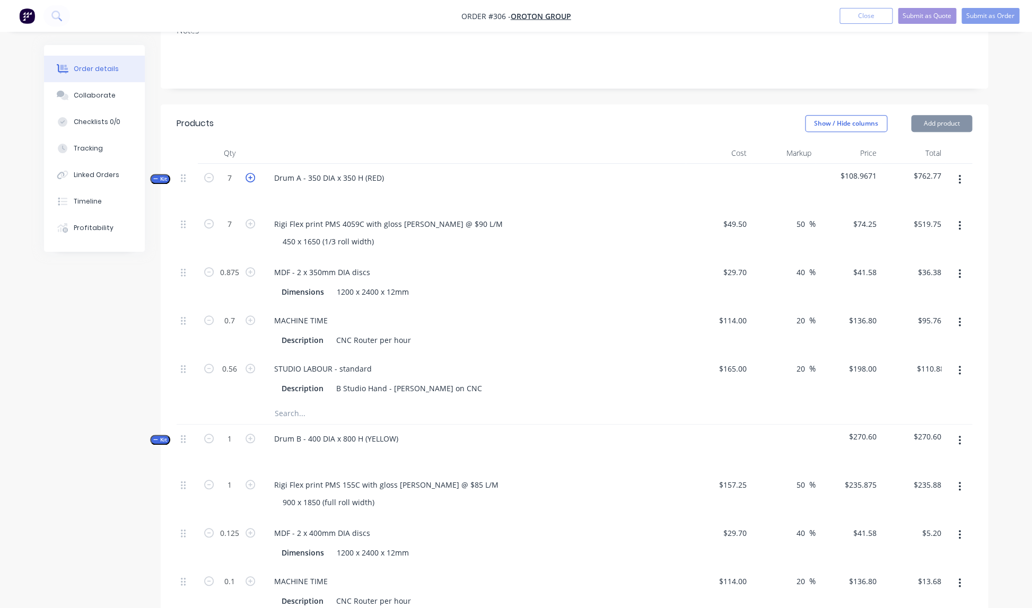
click at [250, 173] on icon "button" at bounding box center [250, 178] width 10 height 10
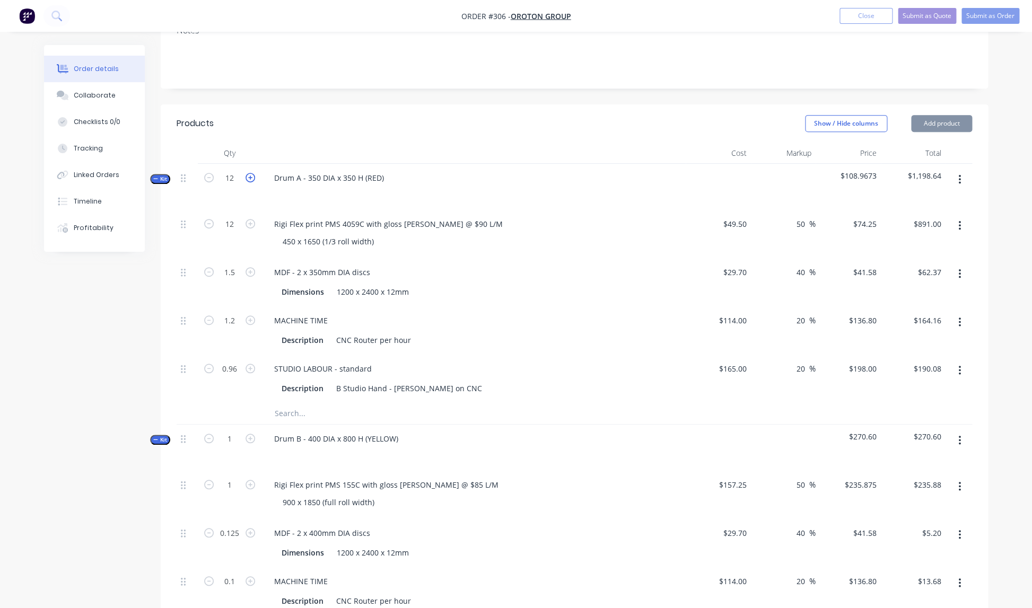
click at [250, 173] on icon "button" at bounding box center [250, 178] width 10 height 10
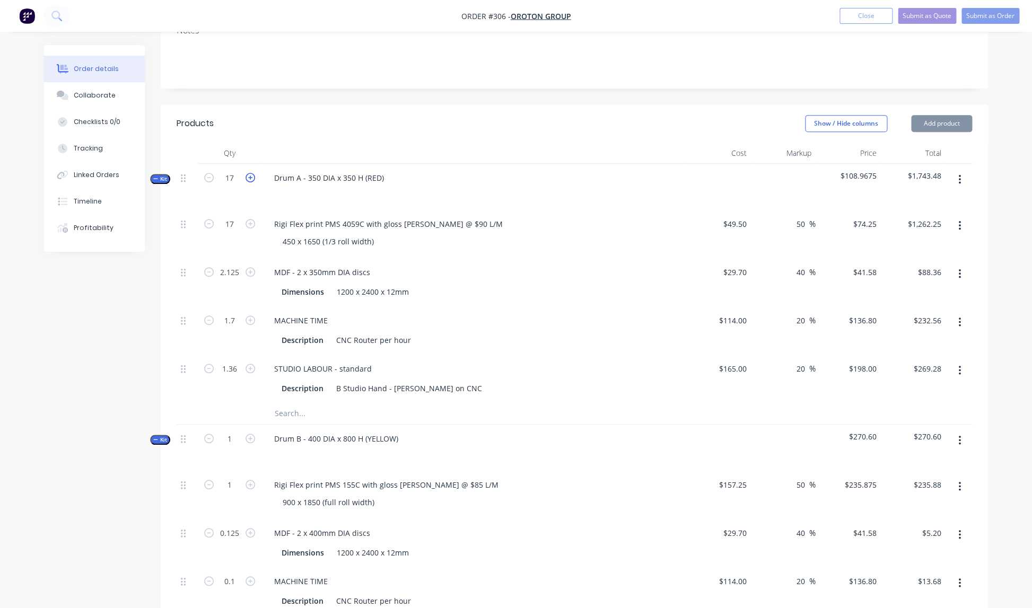
click at [250, 173] on icon "button" at bounding box center [250, 178] width 10 height 10
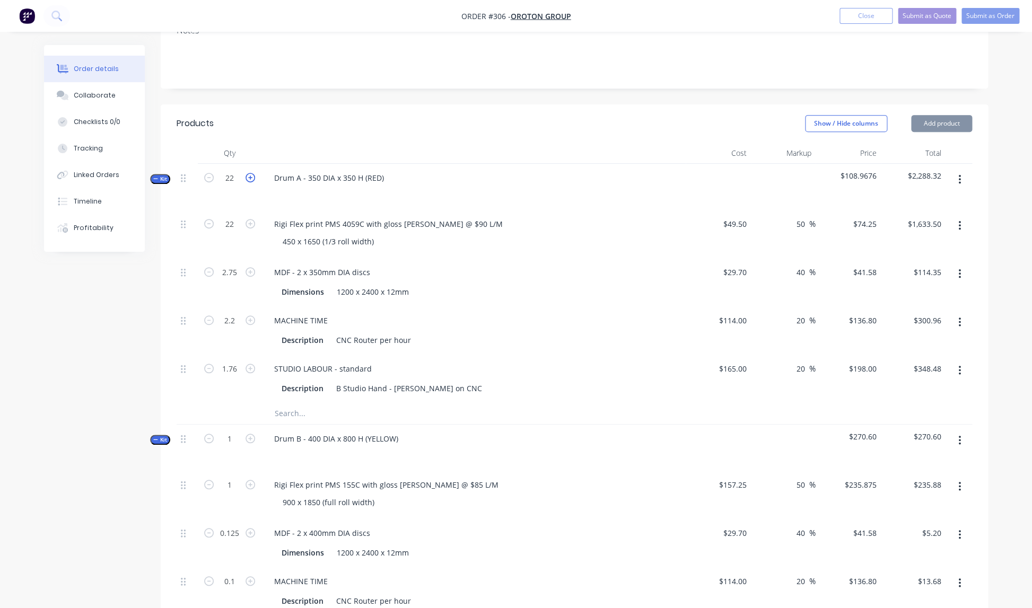
click at [250, 173] on icon "button" at bounding box center [250, 178] width 10 height 10
click at [456, 216] on div "Rigi Flex print PMS 4059C with gloss [PERSON_NAME] @ $90 L/M" at bounding box center [388, 223] width 245 height 15
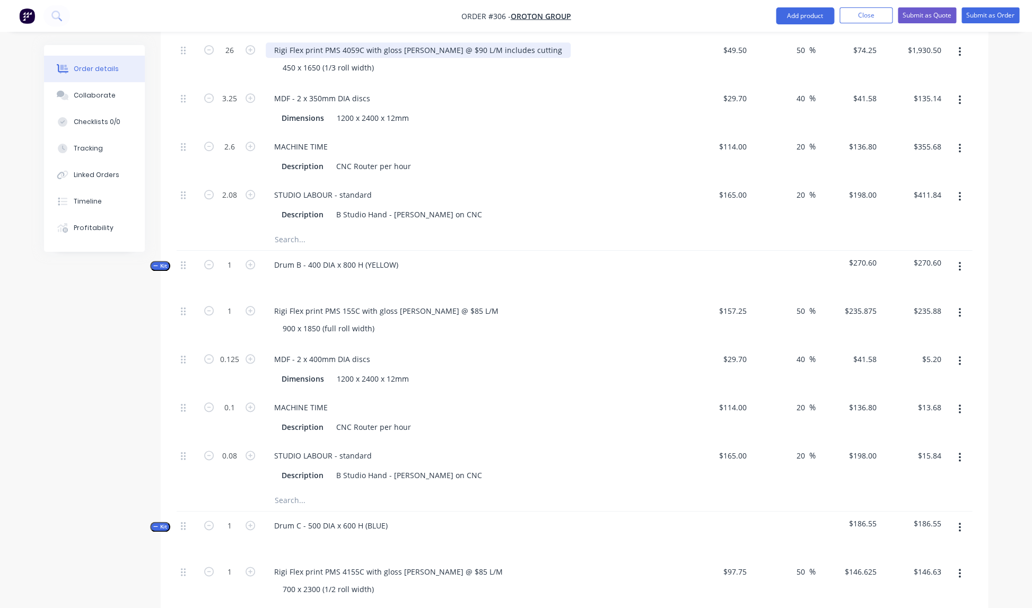
scroll to position [367, 0]
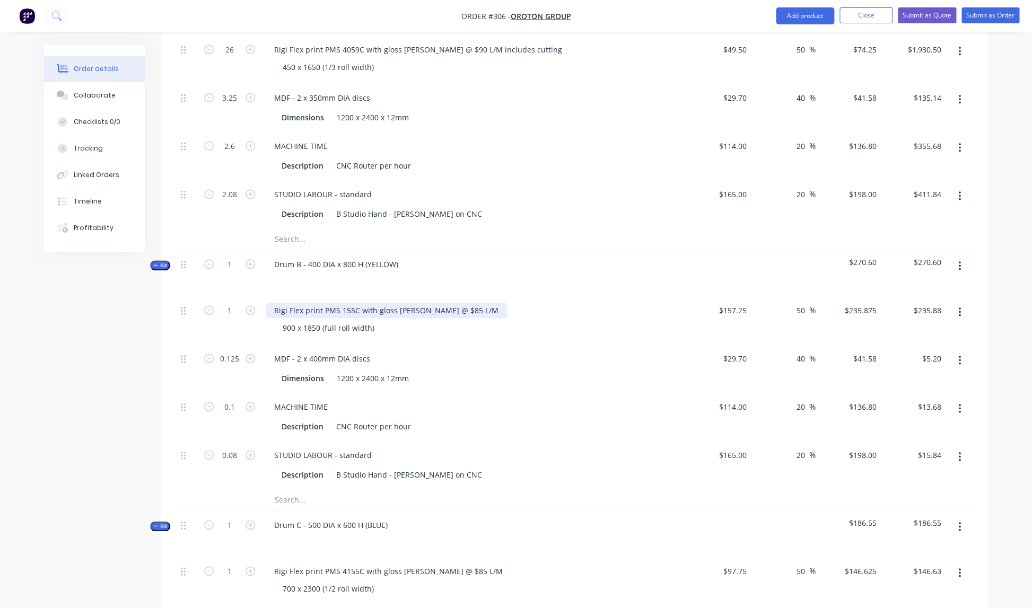
drag, startPoint x: 430, startPoint y: 298, endPoint x: 440, endPoint y: 298, distance: 9.5
click at [430, 303] on div "Rigi Flex print PMS 155C with gloss [PERSON_NAME] @ $85 L/M" at bounding box center [386, 310] width 241 height 15
click at [455, 303] on div "Rigi Flex print PMS 155C with gloss [PERSON_NAME] @ $90 L/M" at bounding box center [386, 310] width 241 height 15
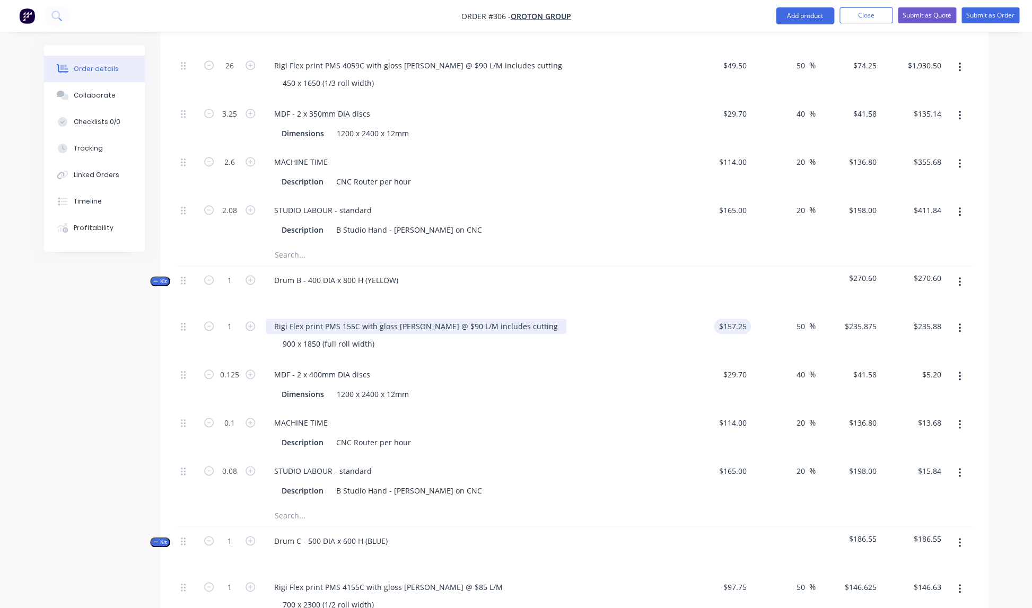
scroll to position [350, 0]
click at [739, 320] on input "$157.25" at bounding box center [734, 327] width 33 height 15
click at [764, 332] on div "50 50 %" at bounding box center [783, 337] width 65 height 48
click at [249, 276] on icon "button" at bounding box center [250, 281] width 10 height 10
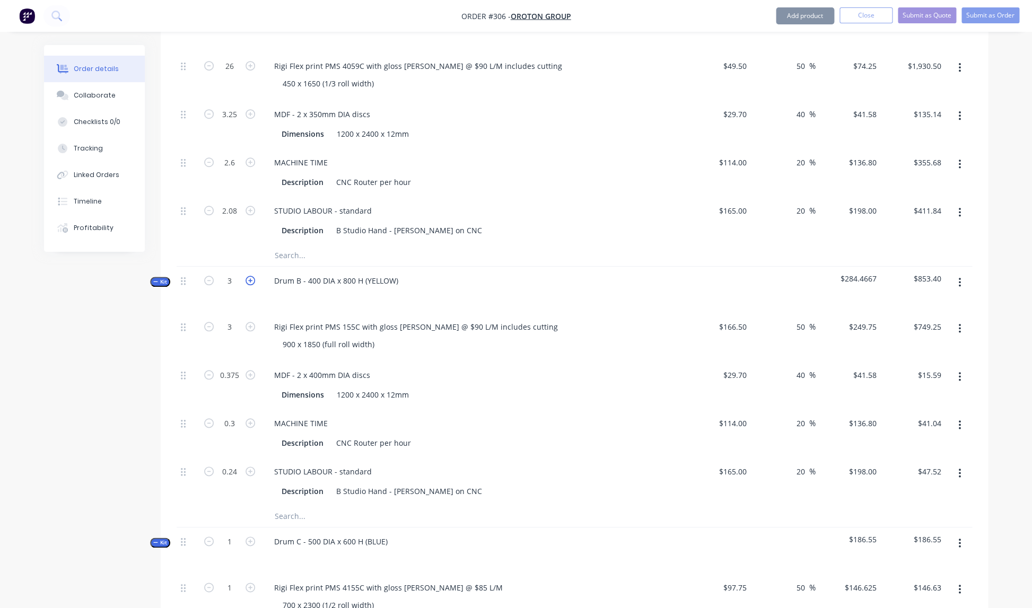
click at [249, 276] on icon "button" at bounding box center [250, 281] width 10 height 10
click at [249, 277] on icon "button" at bounding box center [250, 282] width 10 height 10
click at [249, 276] on icon "button" at bounding box center [250, 281] width 10 height 10
click at [249, 275] on icon "button" at bounding box center [250, 280] width 10 height 10
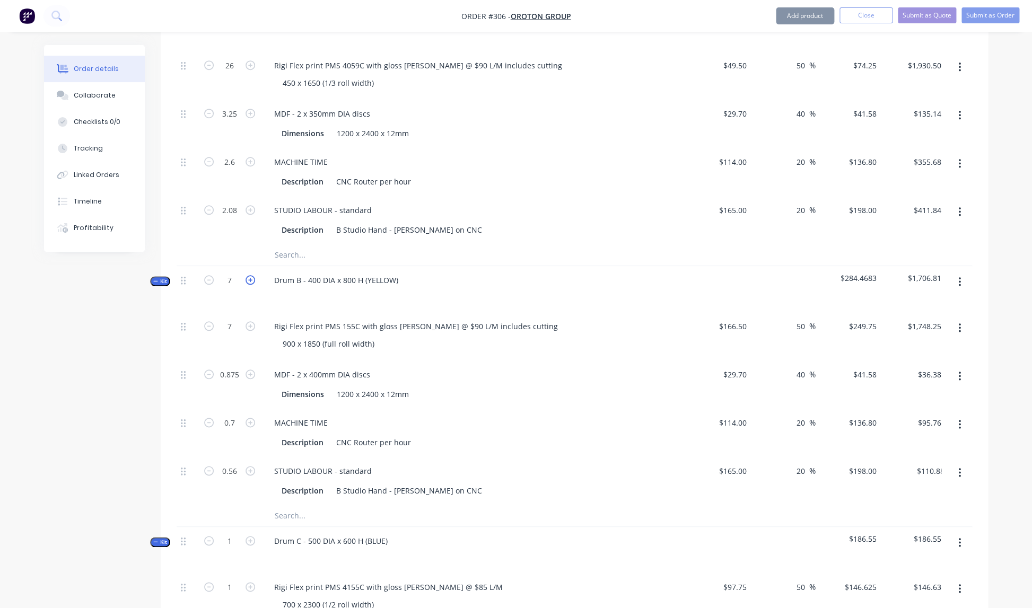
click at [249, 275] on icon "button" at bounding box center [250, 280] width 10 height 10
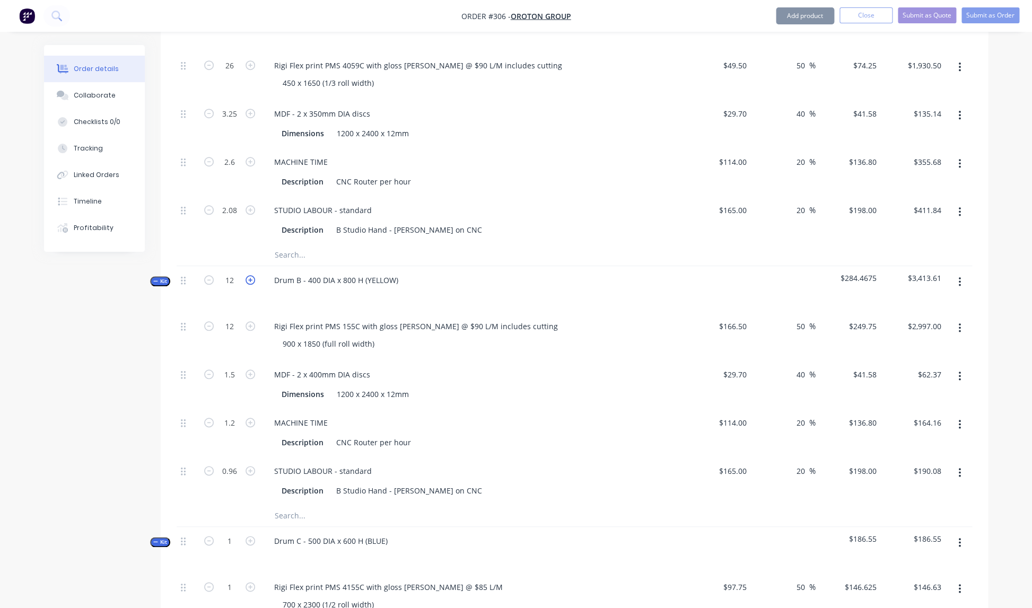
click at [249, 275] on icon "button" at bounding box center [250, 280] width 10 height 10
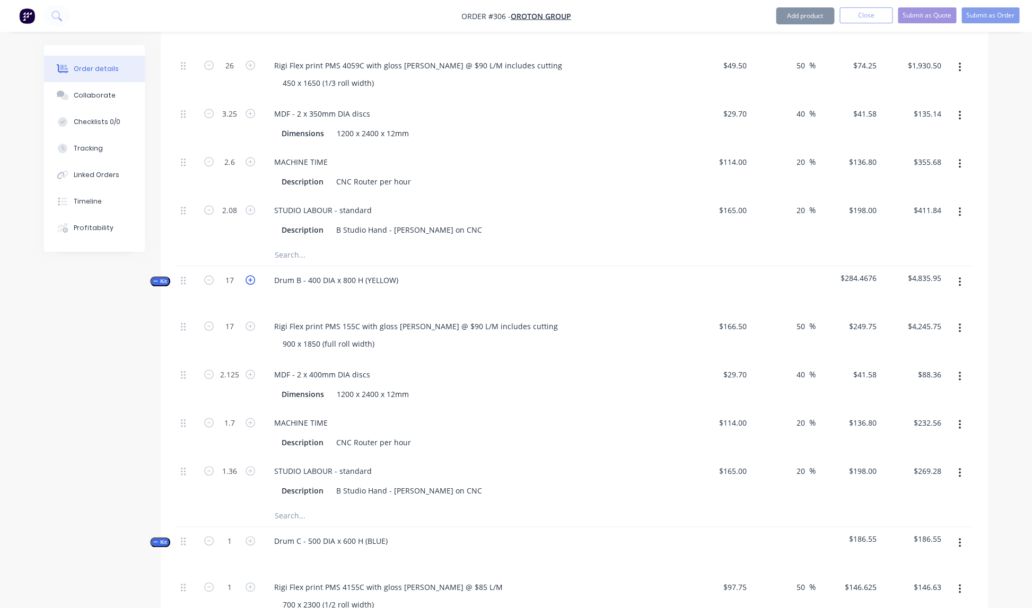
click at [249, 275] on icon "button" at bounding box center [250, 280] width 10 height 10
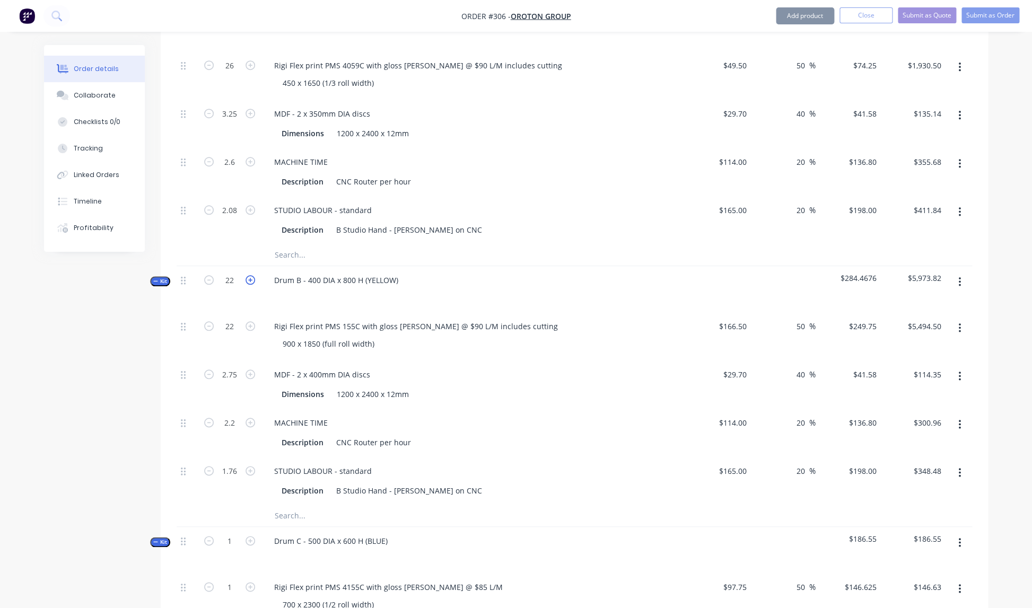
click at [249, 275] on icon "button" at bounding box center [250, 280] width 10 height 10
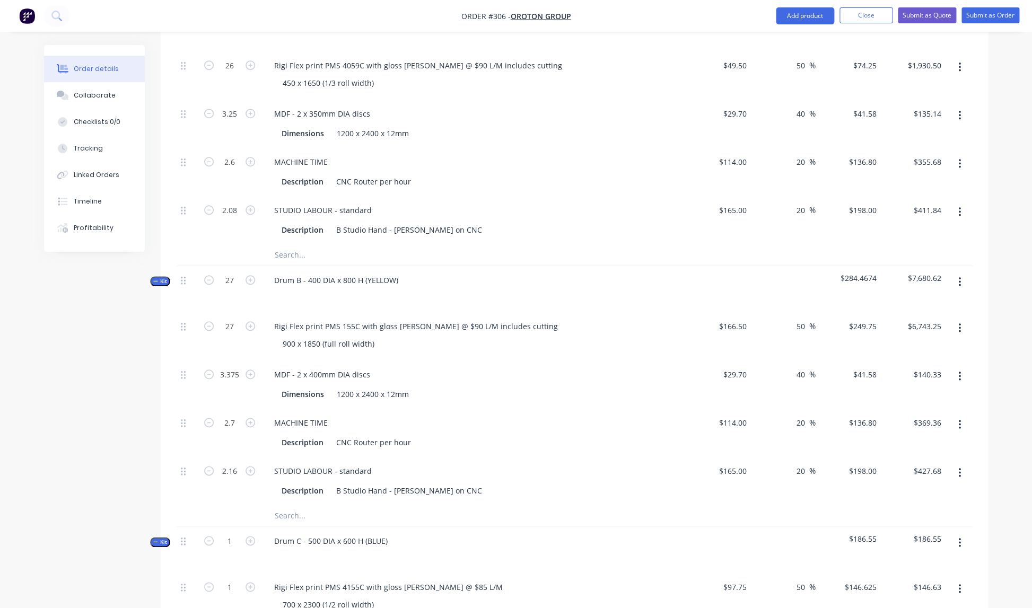
scroll to position [352, 0]
click at [208, 274] on icon "button" at bounding box center [209, 279] width 10 height 10
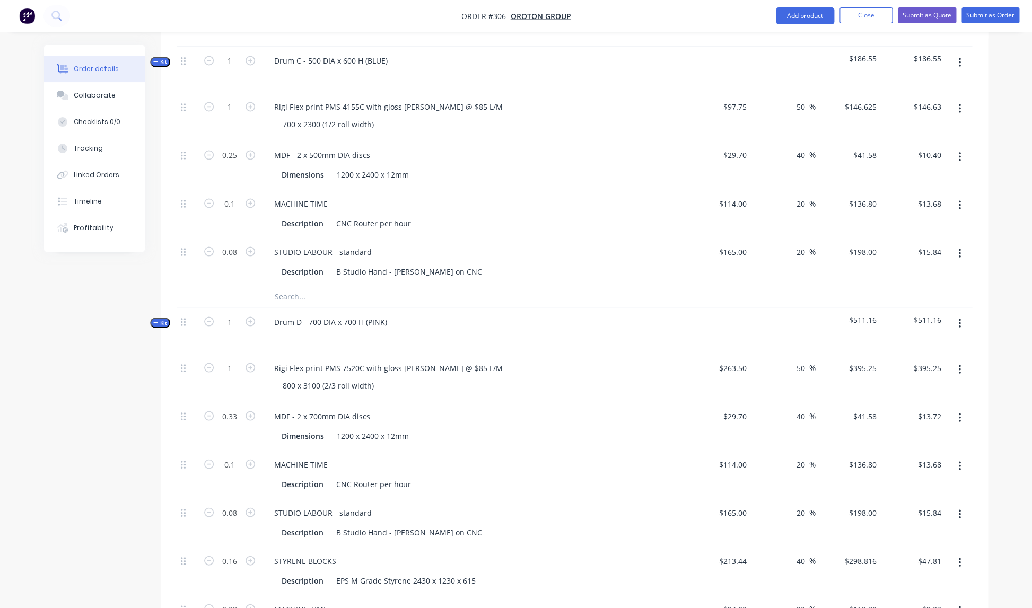
scroll to position [836, 0]
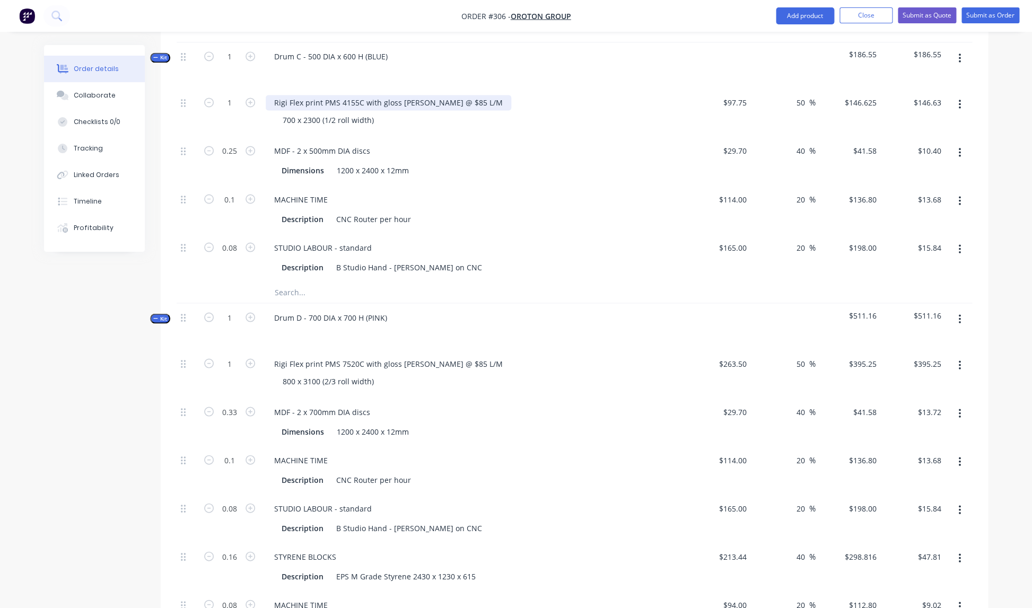
click at [435, 95] on div "Rigi Flex print PMS 4155C with gloss [PERSON_NAME] @ $85 L/M" at bounding box center [388, 102] width 245 height 15
click at [454, 95] on div "Rigi Flex print PMS 4155C with gloss [PERSON_NAME] @ $90 L/M" at bounding box center [388, 102] width 245 height 15
click at [471, 122] on div "Rigi Flex print PMS 4155C with gloss [PERSON_NAME] @ $90 L/M includes cutting 7…" at bounding box center [473, 113] width 424 height 48
click at [738, 95] on input "97.75" at bounding box center [738, 102] width 24 height 15
click at [685, 137] on div "0.25 MDF - 2 x 500mm DIA discs Dimensions 1200 x 2400 x 12mm $29.70 $29.70 40 4…" at bounding box center [574, 161] width 795 height 48
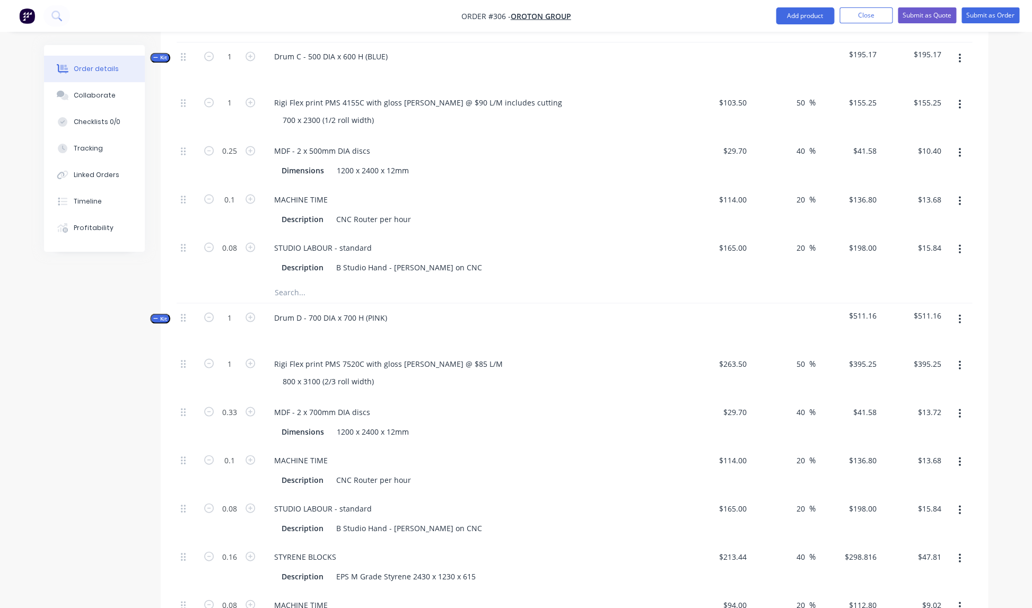
click at [657, 123] on div "Rigi Flex print PMS 4155C with gloss [PERSON_NAME] @ $90 L/M includes cutting 7…" at bounding box center [473, 113] width 424 height 48
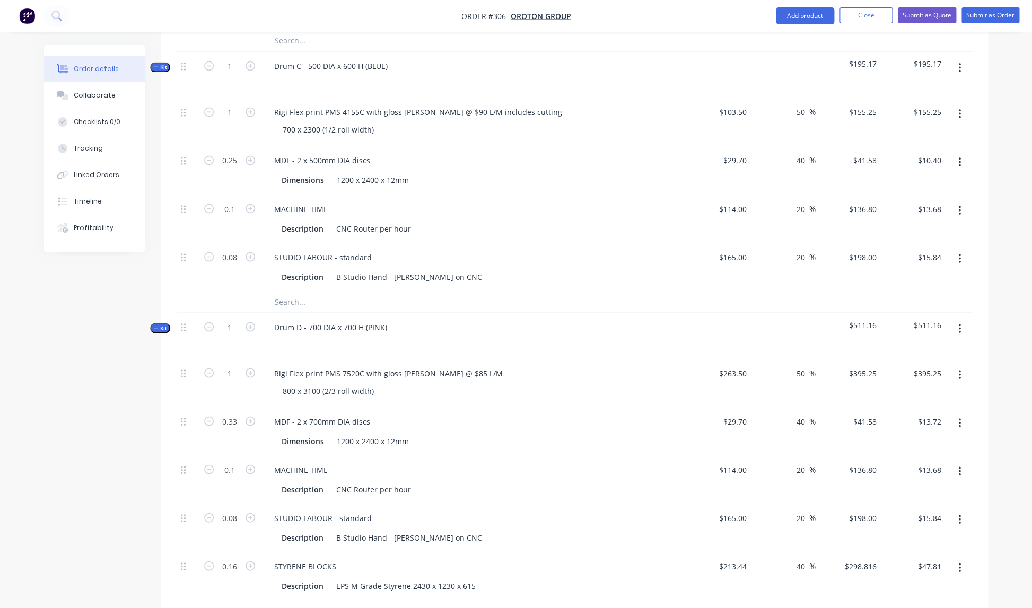
scroll to position [825, 0]
click at [616, 173] on div "Dimensions 1200 x 2400 x 12mm" at bounding box center [471, 180] width 388 height 15
drag, startPoint x: 561, startPoint y: 119, endPoint x: 524, endPoint y: 112, distance: 37.7
click at [560, 123] on div "700 x 2300 (1/2 roll width)" at bounding box center [477, 130] width 407 height 15
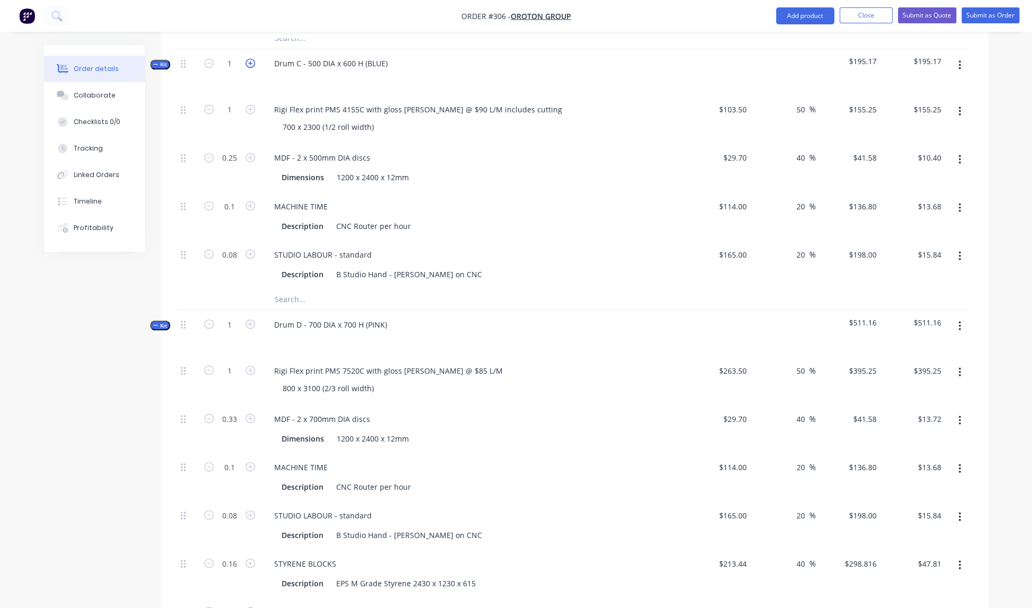
click at [251, 58] on icon "button" at bounding box center [250, 63] width 10 height 10
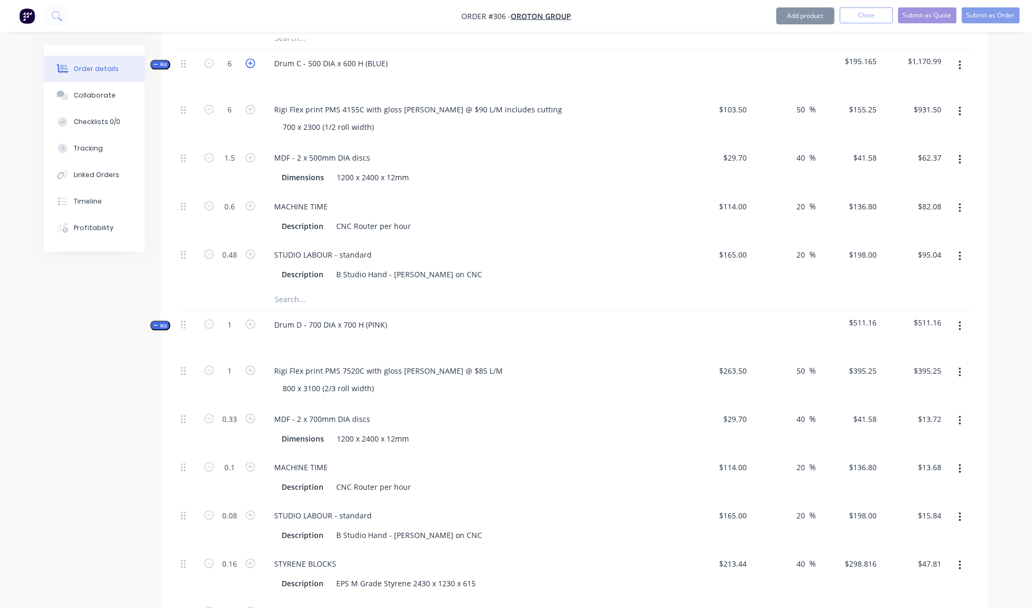
click at [251, 58] on icon "button" at bounding box center [250, 63] width 10 height 10
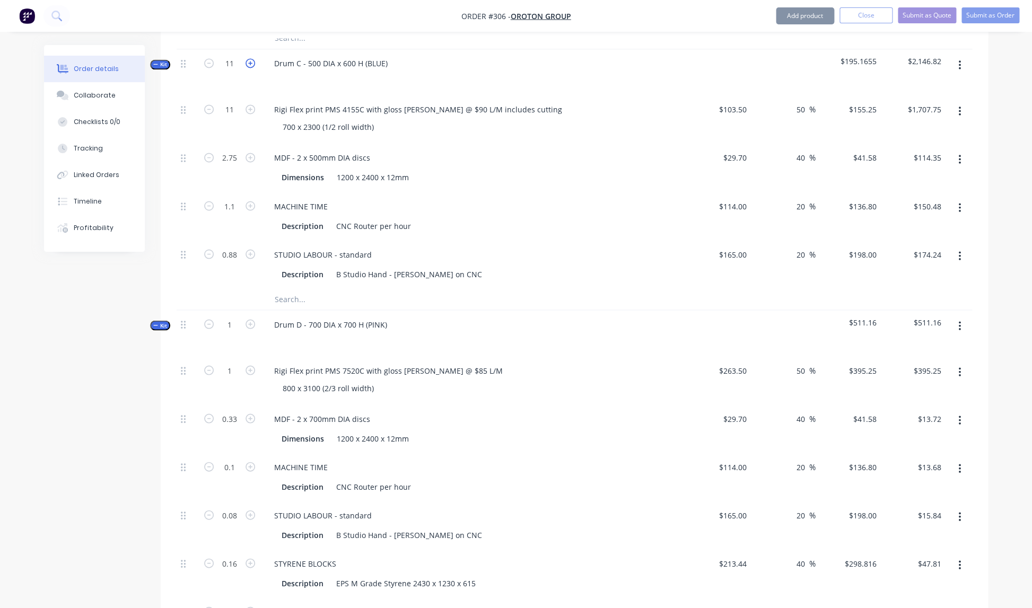
click at [251, 58] on icon "button" at bounding box center [250, 63] width 10 height 10
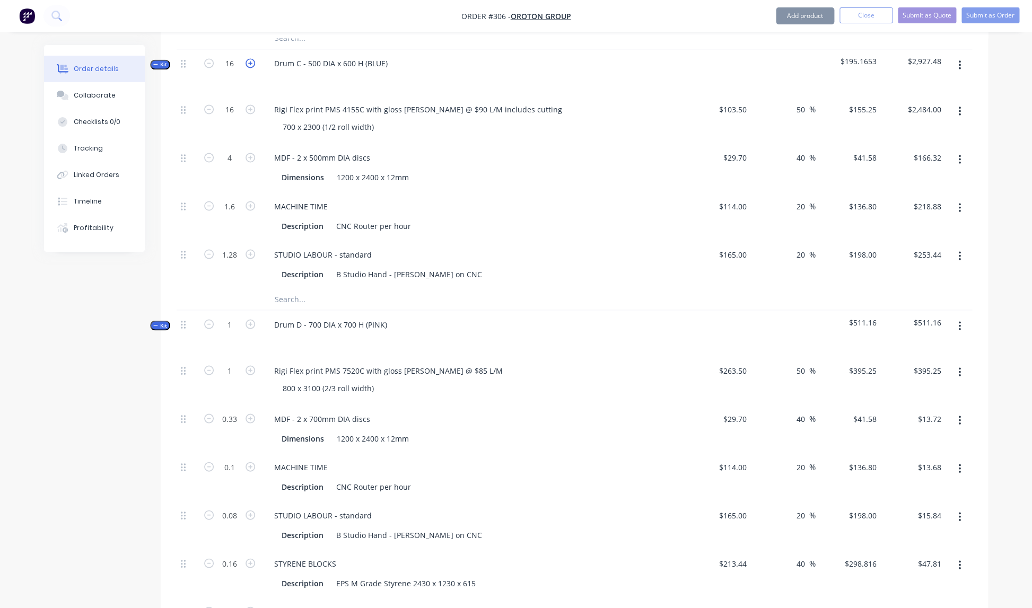
click at [251, 58] on icon "button" at bounding box center [250, 63] width 10 height 10
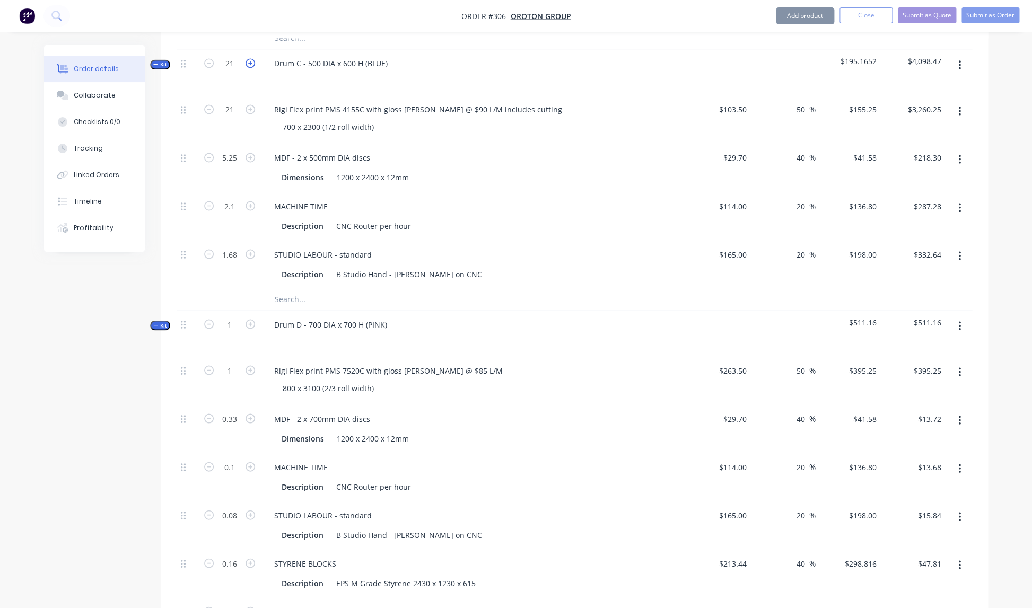
click at [251, 58] on icon "button" at bounding box center [250, 63] width 10 height 10
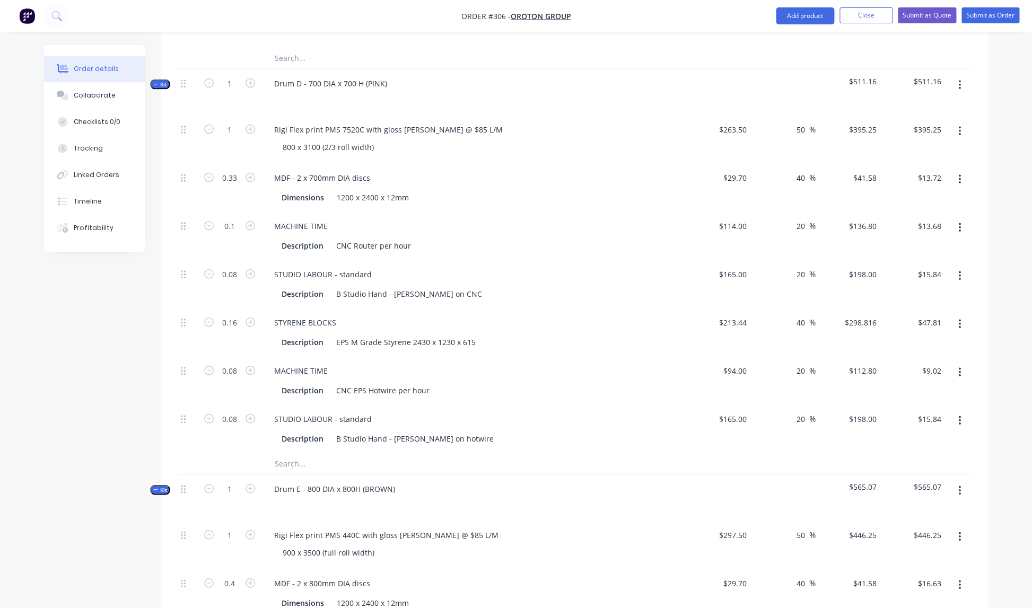
scroll to position [1077, 0]
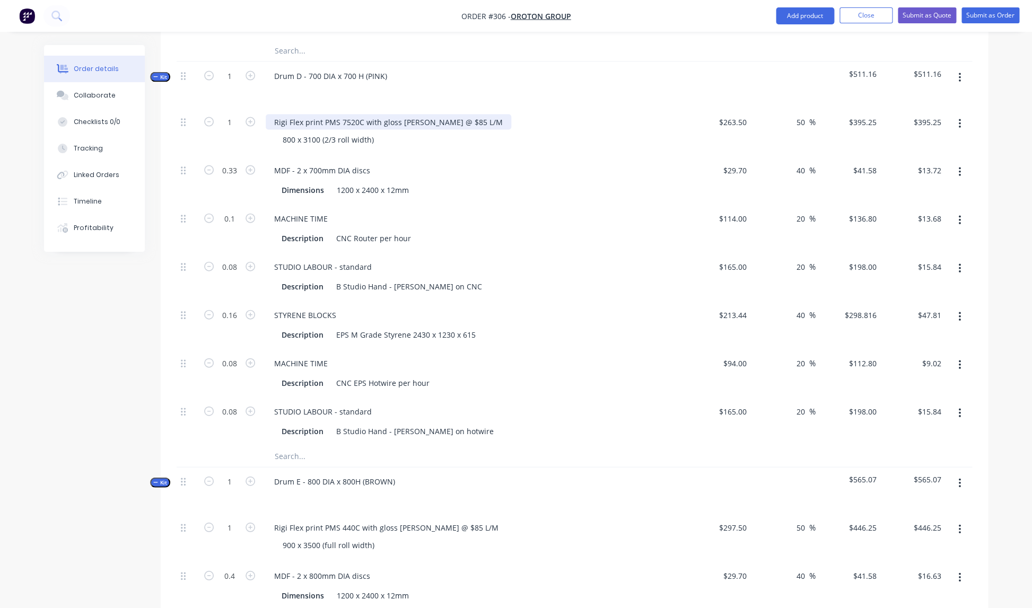
click at [434, 115] on div "Rigi Flex print PMS 7520C with gloss [PERSON_NAME] @ $85 L/M" at bounding box center [388, 122] width 245 height 15
click at [458, 115] on div "Rigi Flex print PMS 7520C with gloss [PERSON_NAME] @ $90 L/M" at bounding box center [388, 122] width 245 height 15
click at [474, 205] on div "MACHINE TIME Description CNC Router per hour" at bounding box center [473, 229] width 424 height 48
drag, startPoint x: 734, startPoint y: 109, endPoint x: 757, endPoint y: 109, distance: 22.8
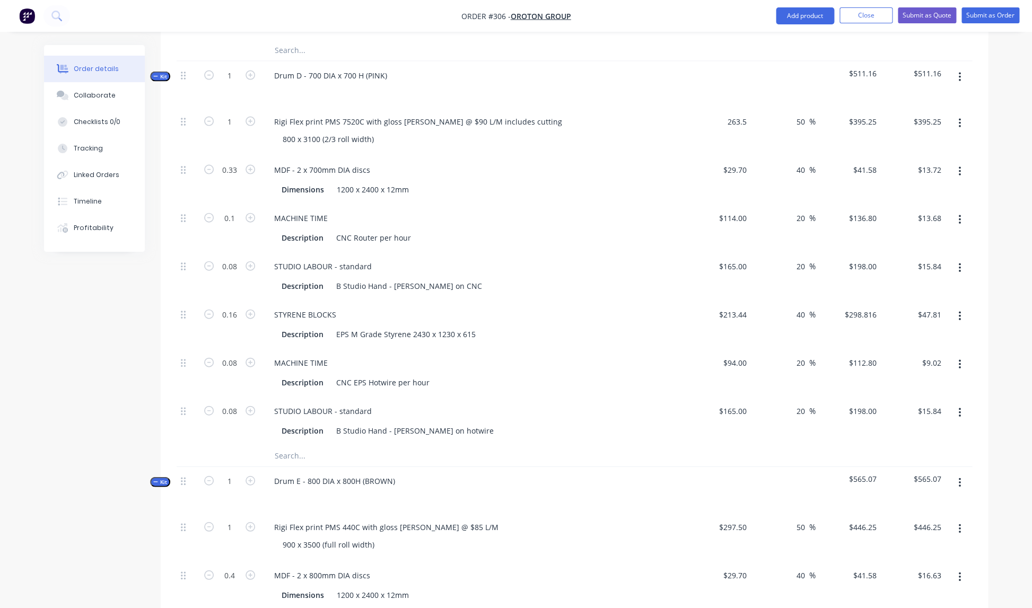
click at [736, 114] on input "263.5" at bounding box center [734, 121] width 33 height 15
click at [673, 166] on div "MDF - 2 x 700mm DIA discs Dimensions 1200 x 2400 x 12mm" at bounding box center [473, 180] width 424 height 48
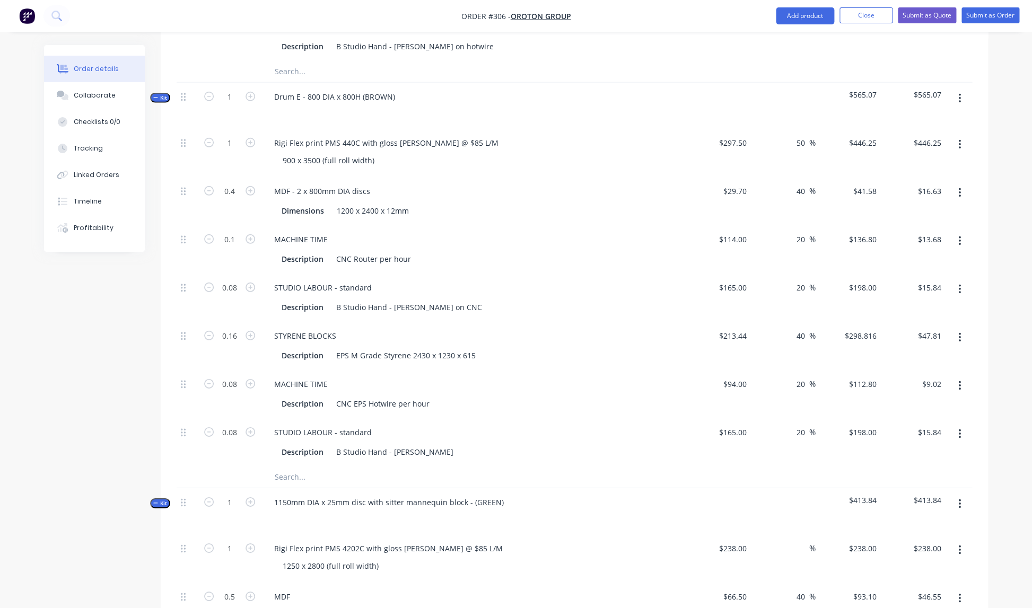
scroll to position [1463, 0]
drag, startPoint x: 430, startPoint y: 128, endPoint x: 442, endPoint y: 128, distance: 11.7
click at [432, 134] on div "Rigi Flex print PMS 440C with gloss [PERSON_NAME] @ $85 L/M" at bounding box center [386, 141] width 241 height 15
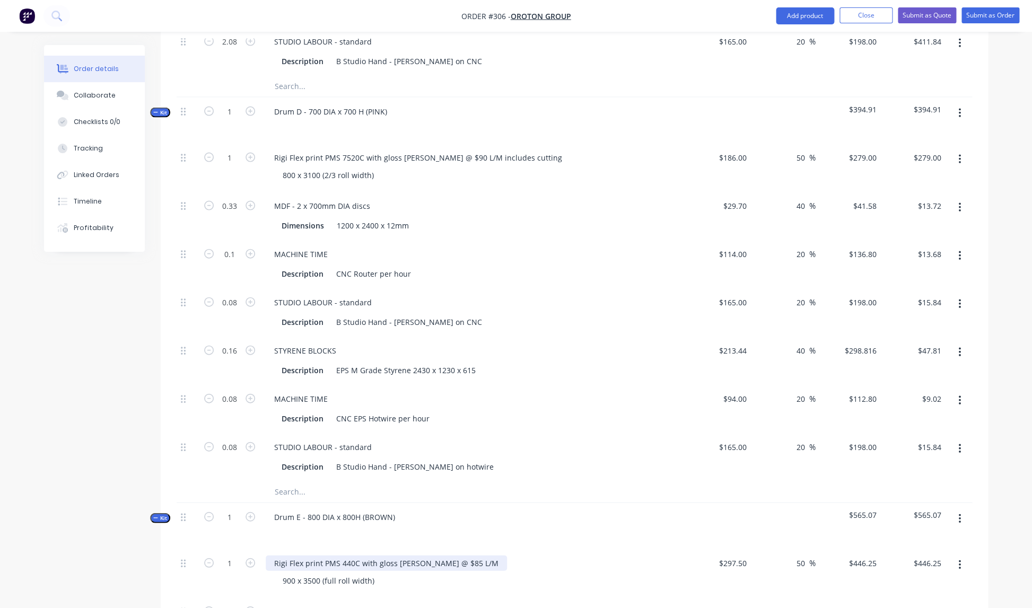
scroll to position [1040, 0]
click at [250, 108] on icon "button" at bounding box center [250, 113] width 10 height 10
click at [251, 108] on icon "button" at bounding box center [250, 113] width 10 height 10
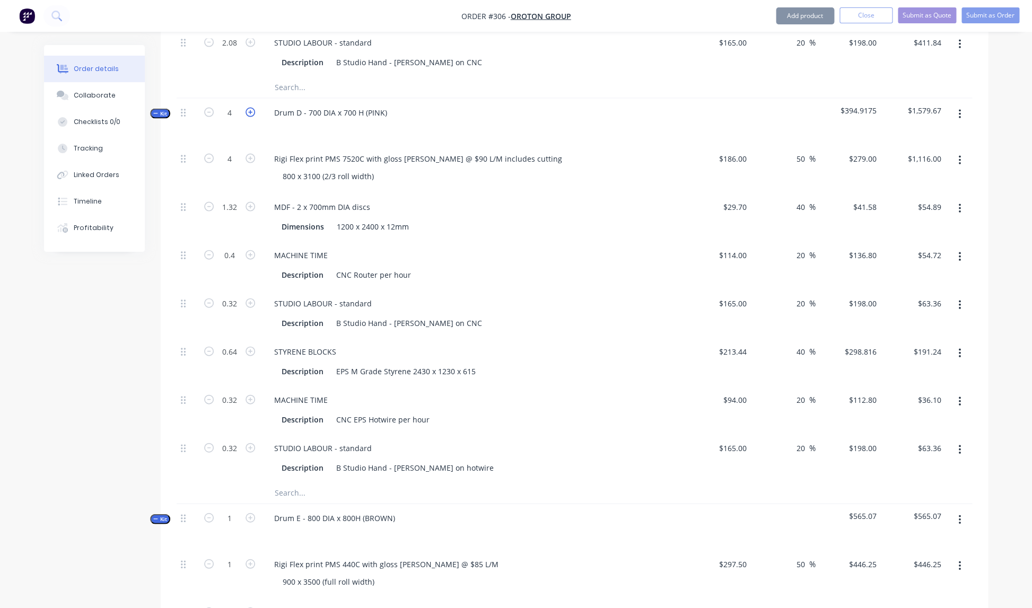
click at [251, 108] on icon "button" at bounding box center [250, 113] width 10 height 10
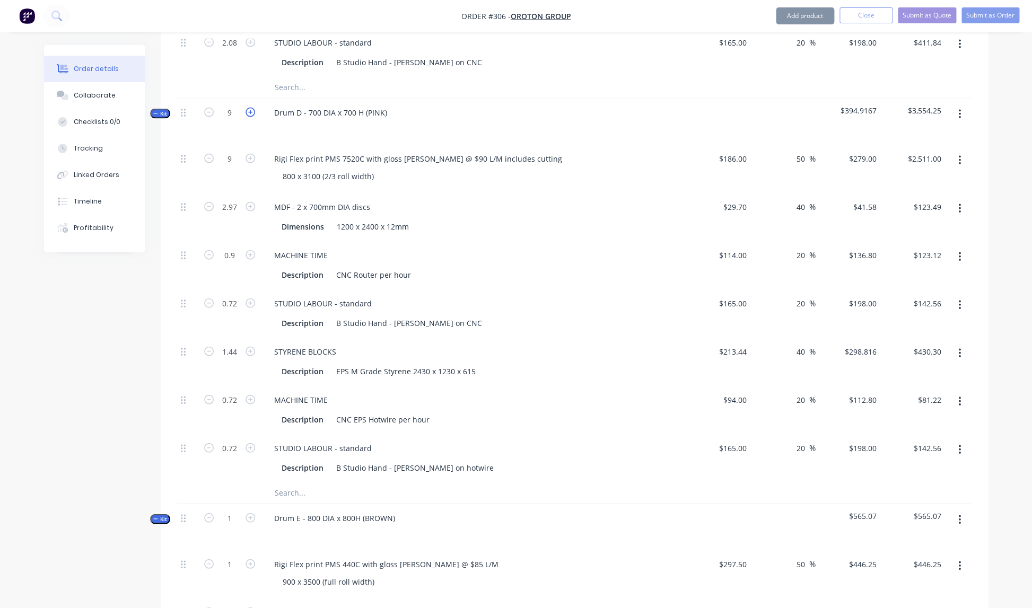
click at [251, 108] on icon "button" at bounding box center [250, 113] width 10 height 10
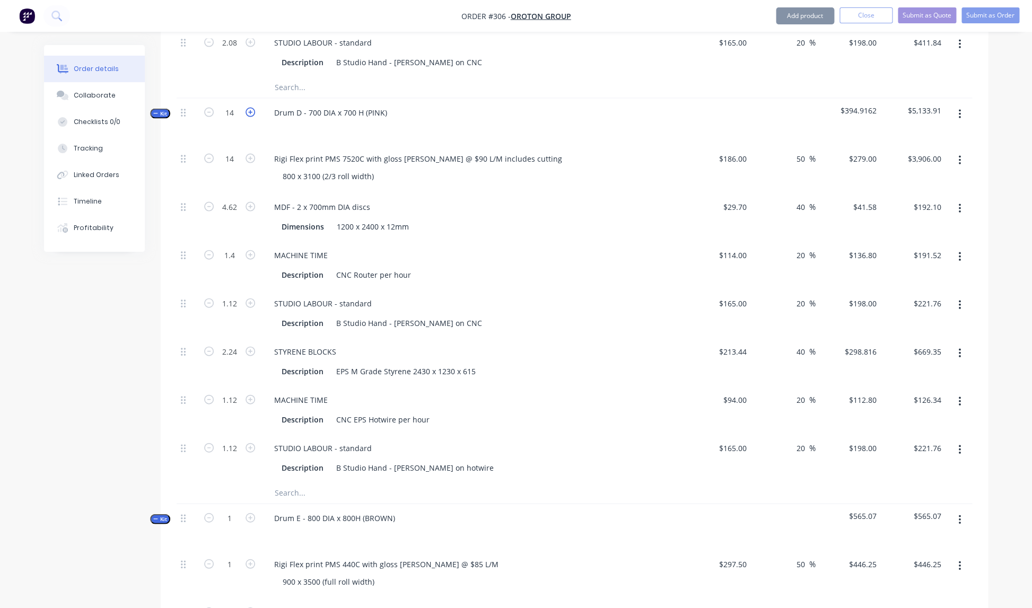
click at [251, 108] on icon "button" at bounding box center [250, 113] width 10 height 10
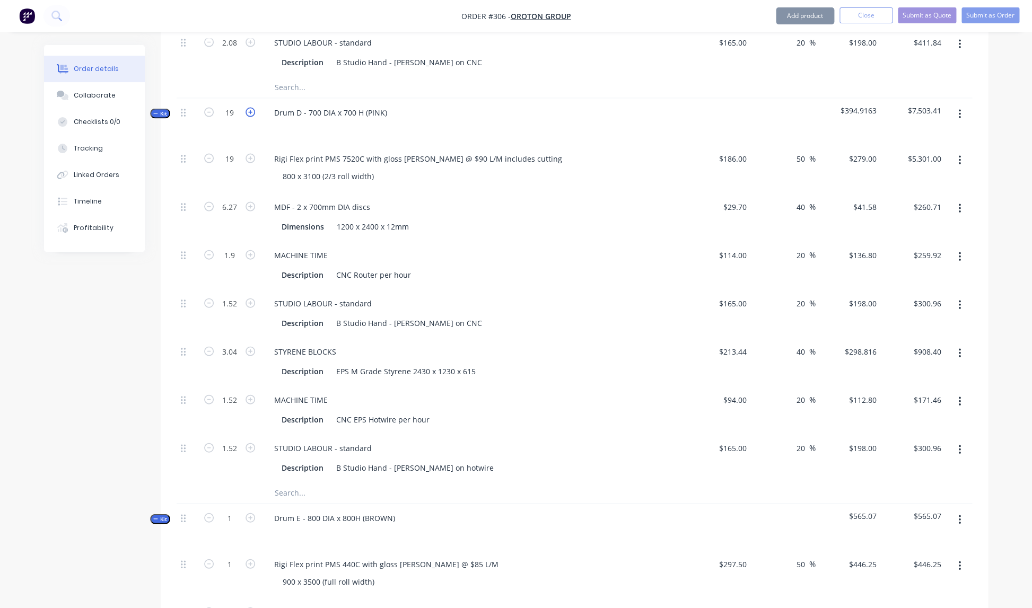
click at [251, 108] on icon "button" at bounding box center [250, 113] width 10 height 10
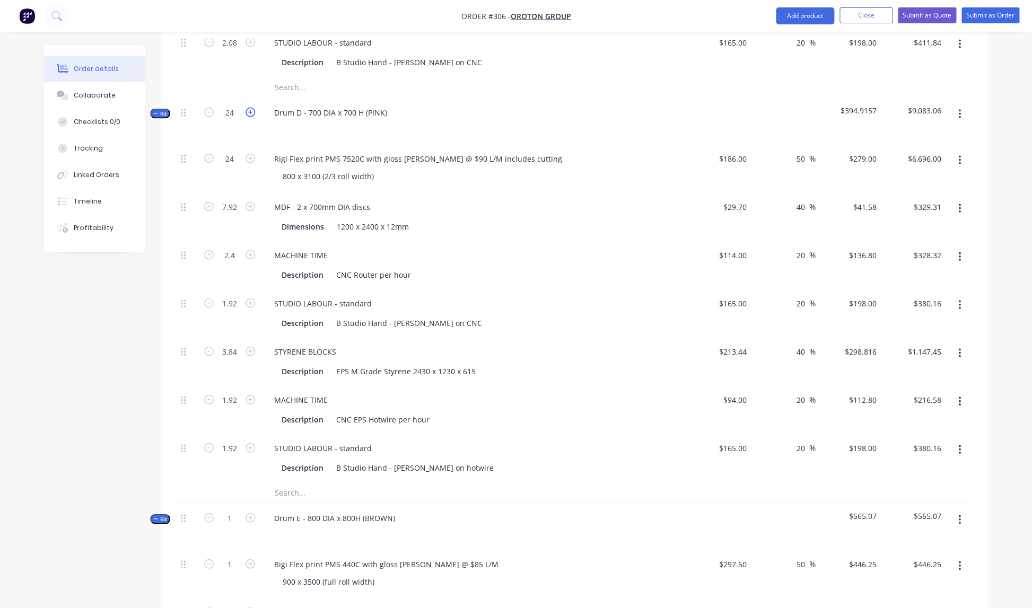
click at [251, 108] on icon "button" at bounding box center [250, 113] width 10 height 10
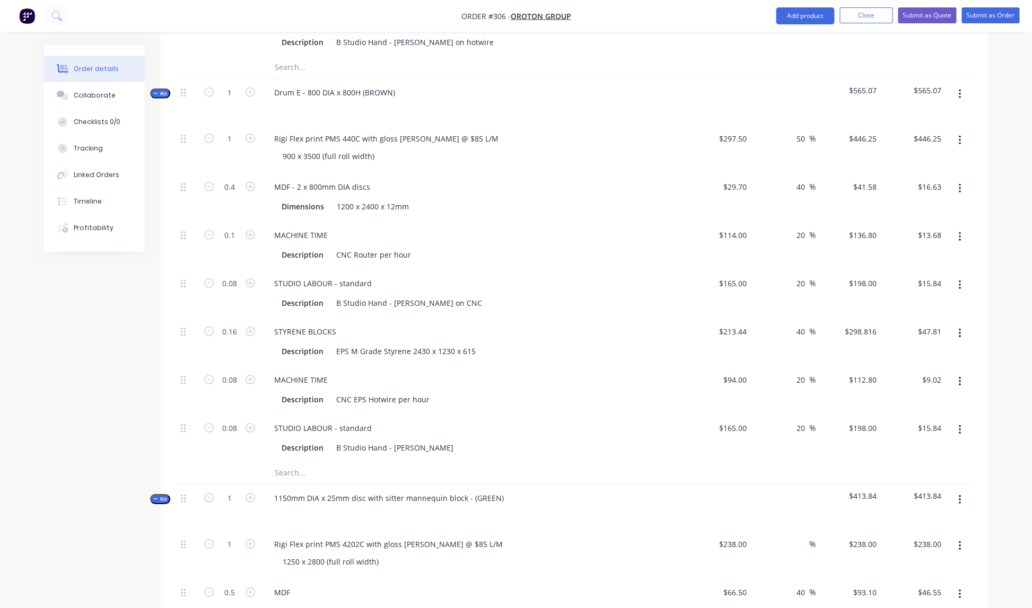
scroll to position [1467, 0]
click at [431, 129] on div "Rigi Flex print PMS 440C with gloss [PERSON_NAME] @ $85 L/M" at bounding box center [386, 136] width 241 height 15
click at [460, 129] on div "Rigi Flex print PMS 440C with gloss [PERSON_NAME] @ $90 L/M" at bounding box center [474, 136] width 416 height 15
click at [450, 129] on div "Rigi Flex print PMS 440C with gloss [PERSON_NAME] @ $90 L/M" at bounding box center [386, 136] width 241 height 15
click at [459, 171] on div "MDF - 2 x 800mm DIA discs Dimensions 1200 x 2400 x 12mm" at bounding box center [473, 195] width 424 height 48
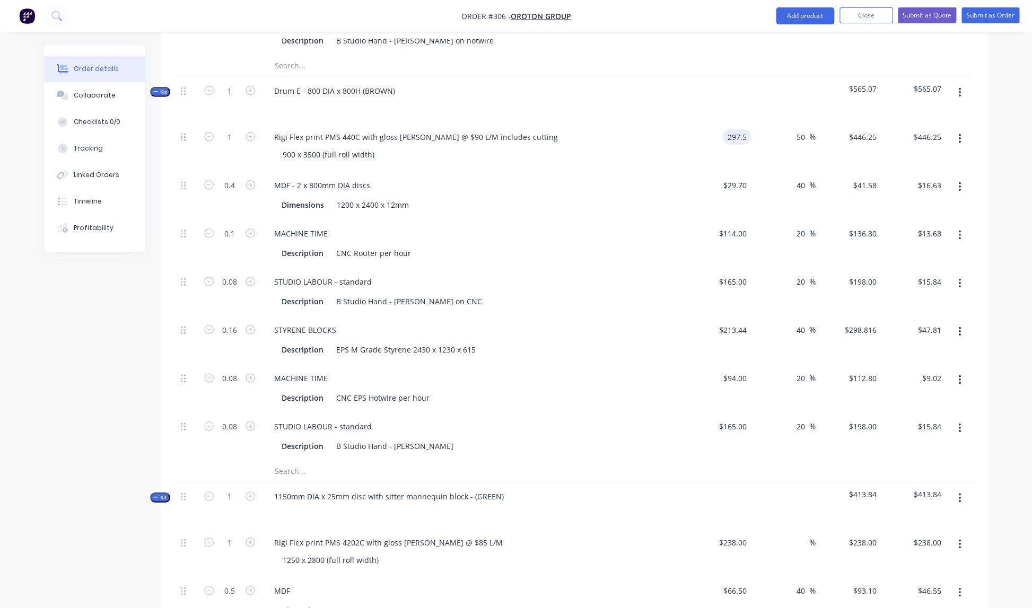
drag, startPoint x: 731, startPoint y: 124, endPoint x: 740, endPoint y: 124, distance: 9.0
click at [731, 129] on input "297.5" at bounding box center [738, 136] width 24 height 15
click at [602, 195] on div "Dimensions 1200 x 2400 x 12mm" at bounding box center [474, 203] width 416 height 17
click at [252, 86] on icon "button" at bounding box center [250, 91] width 10 height 10
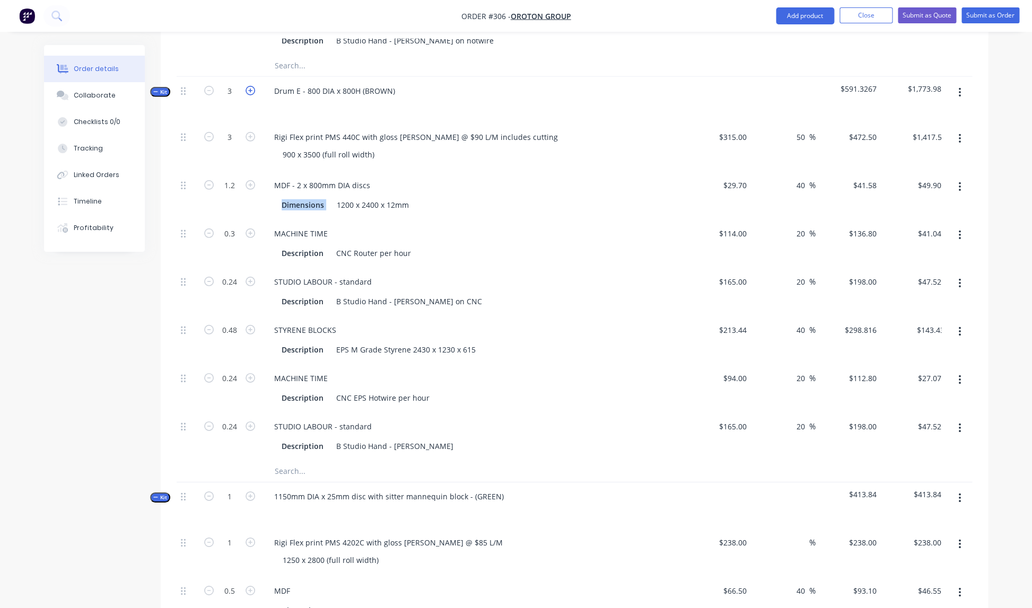
click at [251, 86] on icon "button" at bounding box center [250, 91] width 10 height 10
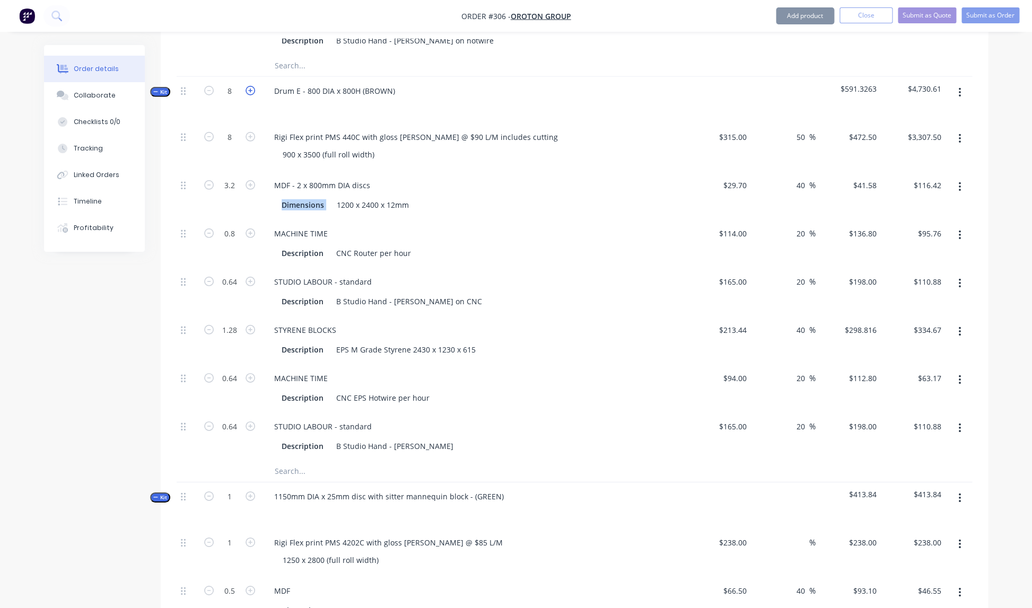
click at [251, 86] on icon "button" at bounding box center [250, 91] width 10 height 10
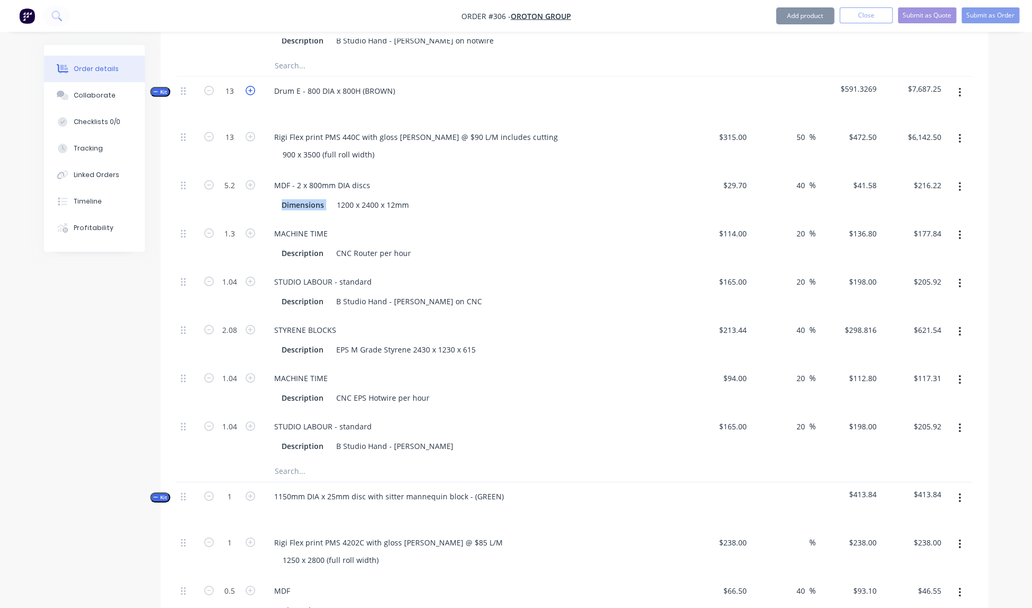
click at [251, 86] on icon "button" at bounding box center [250, 91] width 10 height 10
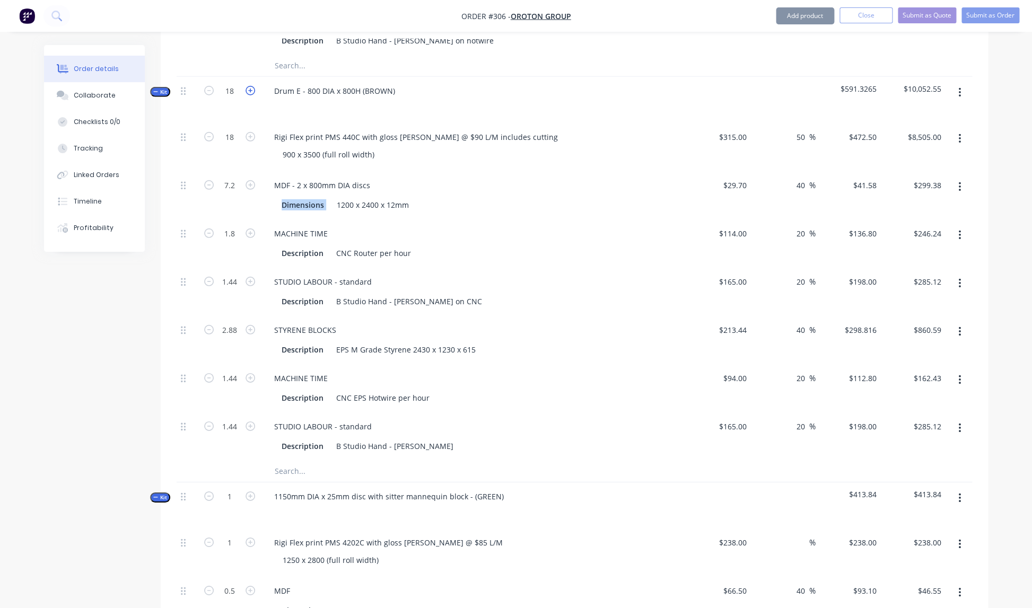
click at [251, 86] on icon "button" at bounding box center [250, 91] width 10 height 10
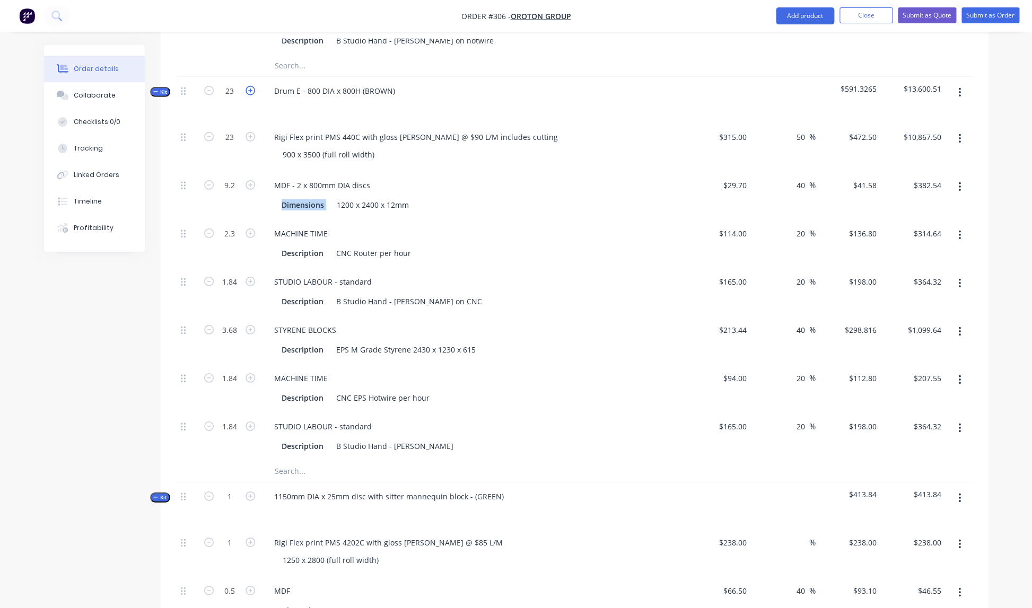
click at [251, 86] on icon "button" at bounding box center [250, 91] width 10 height 10
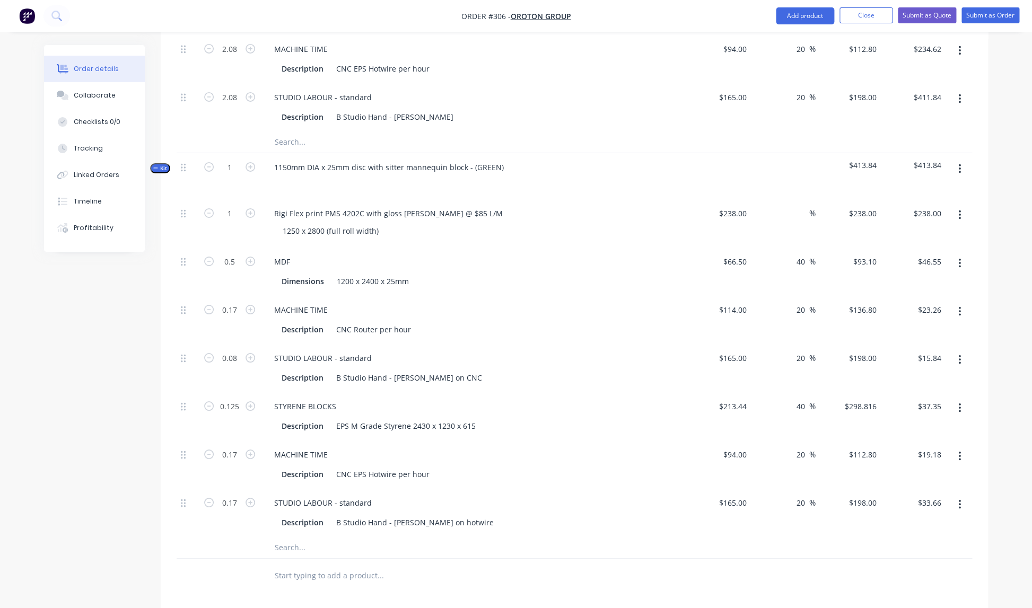
scroll to position [1803, 0]
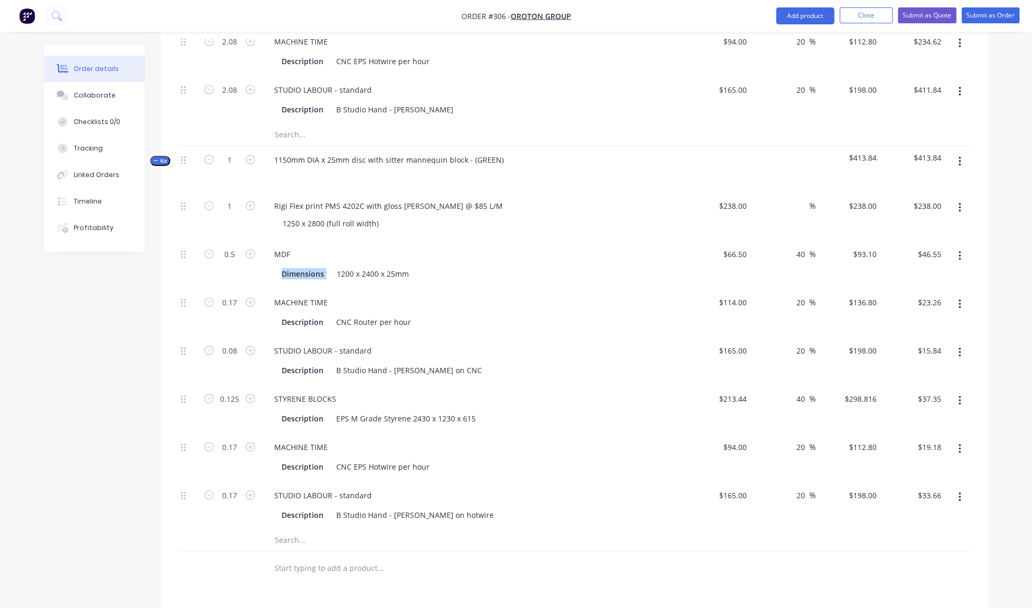
click at [545, 264] on div "Dimensions 1200 x 2400 x 25mm" at bounding box center [474, 272] width 416 height 17
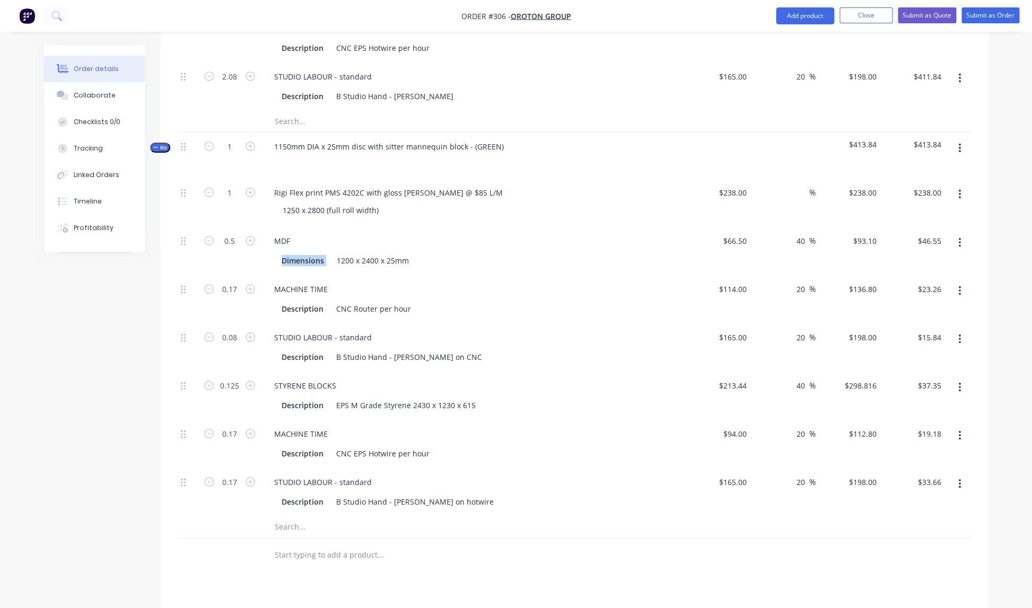
scroll to position [1827, 0]
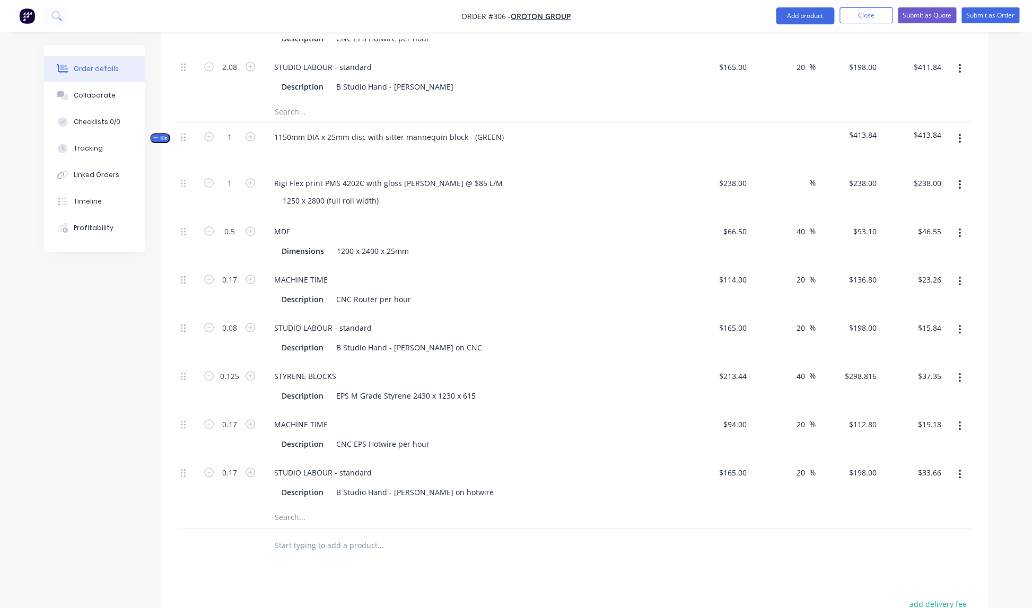
click at [506, 241] on div "Dimensions 1200 x 2400 x 25mm" at bounding box center [474, 249] width 416 height 17
drag, startPoint x: 435, startPoint y: 172, endPoint x: 449, endPoint y: 171, distance: 14.3
click at [435, 175] on div "Rigi Flex print PMS 4202C with gloss [PERSON_NAME] @ $85 L/M" at bounding box center [388, 182] width 245 height 15
click at [460, 175] on div "Rigi Flex print PMS 4202C with gloss [PERSON_NAME] @ $90 L/M" at bounding box center [474, 182] width 416 height 15
click at [460, 178] on div "Rigi Flex print PMS 4202C with gloss [PERSON_NAME] @ $90 L/M" at bounding box center [474, 185] width 416 height 15
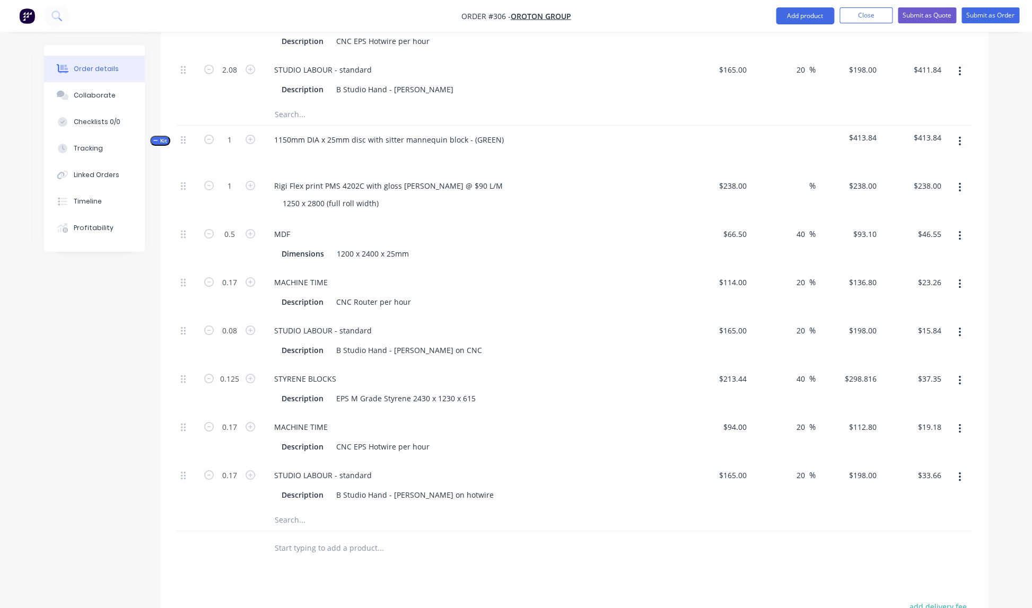
scroll to position [1823, 0]
click at [454, 179] on div "Rigi Flex print PMS 4202C with gloss [PERSON_NAME] @ $90 L/M" at bounding box center [388, 186] width 245 height 15
click at [477, 227] on div "MDF" at bounding box center [474, 234] width 416 height 15
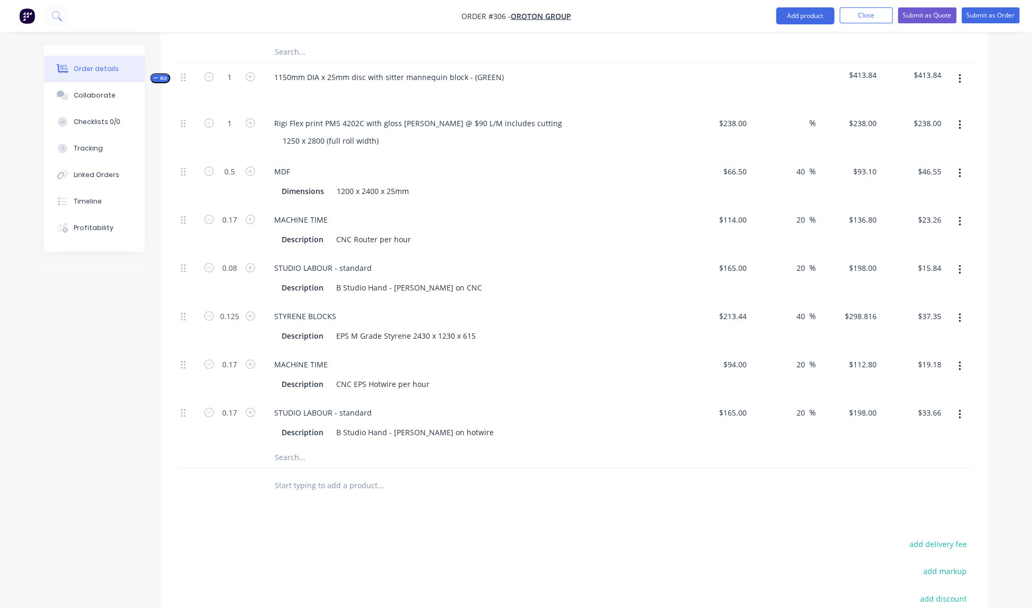
scroll to position [1887, 0]
click at [730, 115] on input "238" at bounding box center [734, 122] width 33 height 15
click at [655, 143] on div "Rigi Flex print PMS 4202C with gloss [PERSON_NAME] @ $90 L/M includes cutting 1…" at bounding box center [473, 133] width 424 height 48
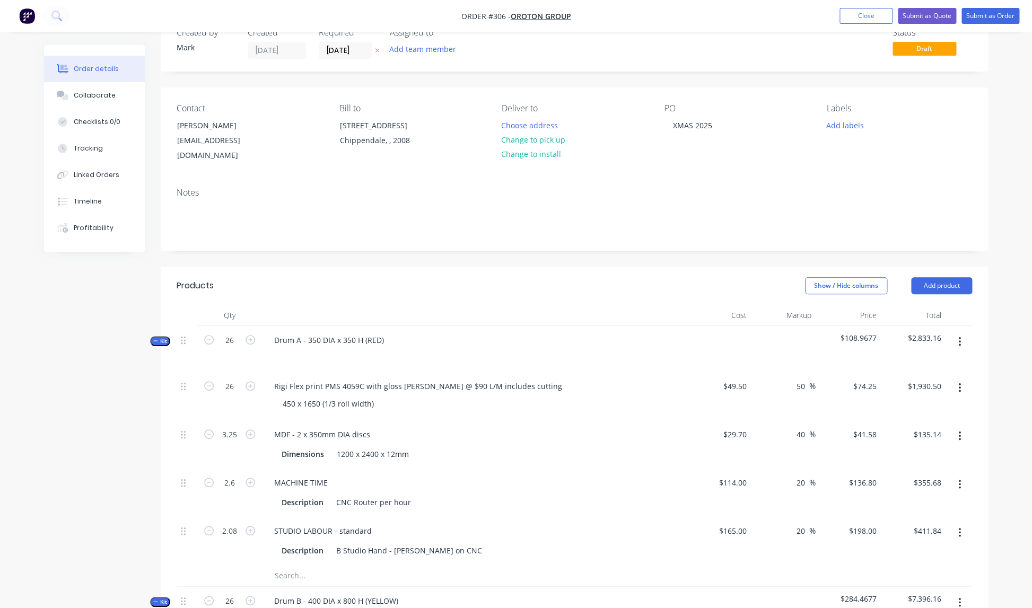
scroll to position [0, 0]
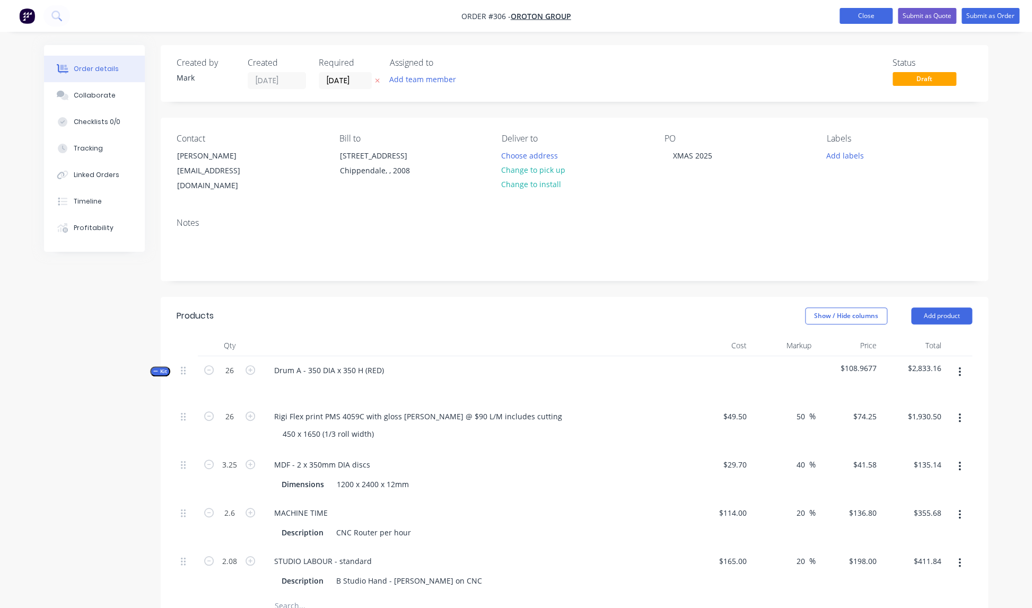
click at [854, 17] on button "Close" at bounding box center [865, 16] width 53 height 16
